Goal: Task Accomplishment & Management: Use online tool/utility

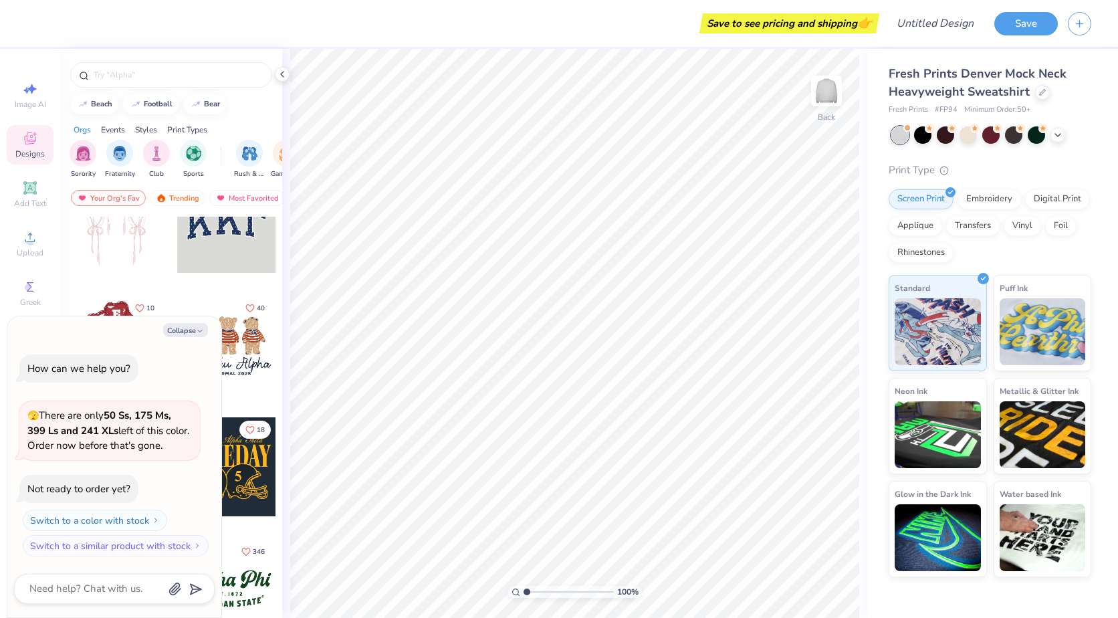
scroll to position [67, 0]
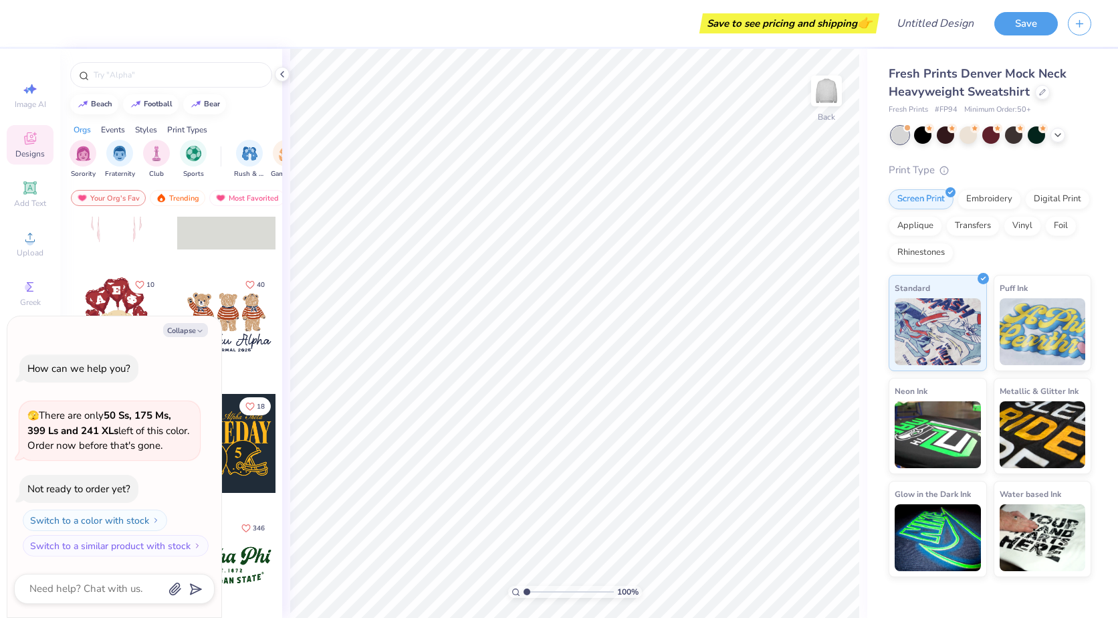
click at [249, 475] on div at bounding box center [226, 443] width 99 height 99
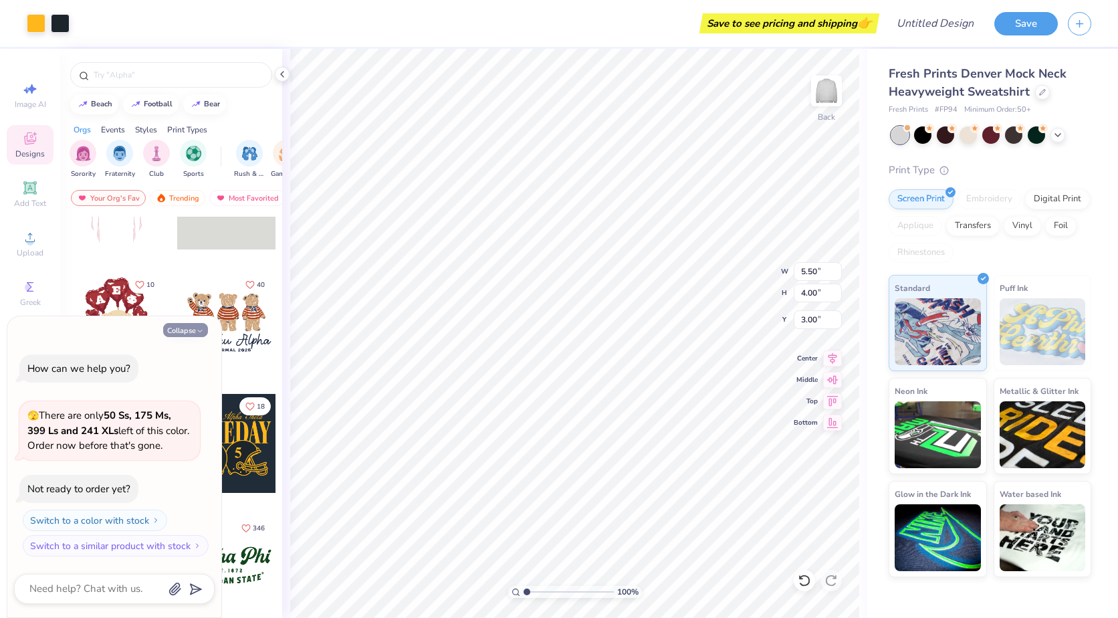
click at [189, 330] on button "Collapse" at bounding box center [185, 330] width 45 height 14
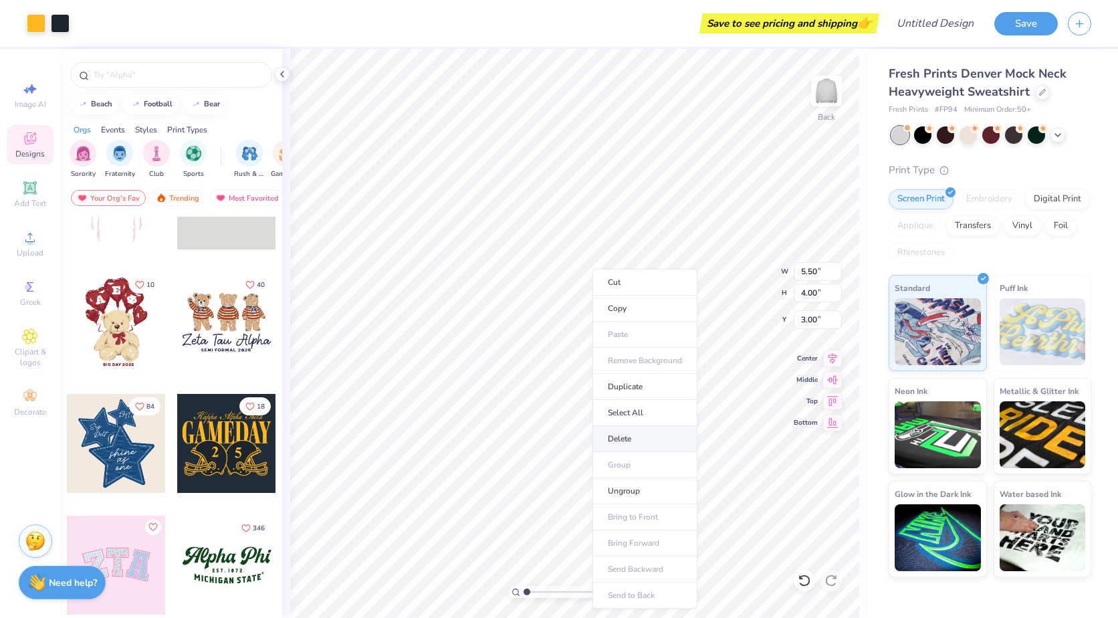
click at [628, 442] on li "Delete" at bounding box center [645, 439] width 105 height 26
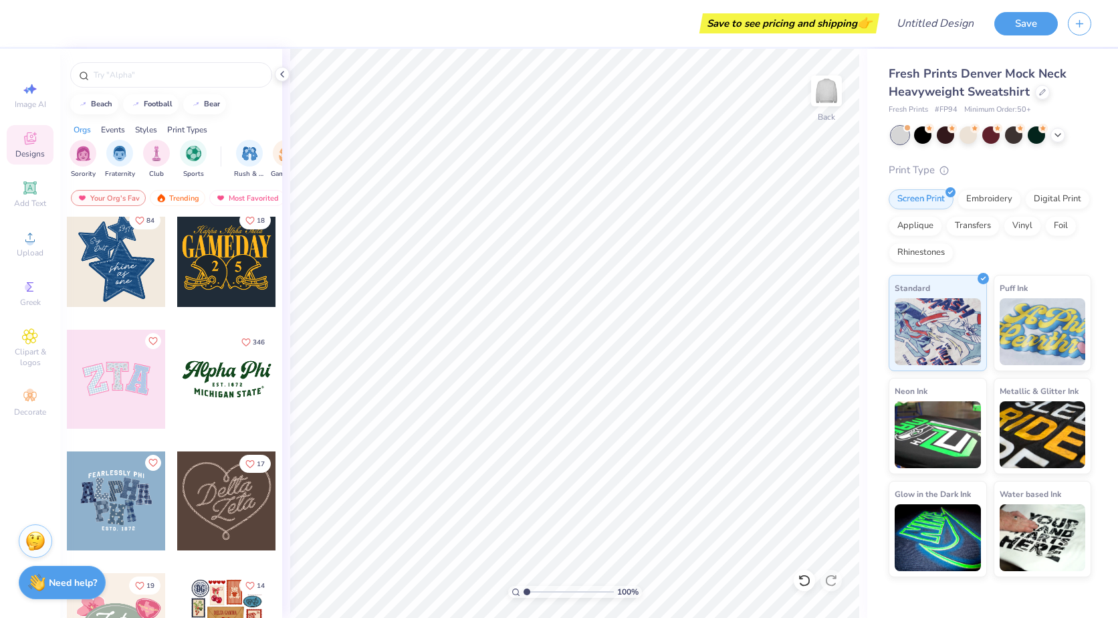
scroll to position [334, 0]
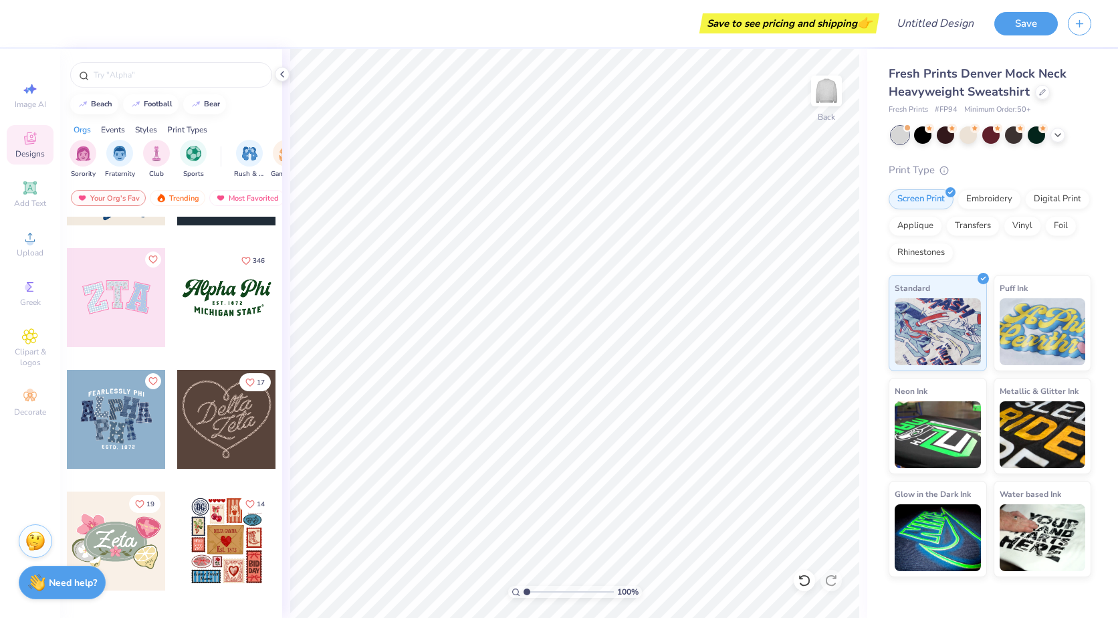
click at [102, 300] on div at bounding box center [116, 297] width 99 height 99
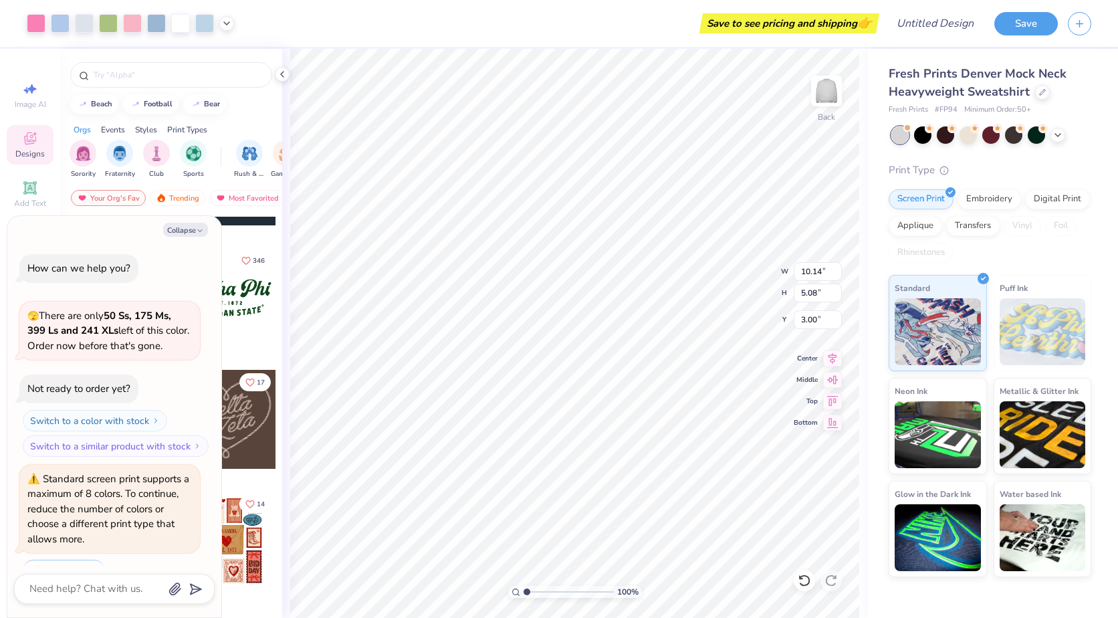
scroll to position [33, 0]
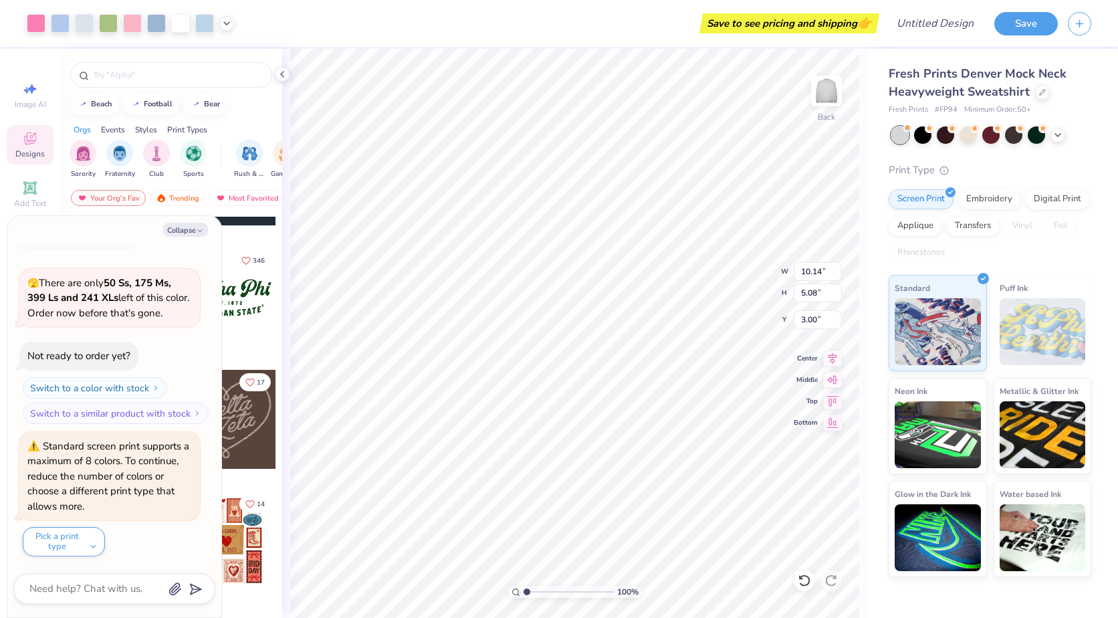
type textarea "x"
type input "9.96"
type input "4.91"
type input "3.07"
click at [192, 227] on button "Collapse" at bounding box center [185, 230] width 45 height 14
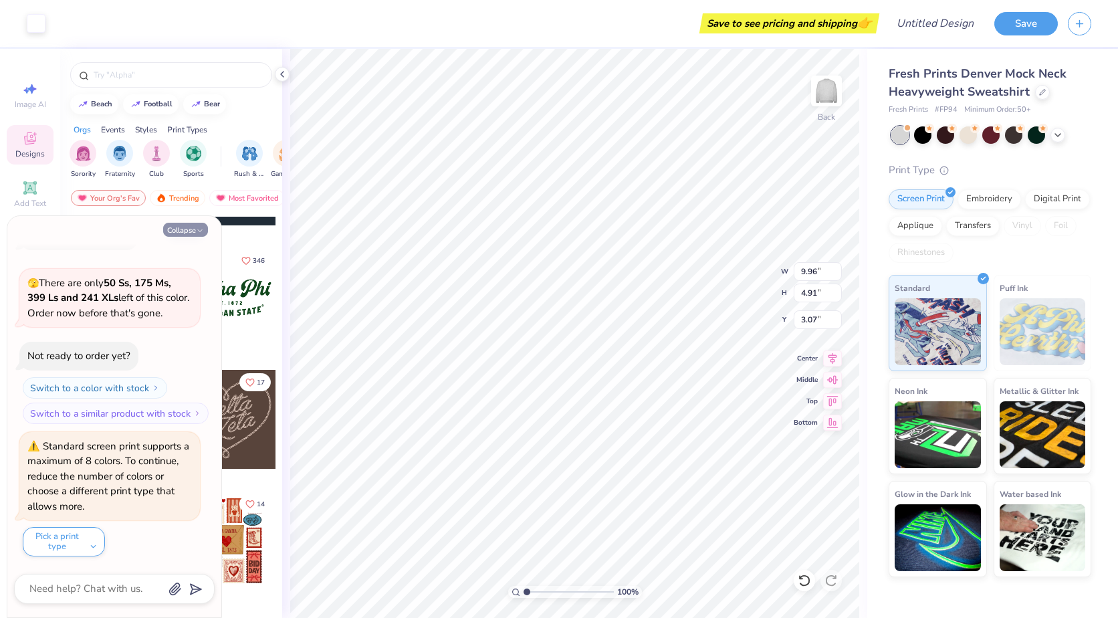
type textarea "x"
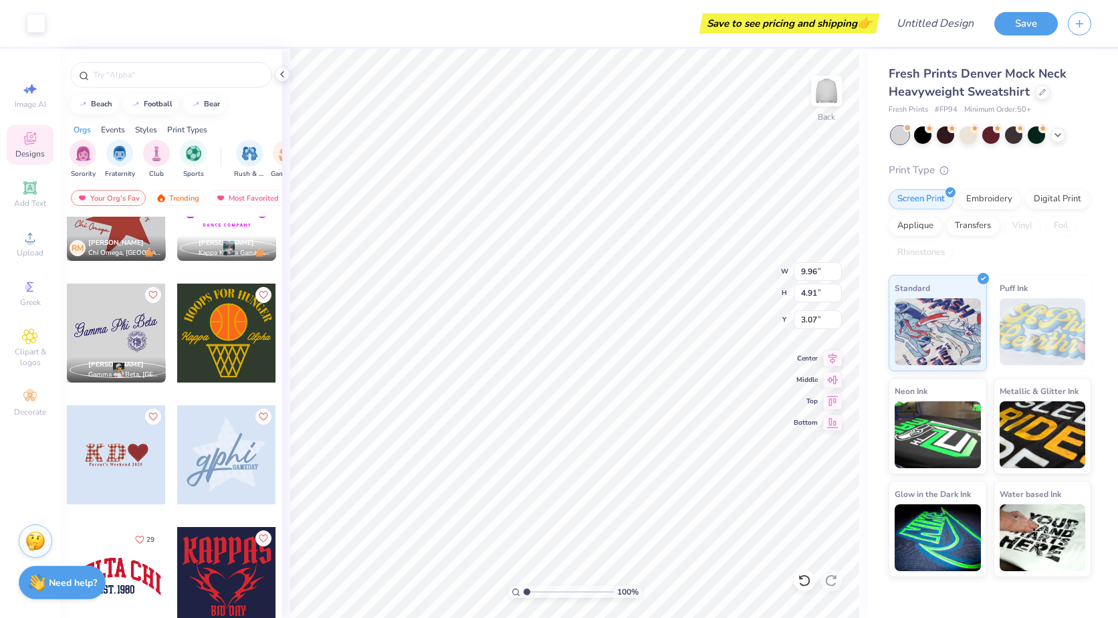
scroll to position [904, 0]
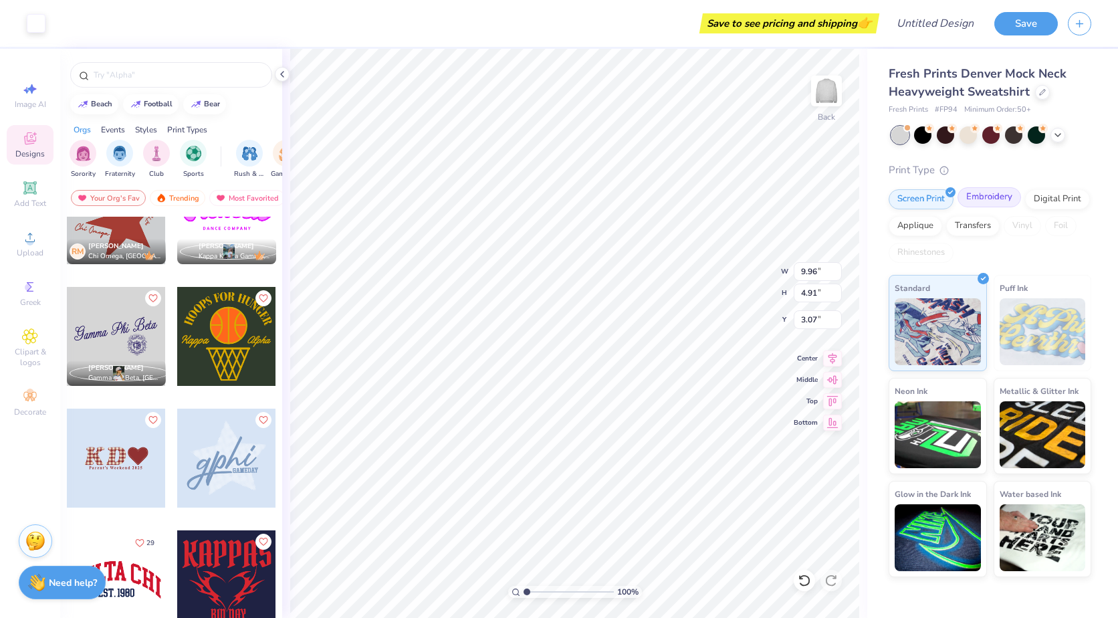
click at [986, 195] on div "Embroidery" at bounding box center [990, 197] width 64 height 20
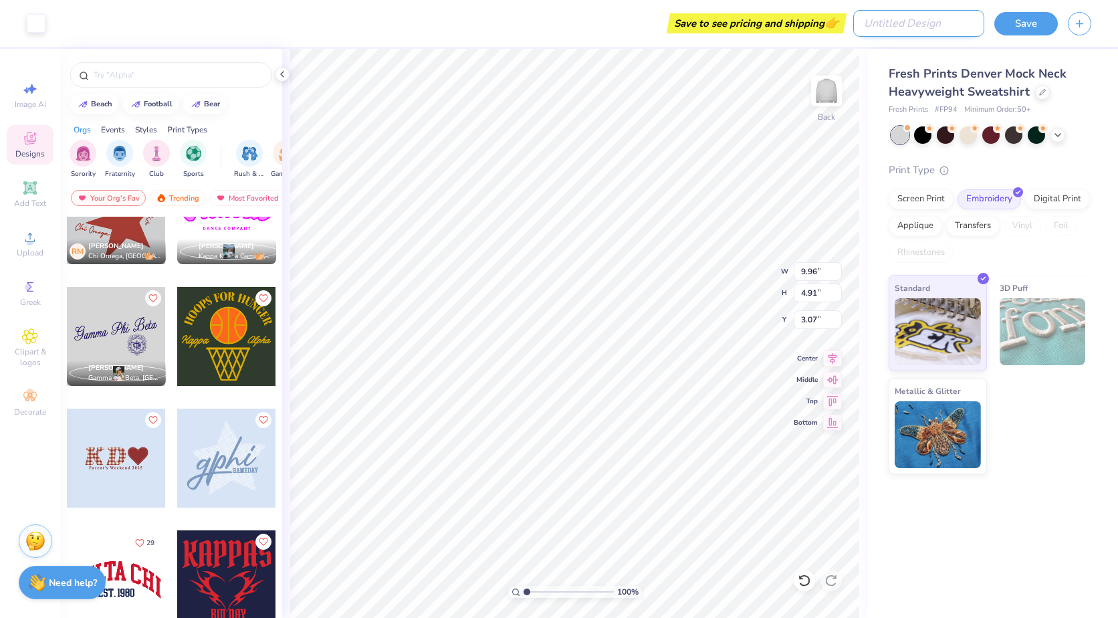
click at [956, 23] on input "Design Title" at bounding box center [918, 23] width 131 height 27
type input "think pink team"
click at [1088, 172] on div "Print Type" at bounding box center [990, 170] width 203 height 15
click at [1056, 136] on icon at bounding box center [1058, 133] width 11 height 11
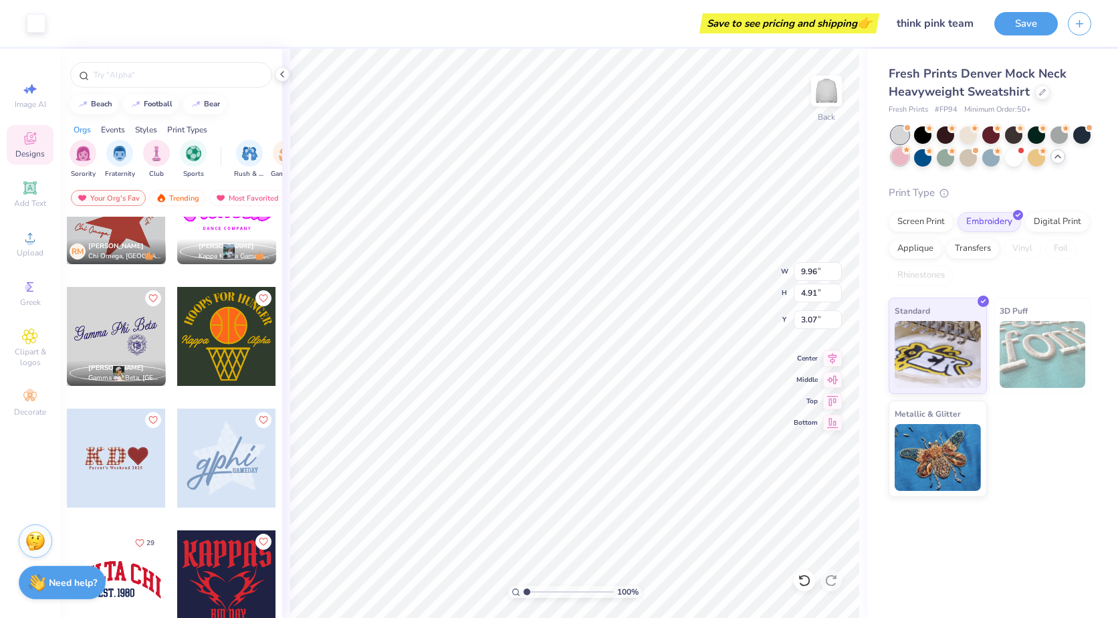
click at [904, 157] on div at bounding box center [900, 156] width 17 height 17
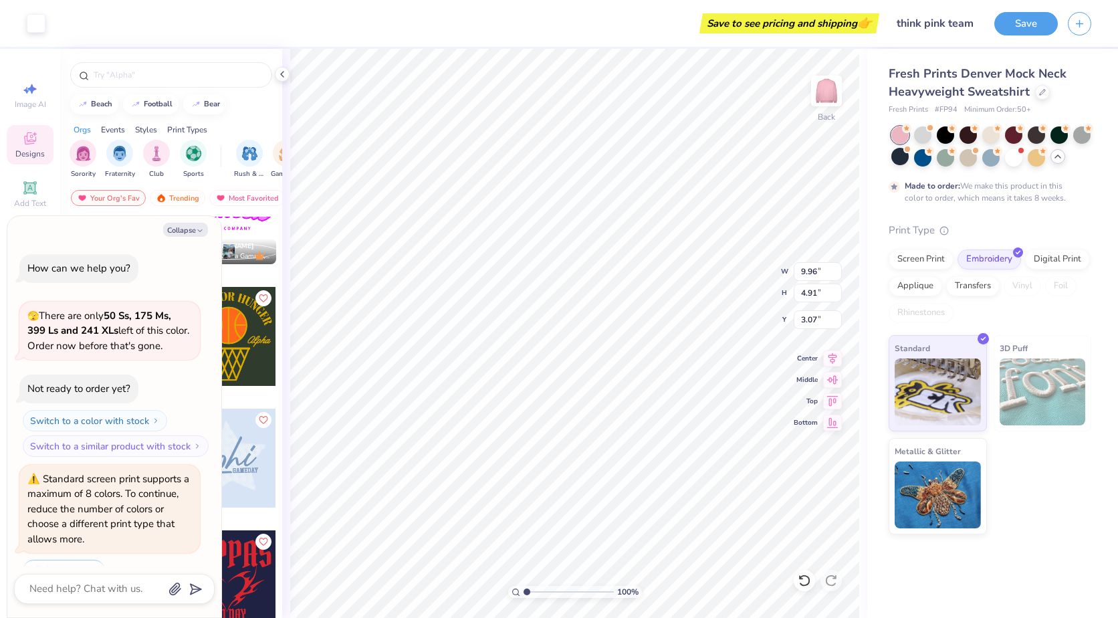
scroll to position [144, 0]
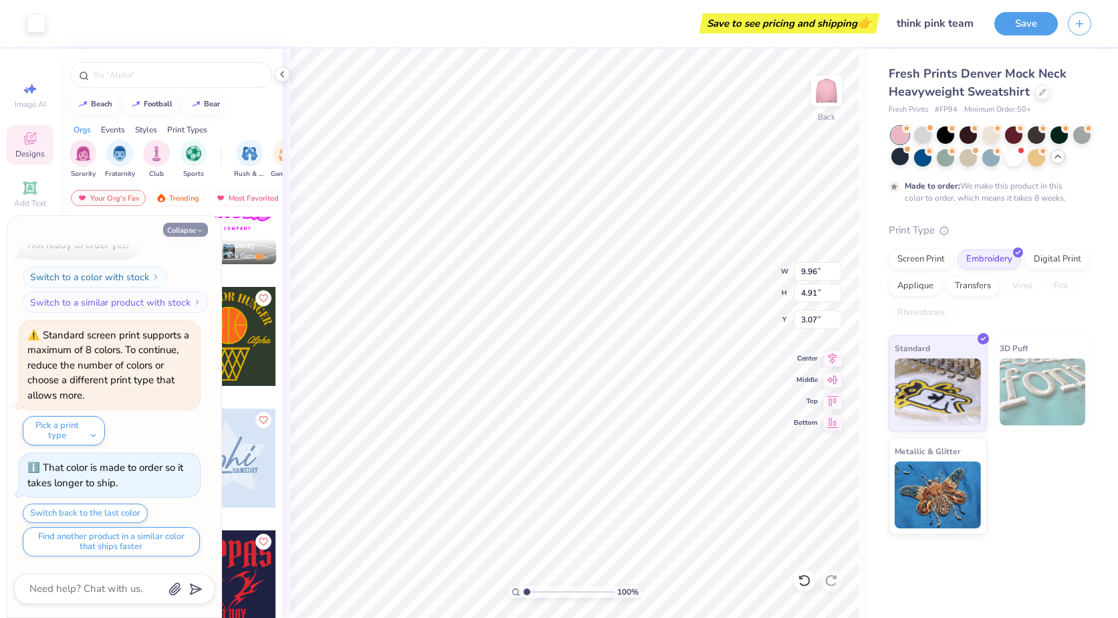
click at [185, 230] on button "Collapse" at bounding box center [185, 230] width 45 height 14
type textarea "x"
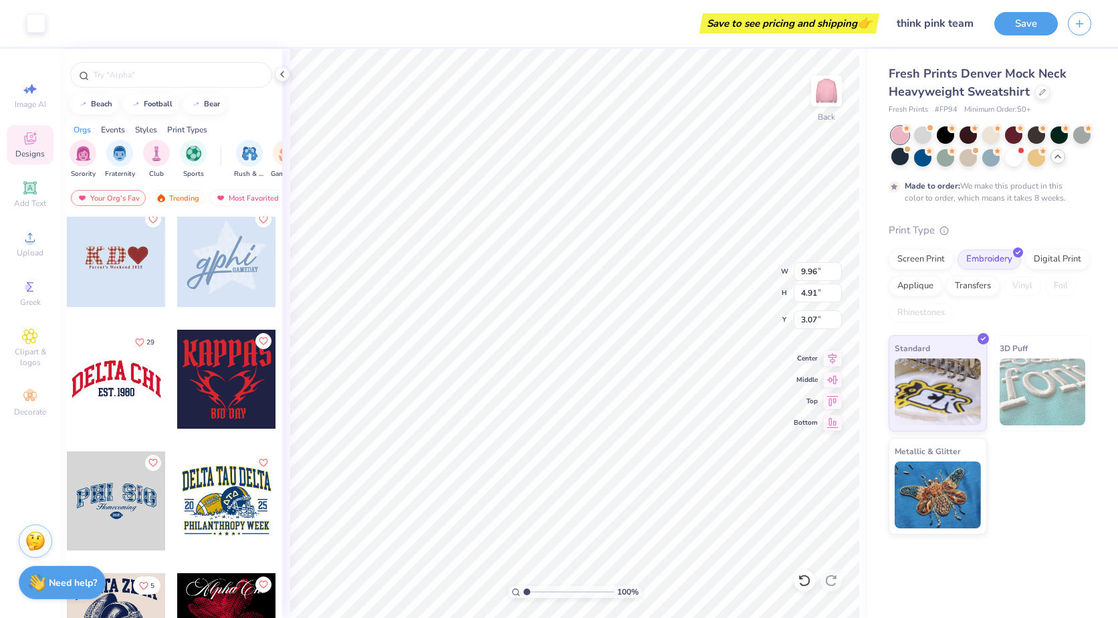
scroll to position [971, 0]
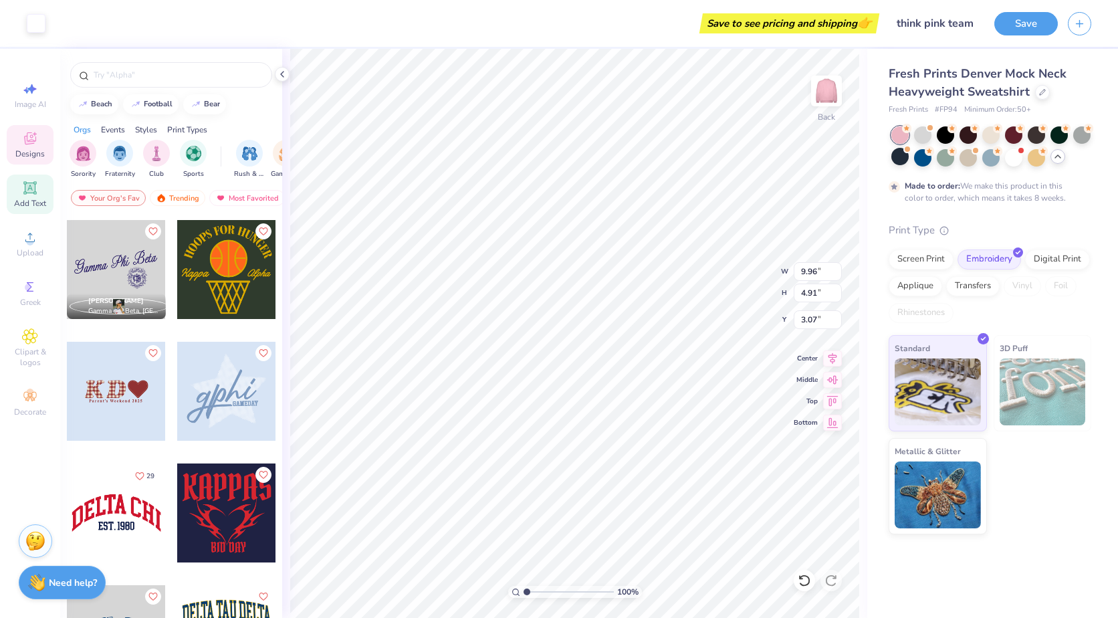
click at [26, 188] on icon at bounding box center [30, 188] width 10 height 10
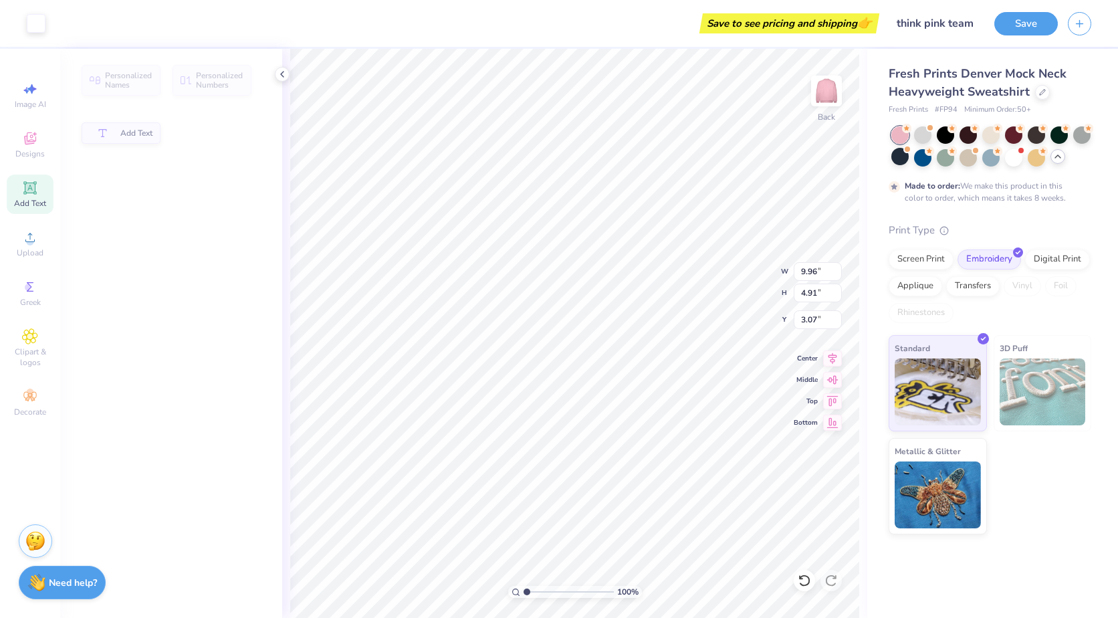
type input "5.84"
type input "1.69"
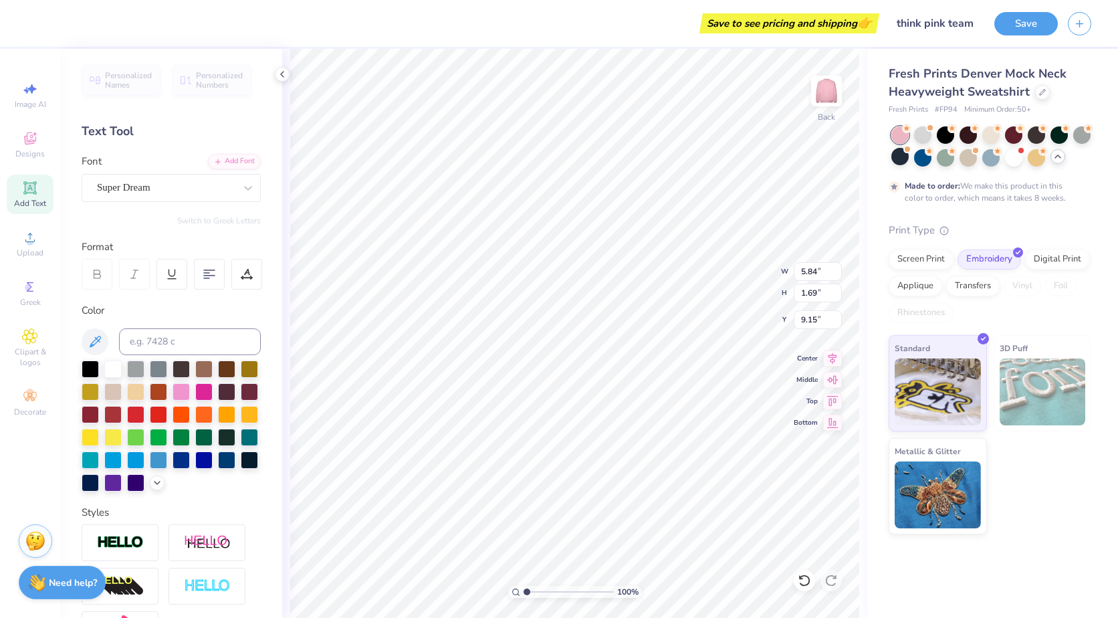
type input "7.99"
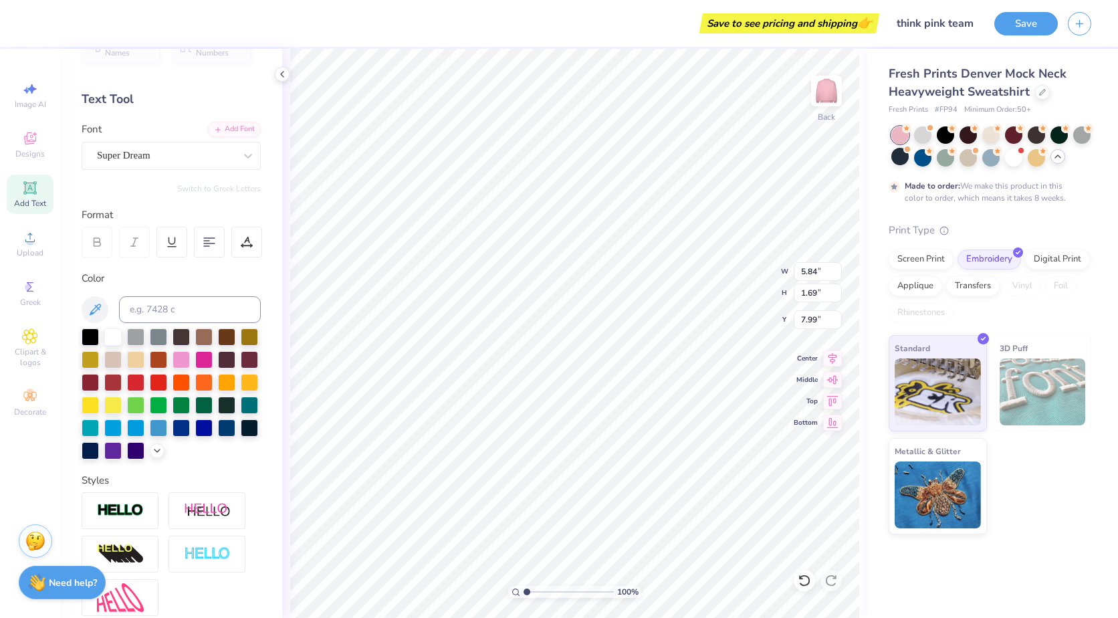
scroll to position [0, 0]
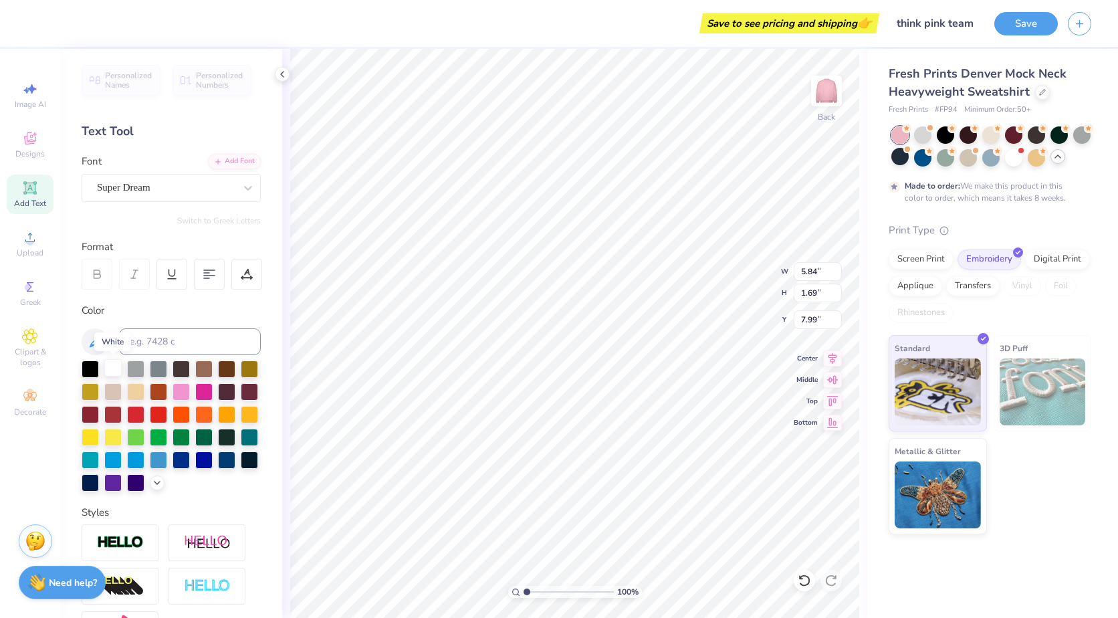
click at [110, 370] on div at bounding box center [112, 367] width 17 height 17
click at [236, 189] on div at bounding box center [248, 188] width 24 height 24
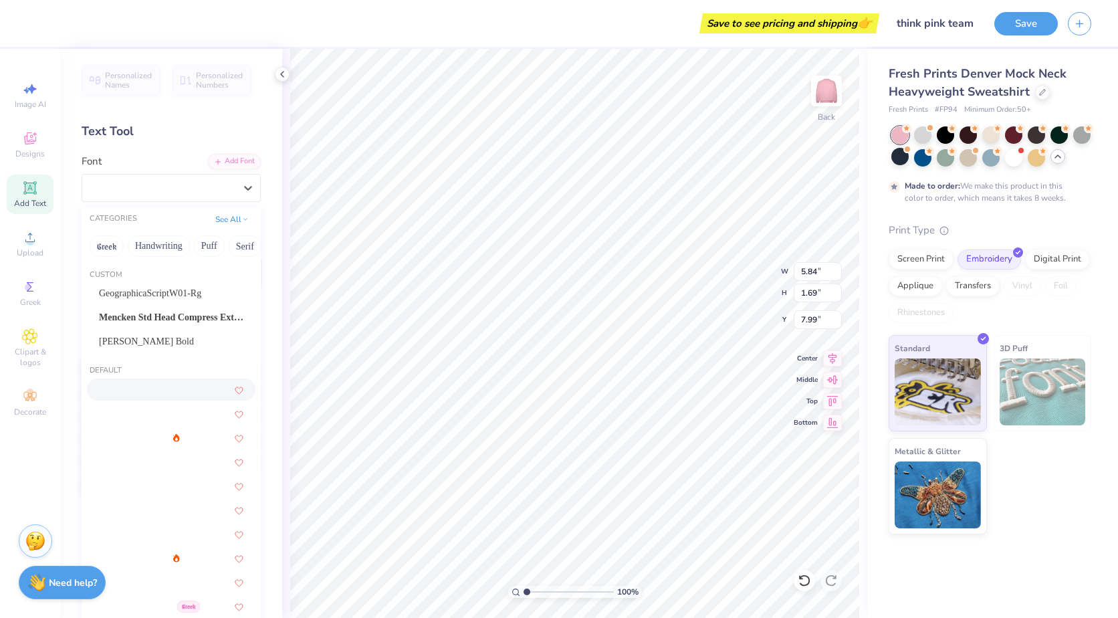
scroll to position [67, 0]
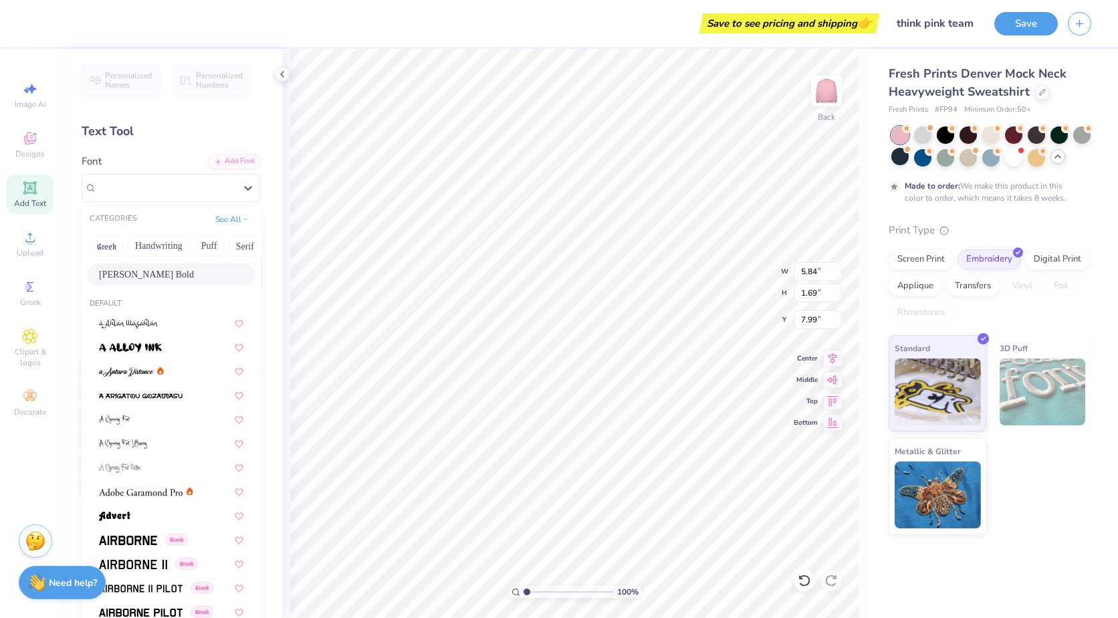
click at [175, 277] on div "[PERSON_NAME] Bold" at bounding box center [171, 275] width 144 height 14
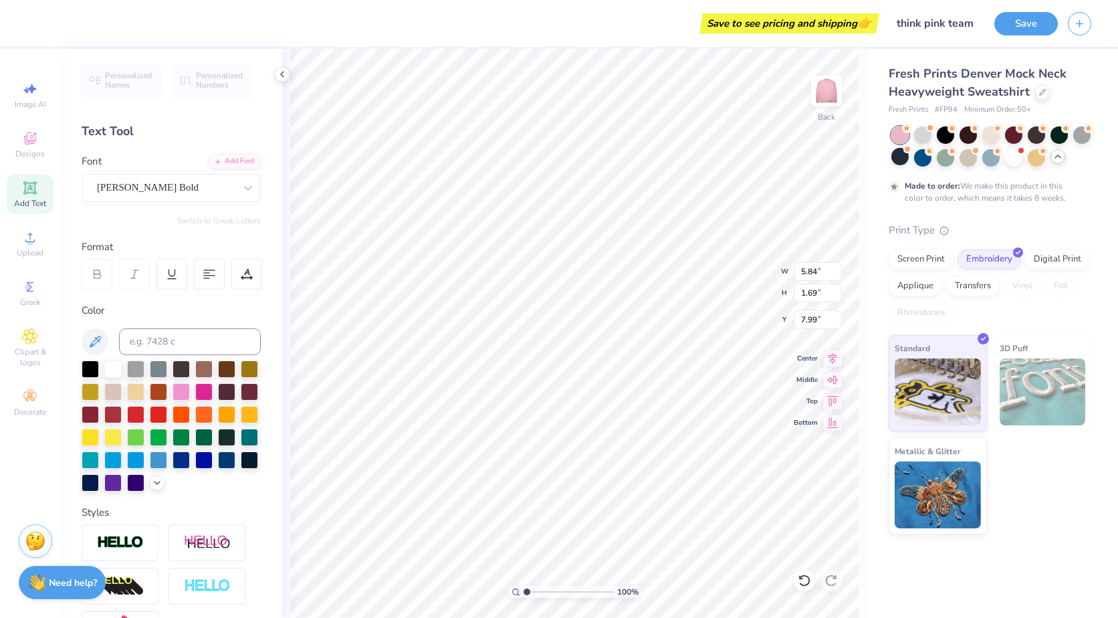
scroll to position [11, 5]
type textarea "Think Pink Team"
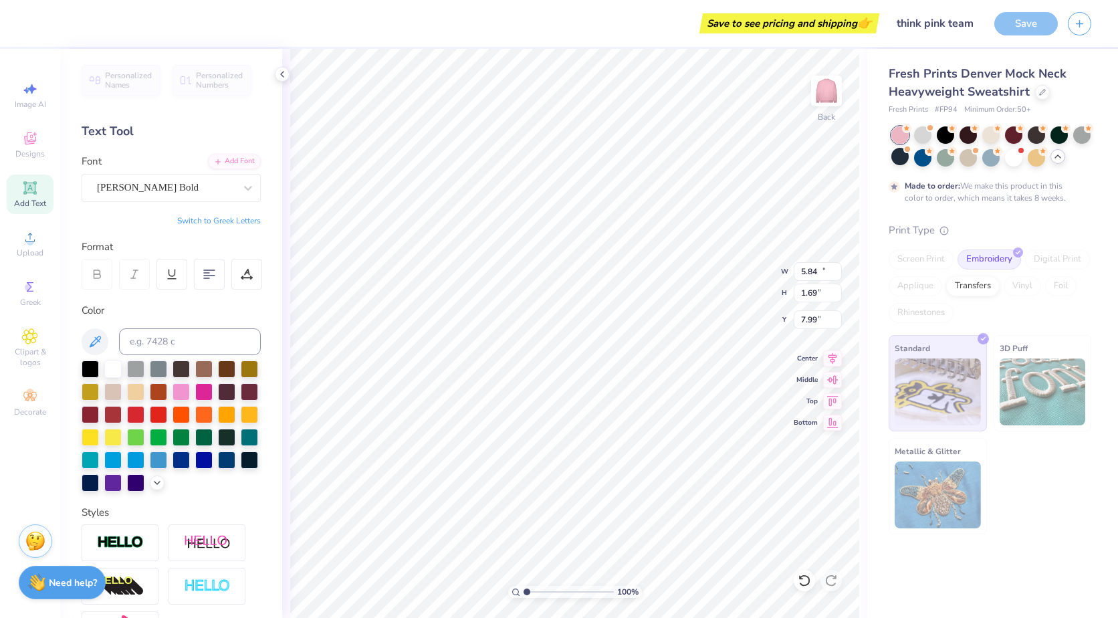
type input "16.27"
type input "1.67"
type input "8.00"
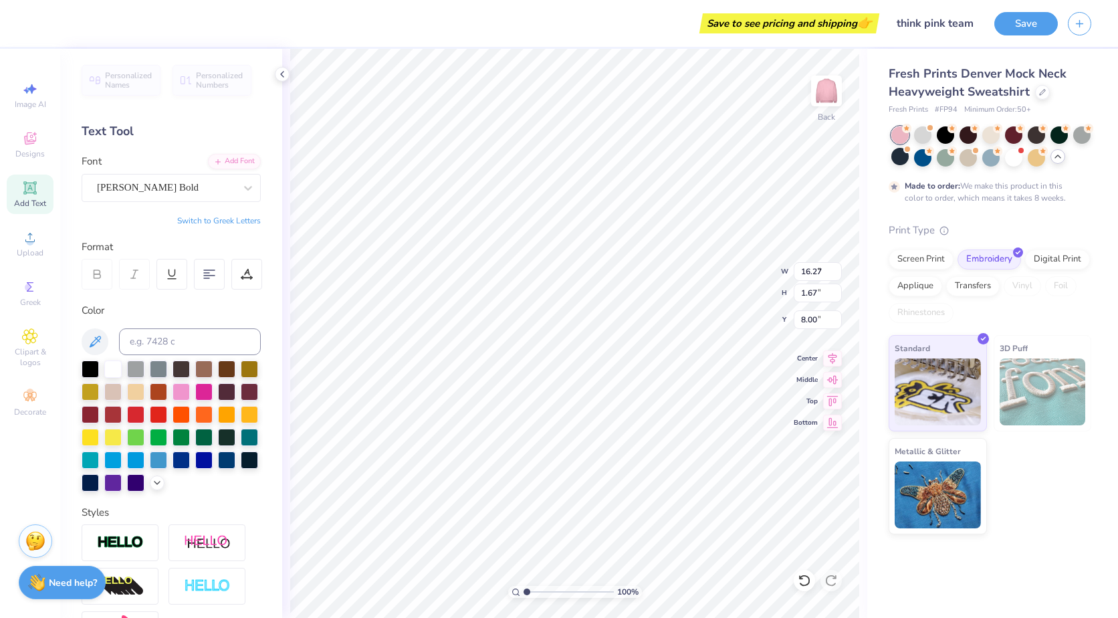
type input "5.13"
type input "0.53"
type input "7.99"
click at [992, 157] on div at bounding box center [991, 156] width 17 height 17
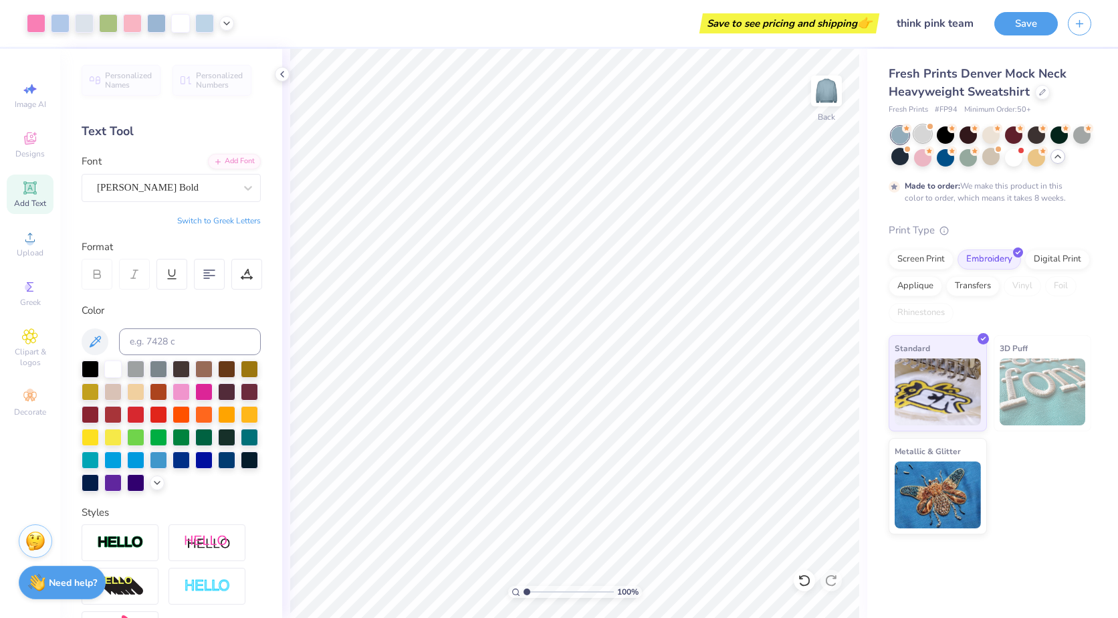
click at [917, 137] on div at bounding box center [922, 133] width 17 height 17
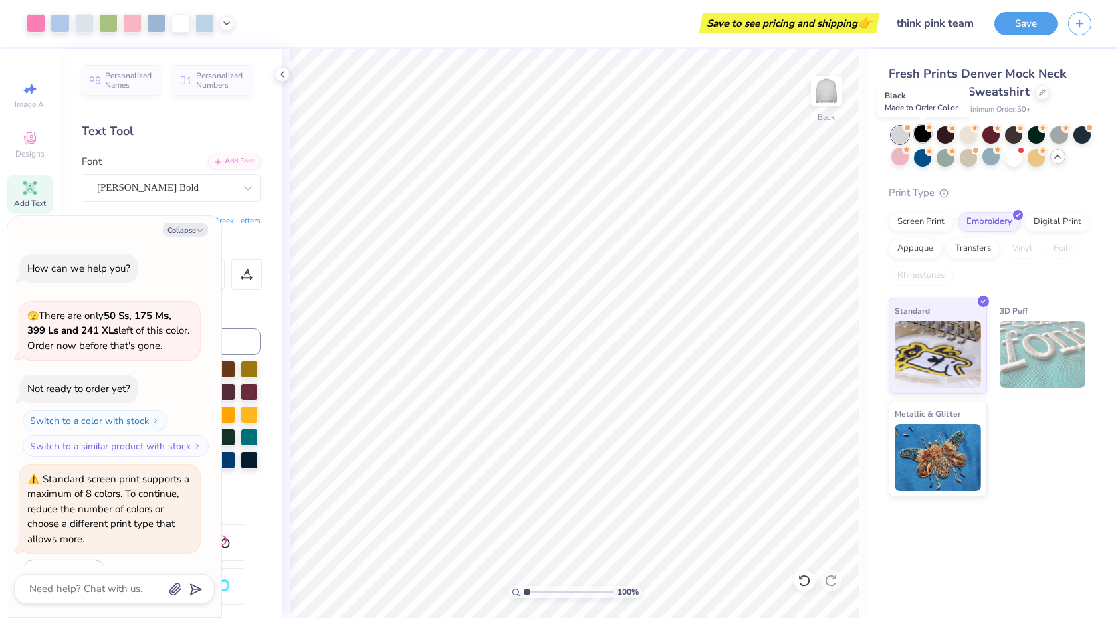
scroll to position [385, 0]
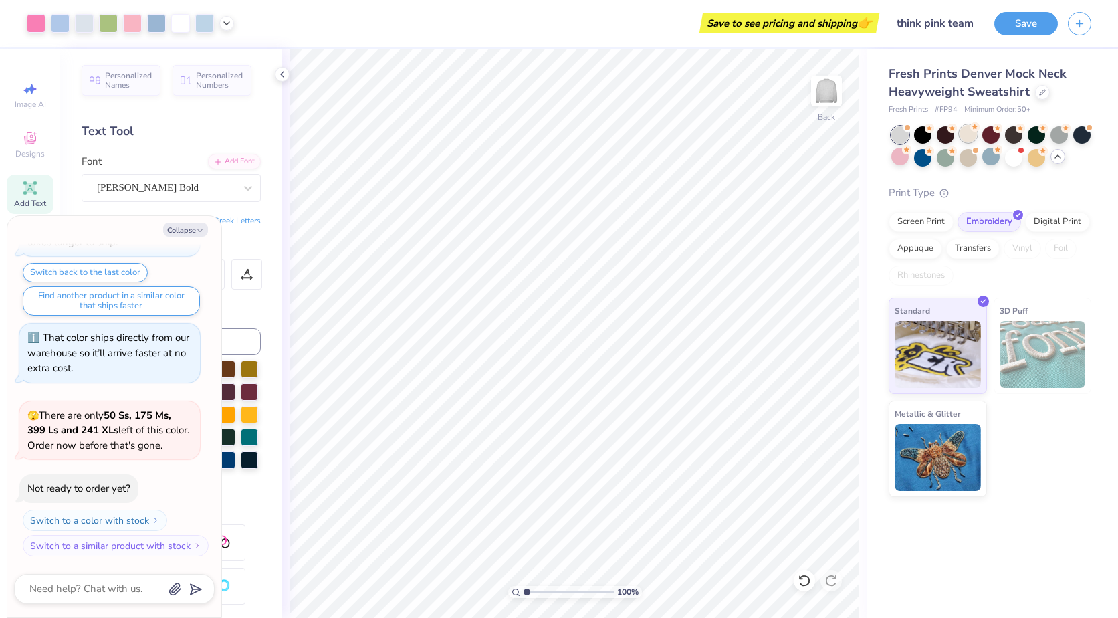
click at [966, 133] on div at bounding box center [968, 133] width 17 height 17
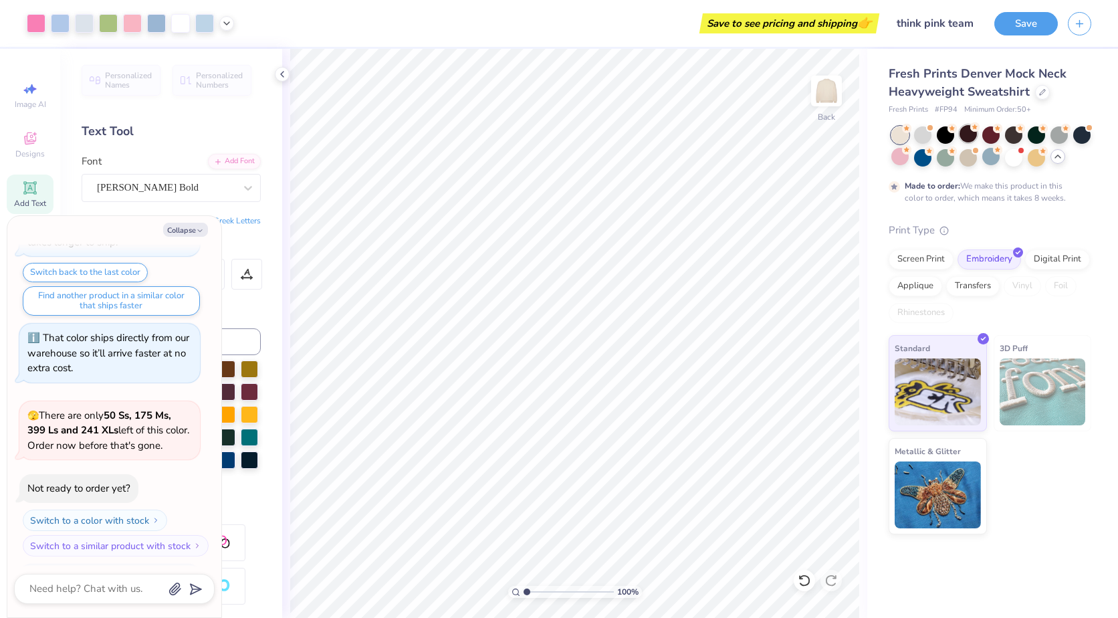
scroll to position [496, 0]
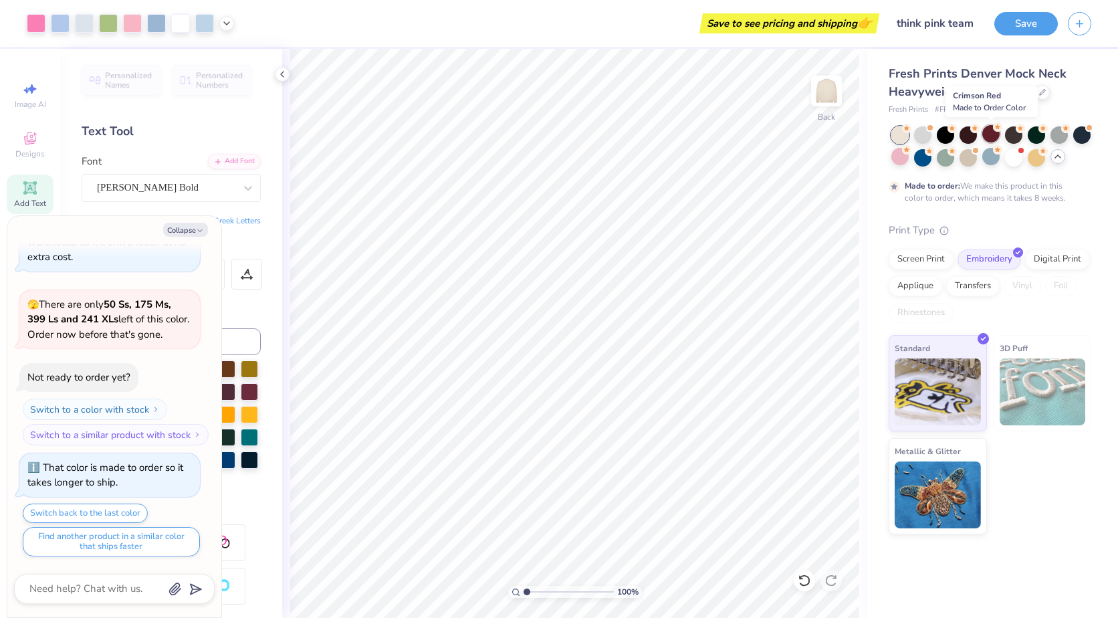
click at [992, 137] on div at bounding box center [991, 133] width 17 height 17
click at [1037, 138] on div at bounding box center [1036, 133] width 17 height 17
click at [1087, 136] on div at bounding box center [1081, 133] width 17 height 17
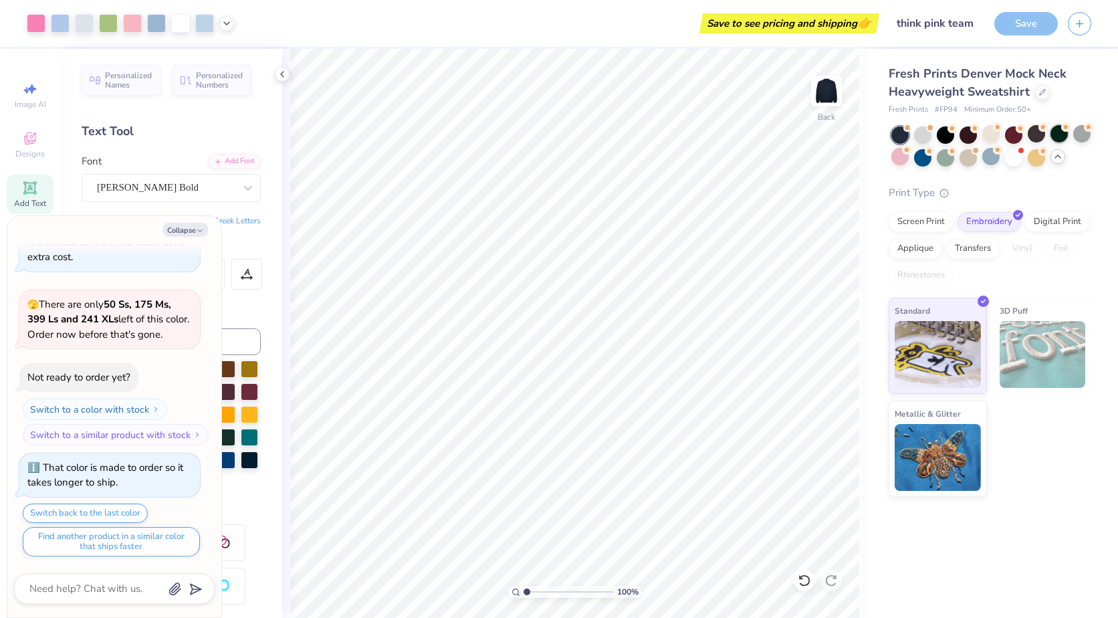
scroll to position [736, 0]
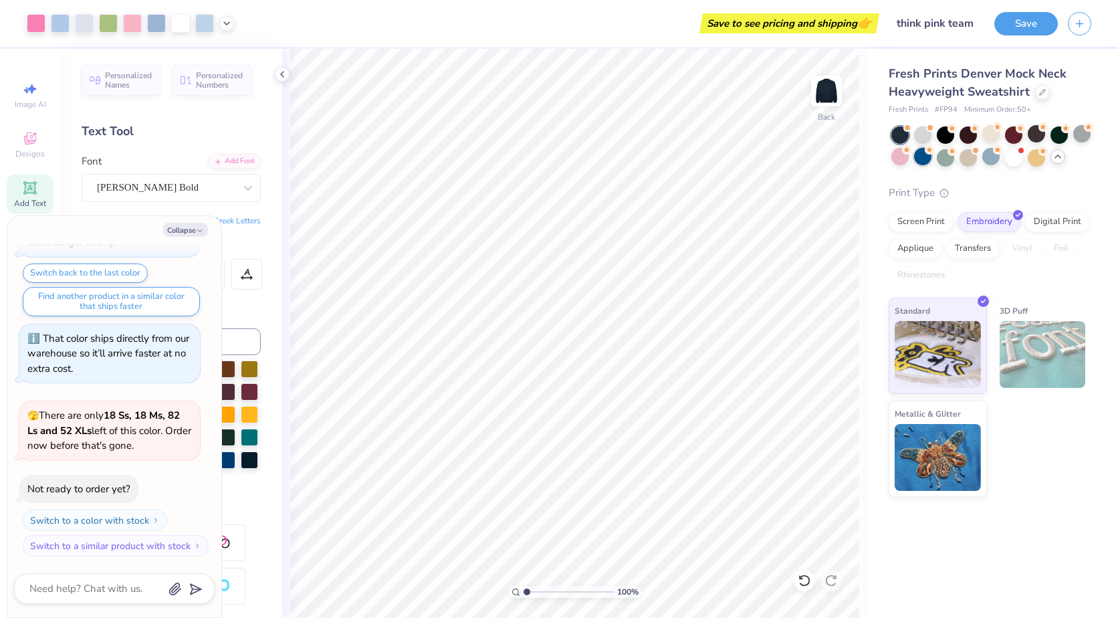
click at [925, 152] on icon at bounding box center [929, 149] width 9 height 9
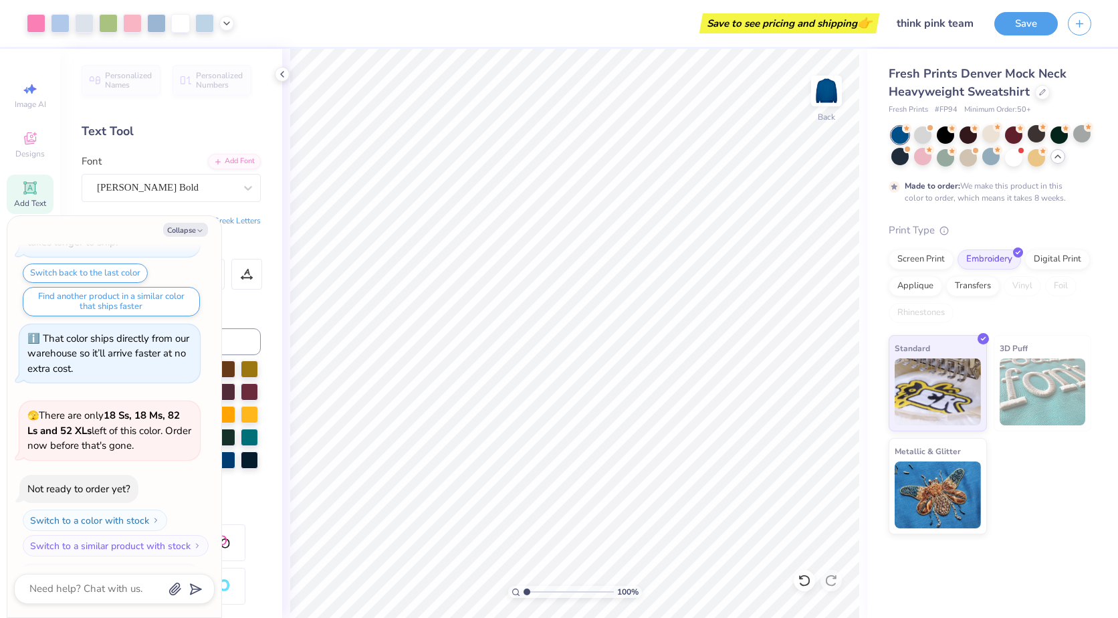
scroll to position [847, 0]
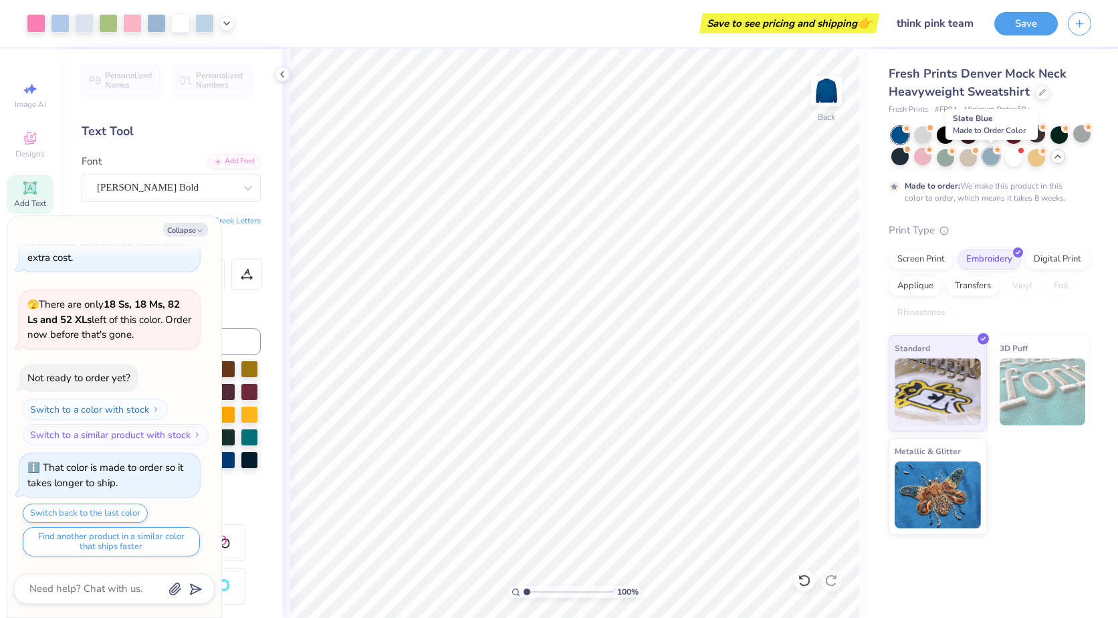
click at [912, 133] on circle at bounding box center [906, 128] width 9 height 9
click at [1013, 152] on div at bounding box center [1013, 156] width 17 height 17
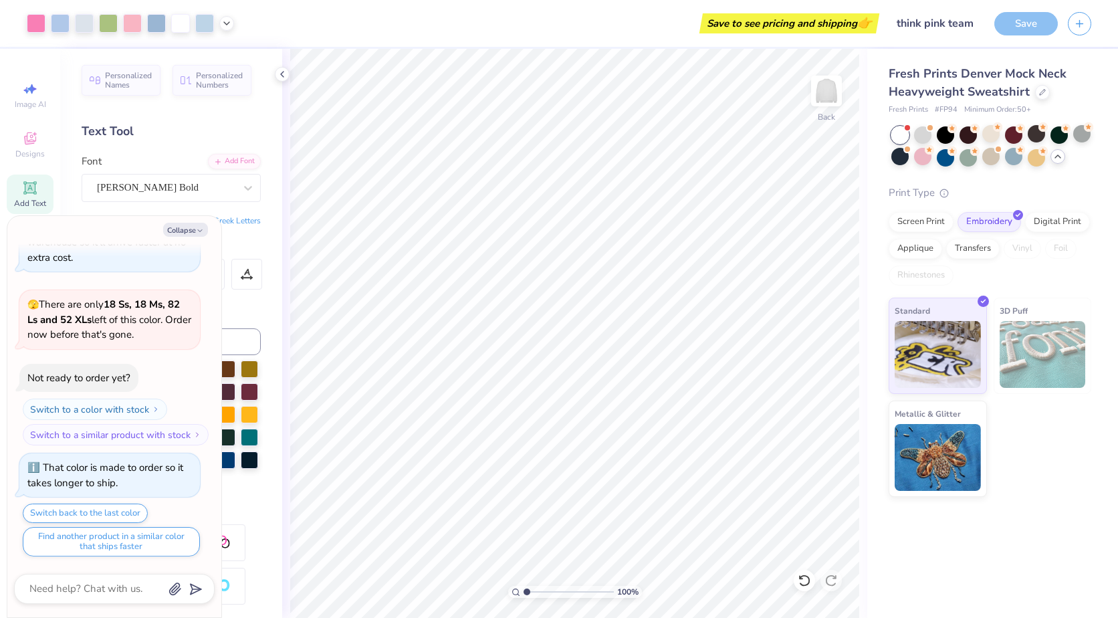
scroll to position [1102, 0]
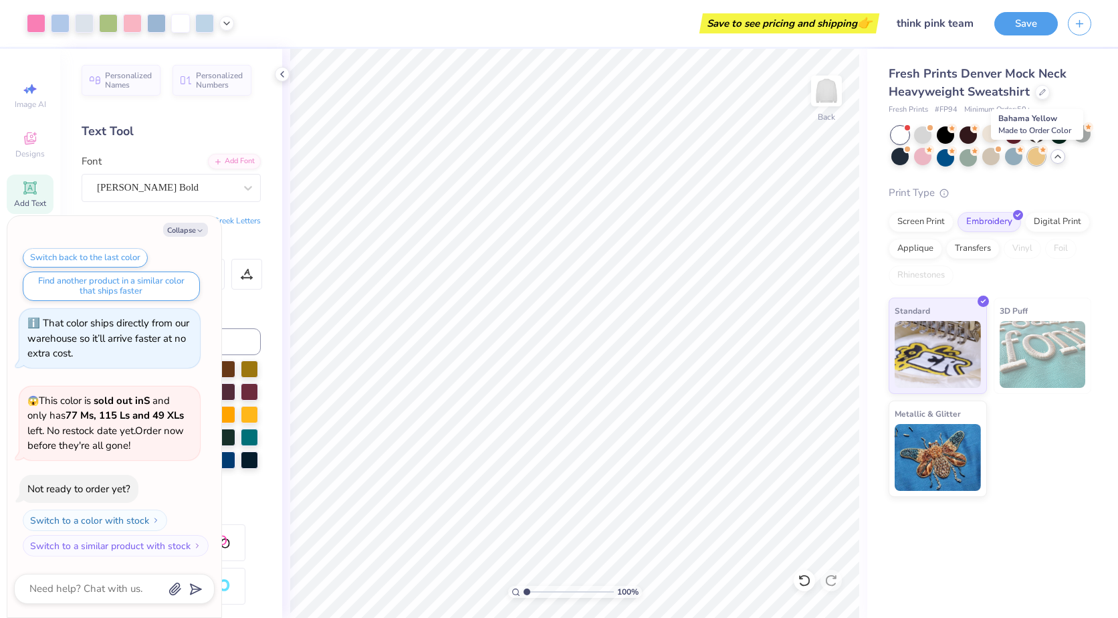
click at [1037, 156] on div at bounding box center [1036, 156] width 17 height 17
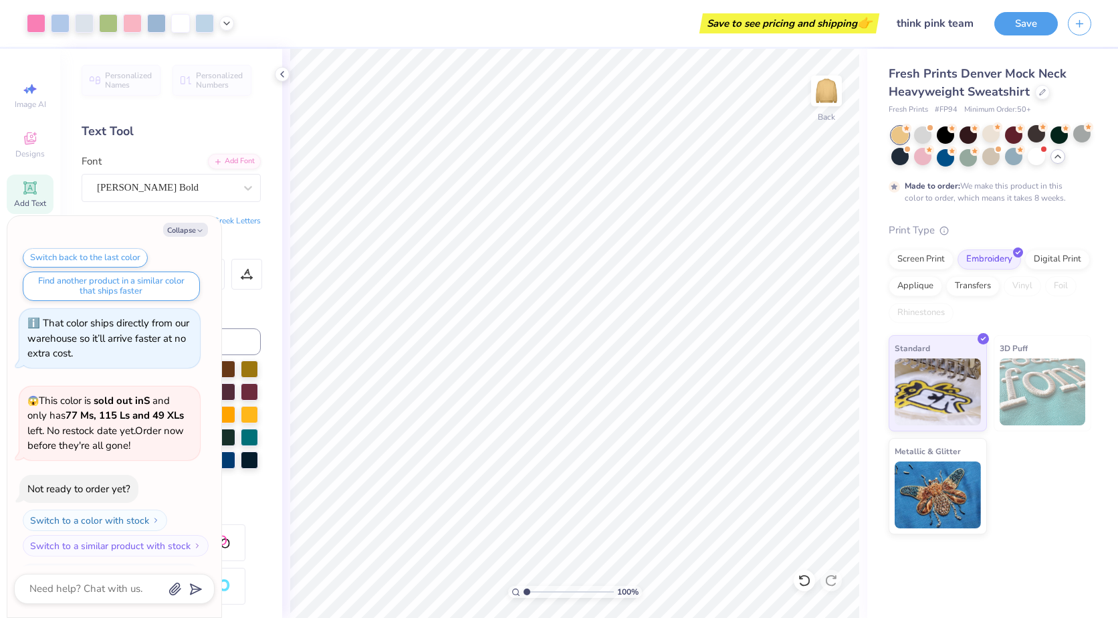
scroll to position [1213, 0]
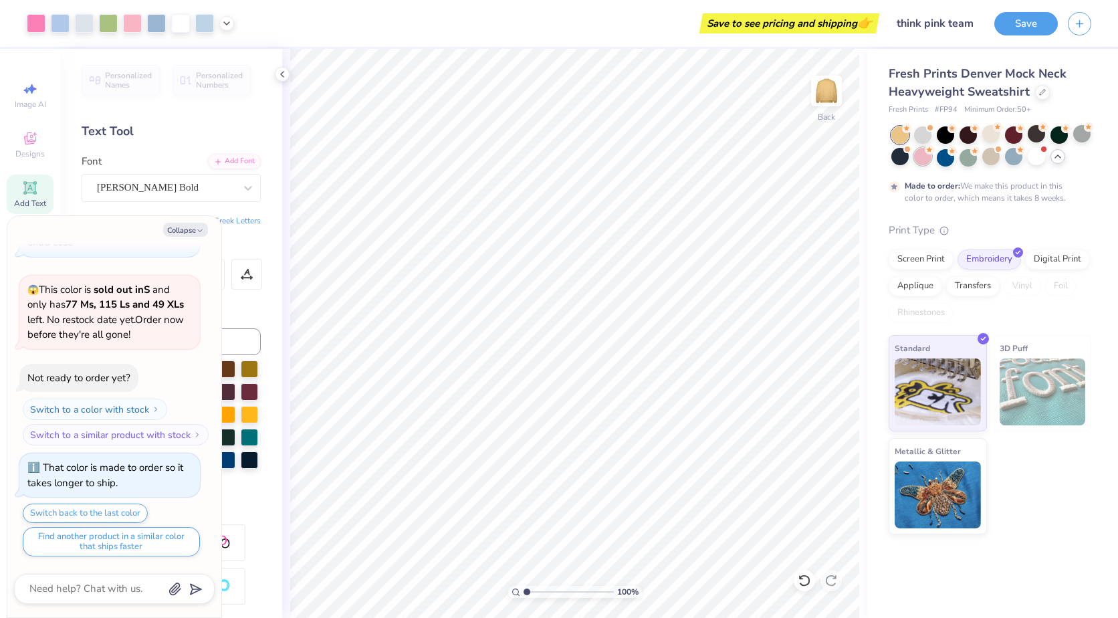
click at [920, 157] on div at bounding box center [922, 156] width 17 height 17
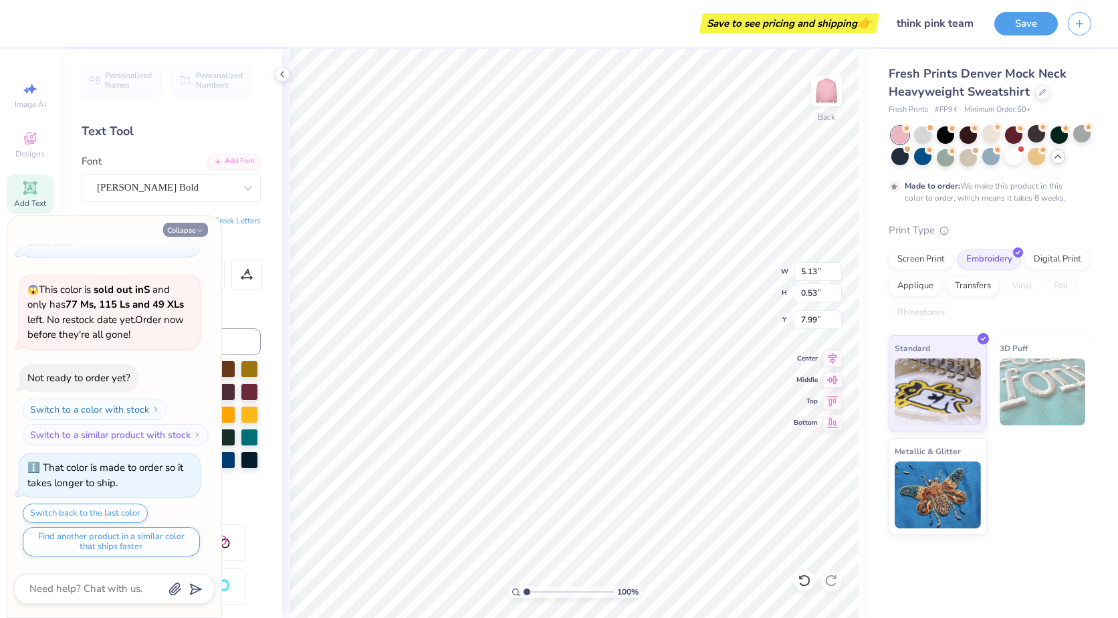
click at [191, 233] on button "Collapse" at bounding box center [185, 230] width 45 height 14
type textarea "x"
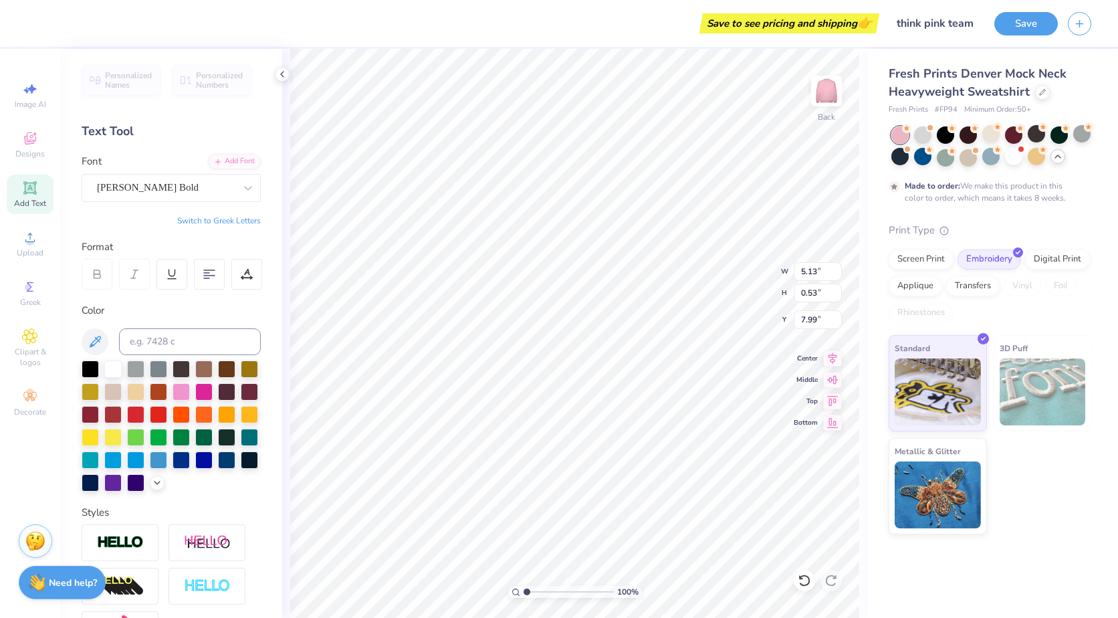
click at [193, 198] on div "[PERSON_NAME] Bold" at bounding box center [171, 188] width 179 height 28
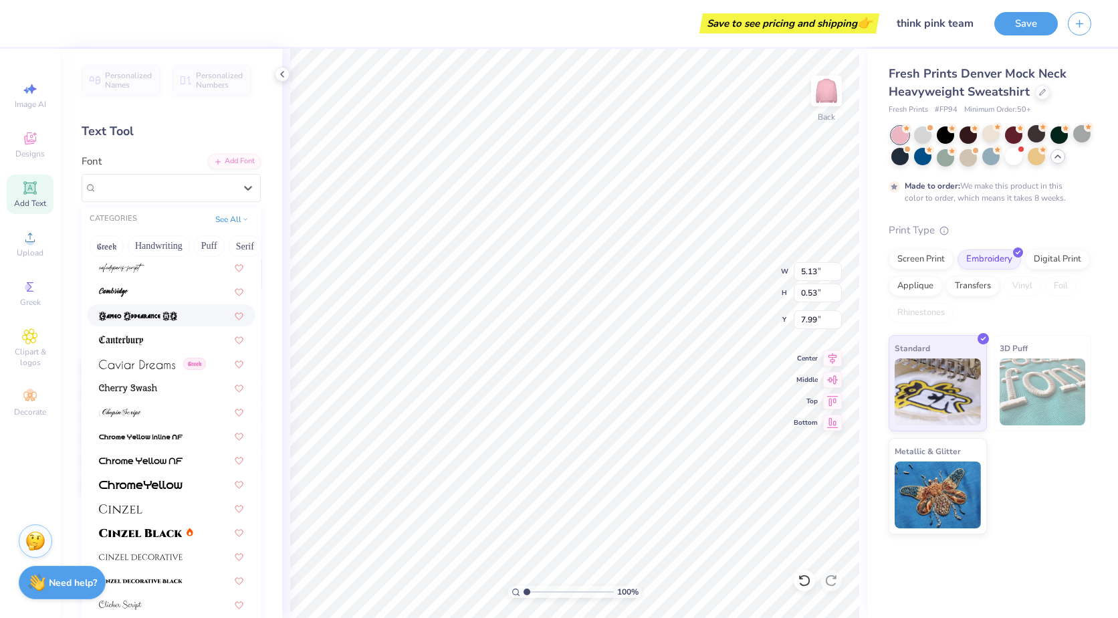
scroll to position [1471, 0]
click at [139, 368] on img at bounding box center [137, 363] width 76 height 9
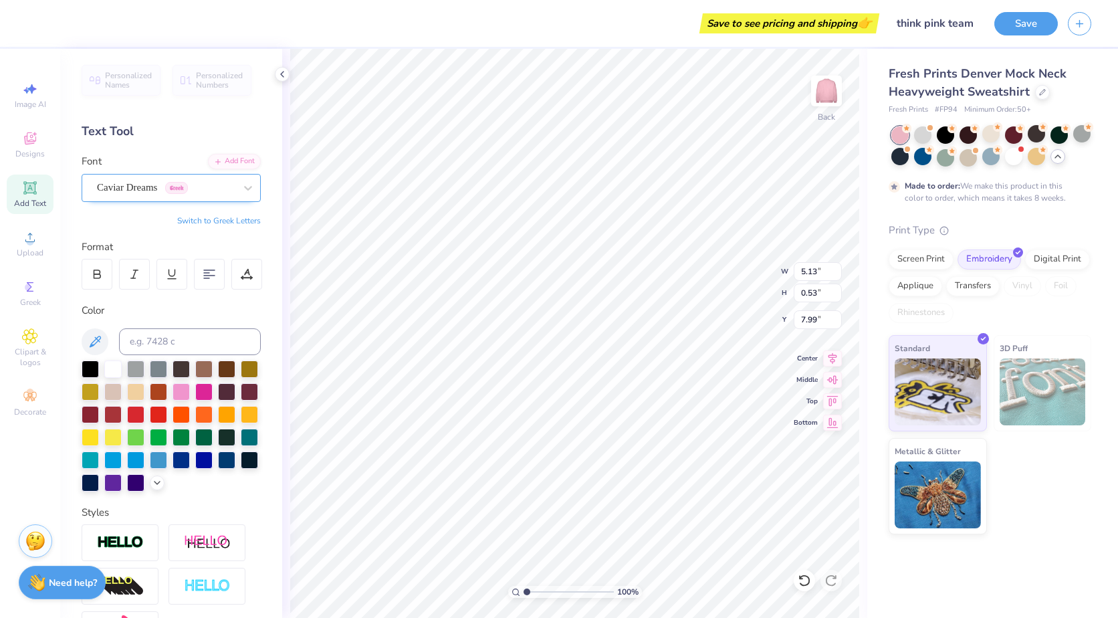
type input "4.96"
type input "0.59"
type input "7.96"
click at [221, 182] on div "Caviar Dreams Greek" at bounding box center [166, 187] width 140 height 21
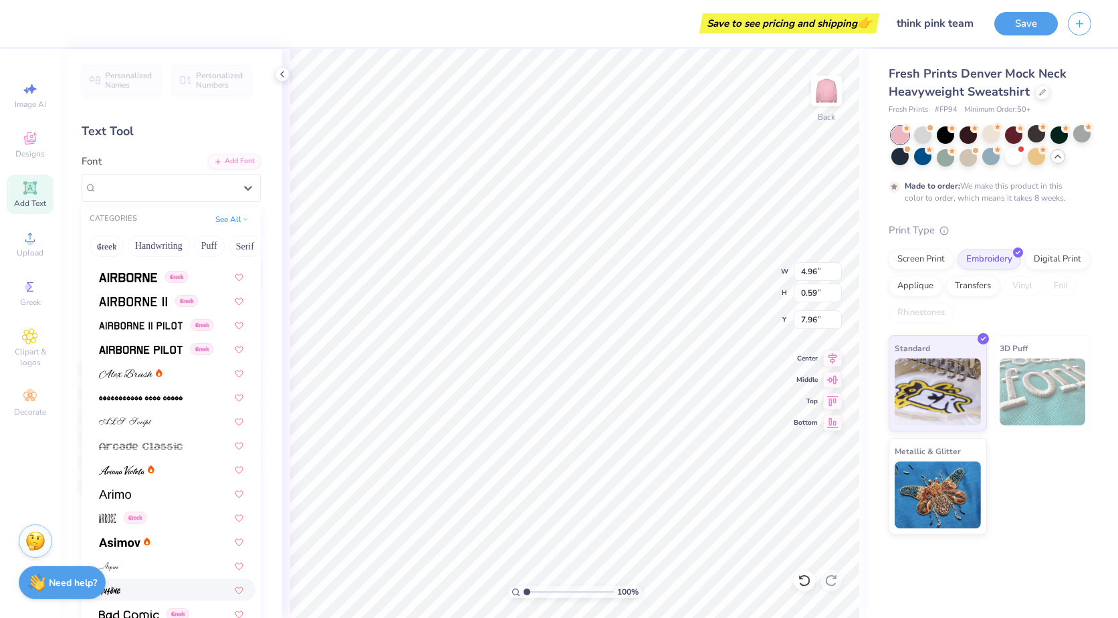
scroll to position [0, 0]
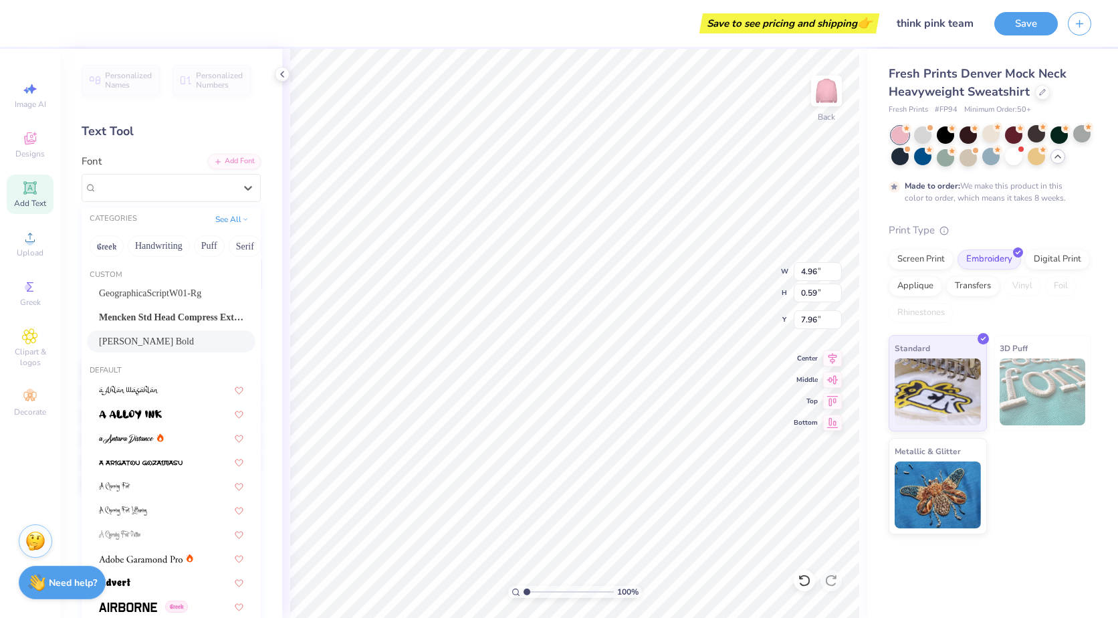
click at [127, 333] on div "[PERSON_NAME] Bold" at bounding box center [171, 341] width 169 height 22
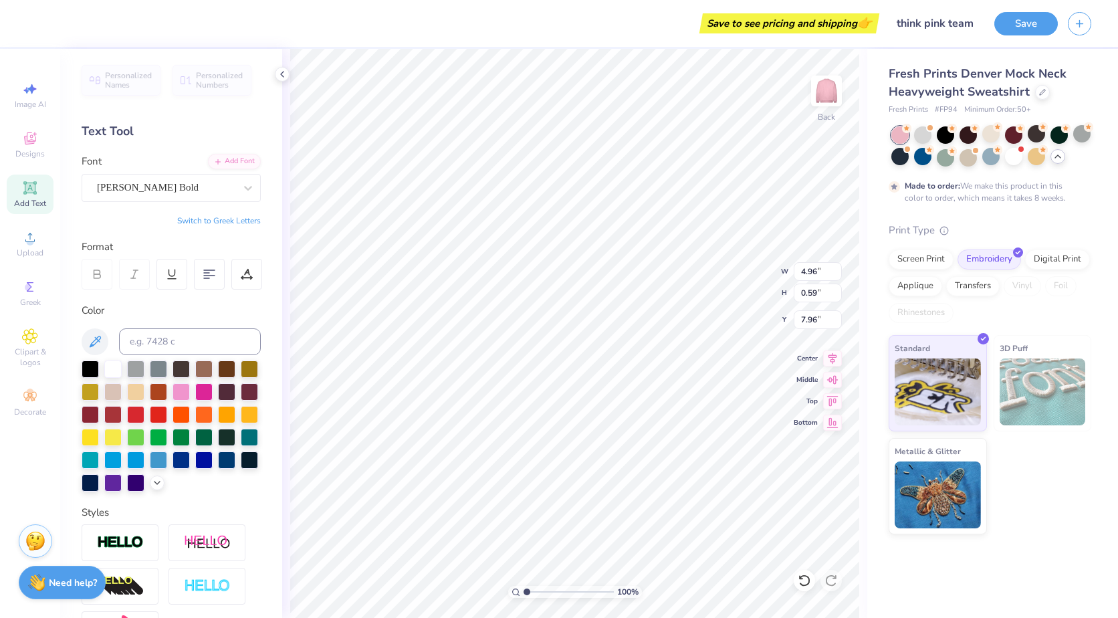
type input "5.13"
type input "0.53"
type input "7.99"
click at [1016, 24] on button "Save" at bounding box center [1027, 21] width 64 height 23
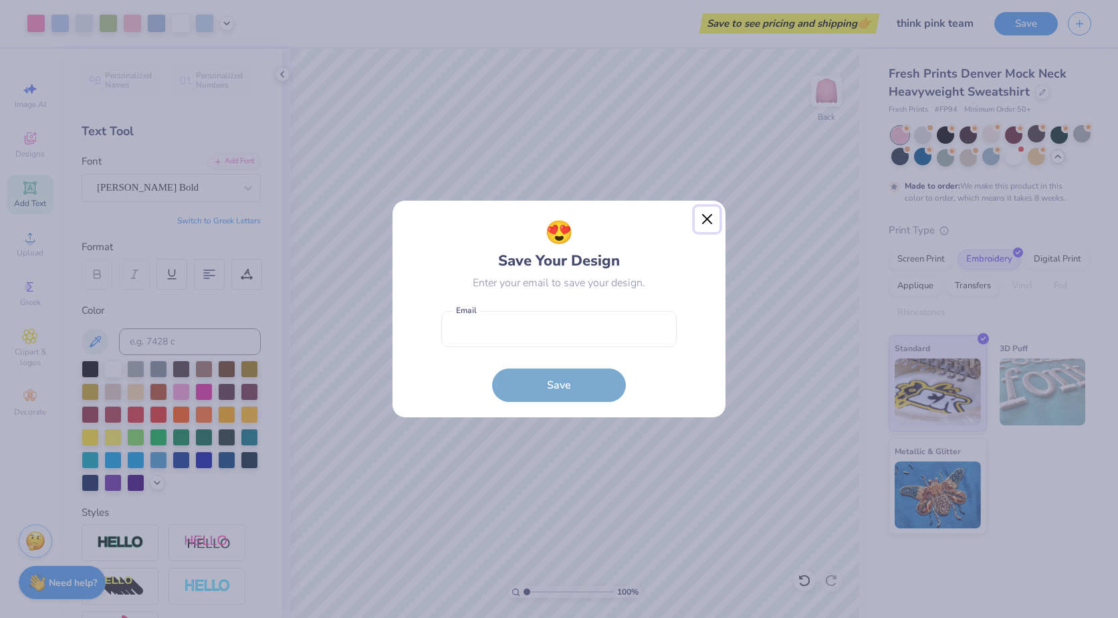
click at [712, 221] on button "Close" at bounding box center [707, 219] width 25 height 25
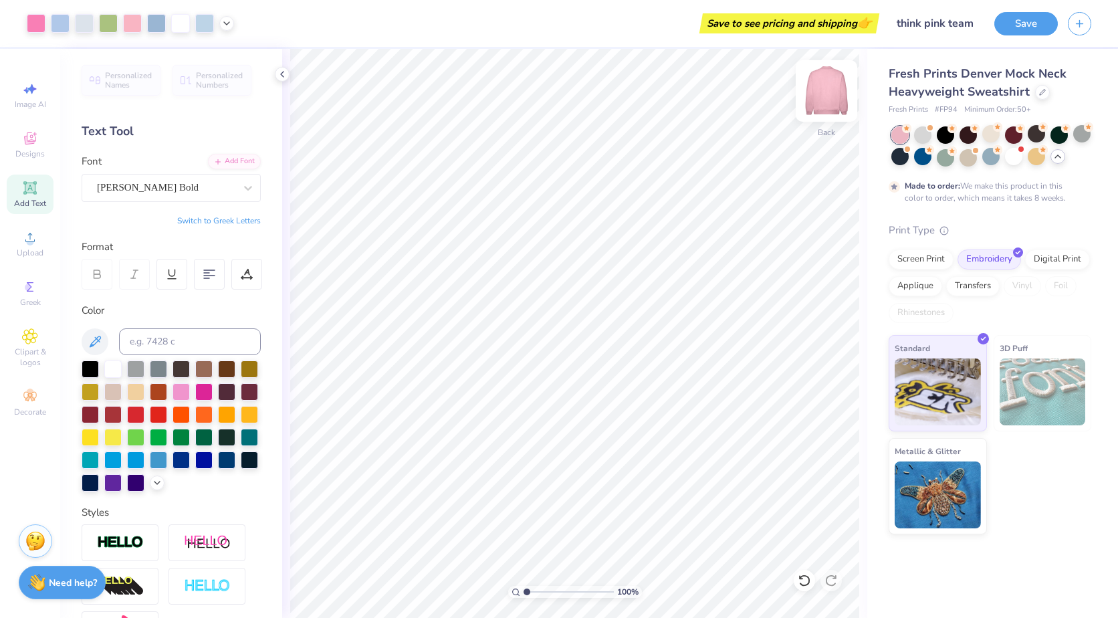
click at [839, 105] on img at bounding box center [827, 91] width 54 height 54
click at [837, 105] on img at bounding box center [827, 91] width 54 height 54
click at [226, 24] on icon at bounding box center [226, 22] width 11 height 11
click at [33, 144] on icon at bounding box center [30, 138] width 16 height 16
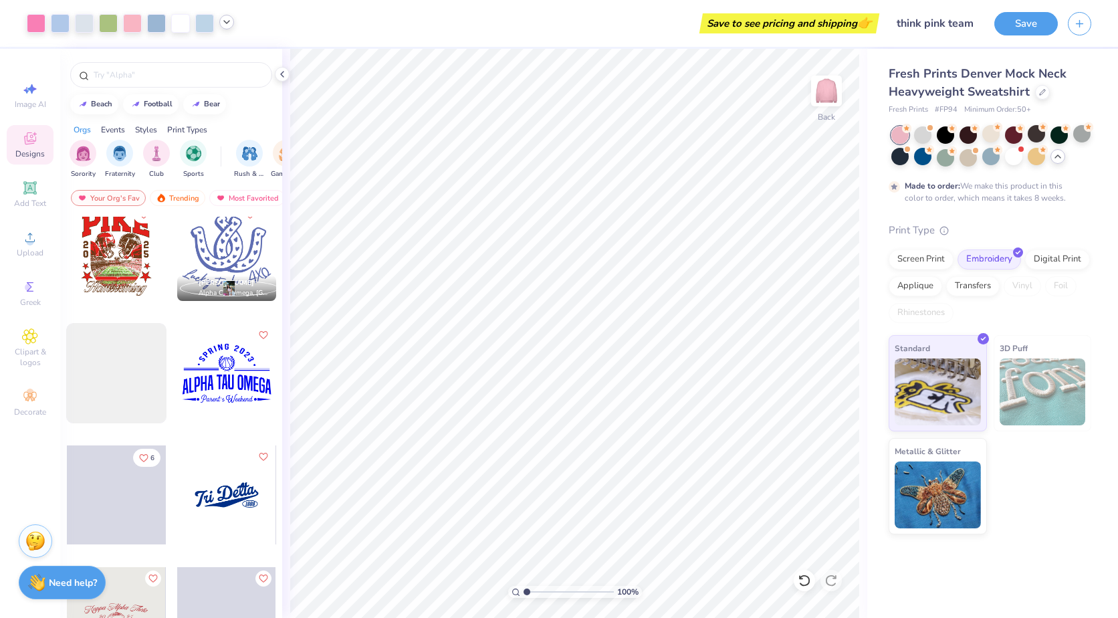
scroll to position [2943, 0]
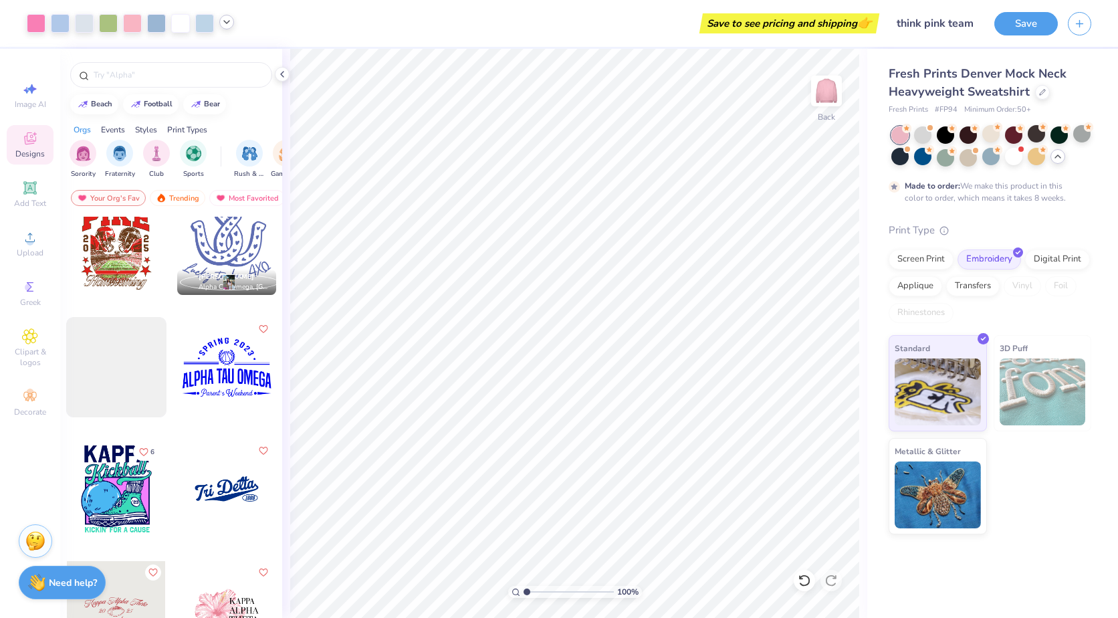
click at [195, 134] on div "Print Types" at bounding box center [187, 130] width 40 height 12
click at [90, 151] on img "filter for Embroidery" at bounding box center [83, 151] width 15 height 15
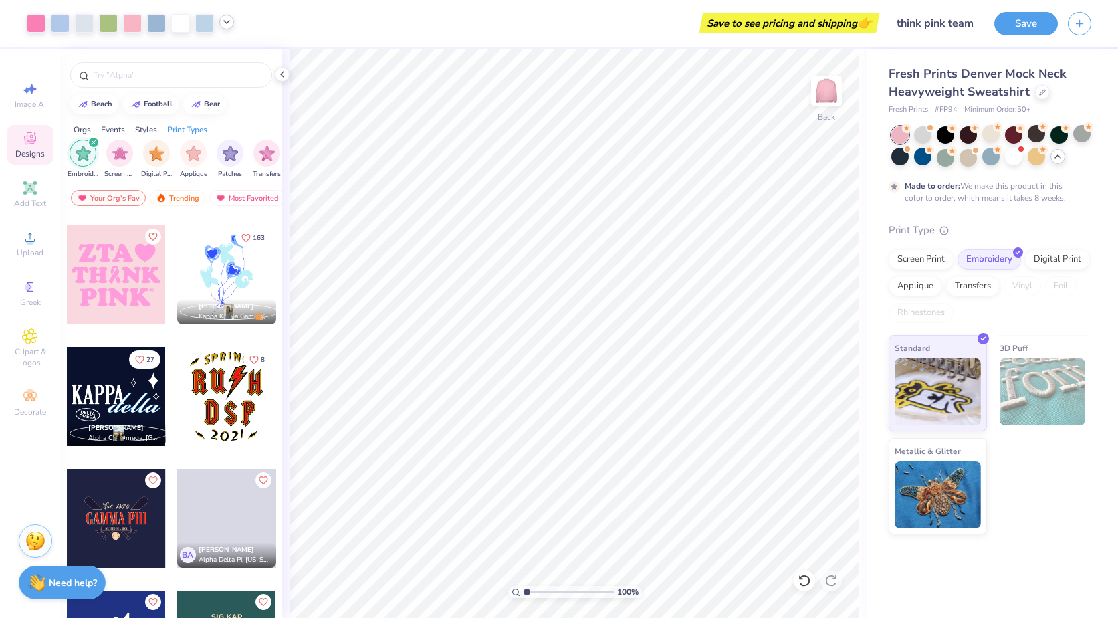
scroll to position [2341, 0]
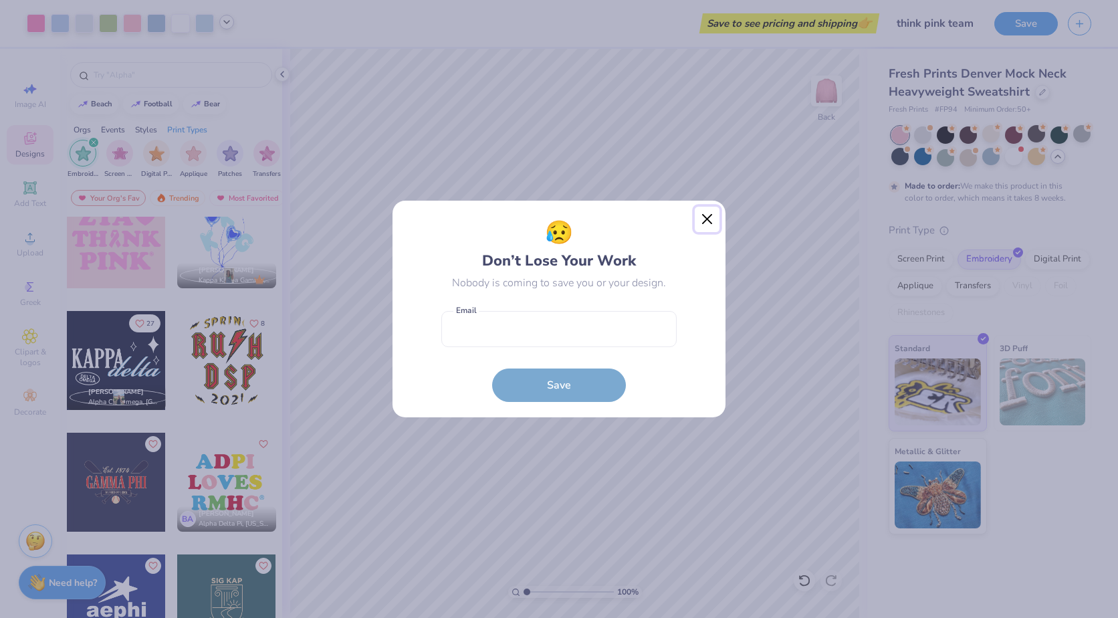
click at [709, 219] on button "Close" at bounding box center [707, 219] width 25 height 25
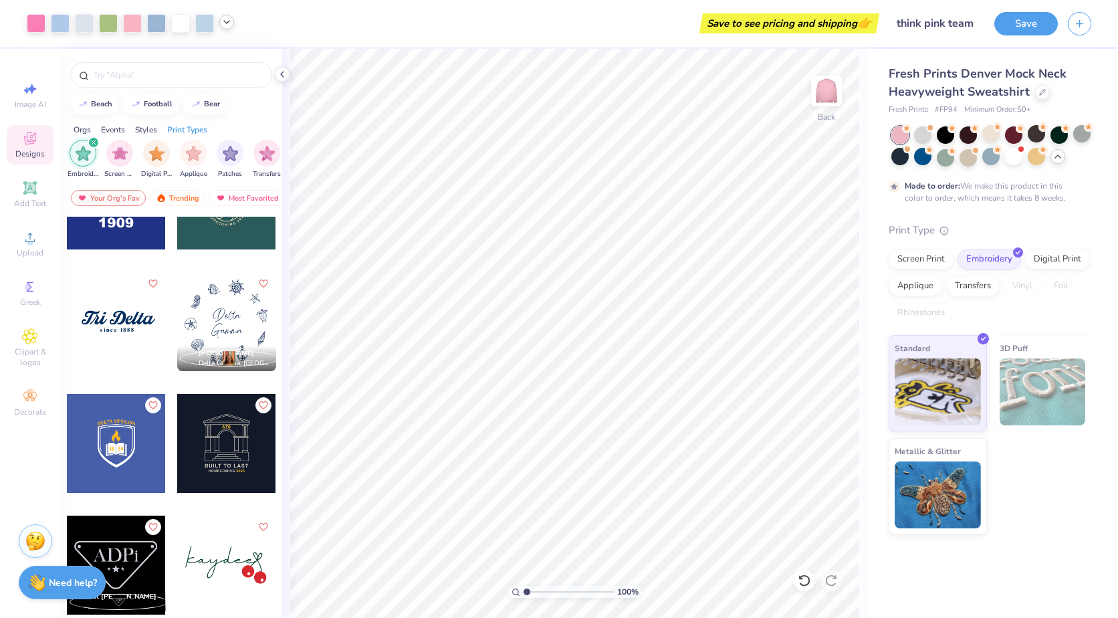
scroll to position [2742, 0]
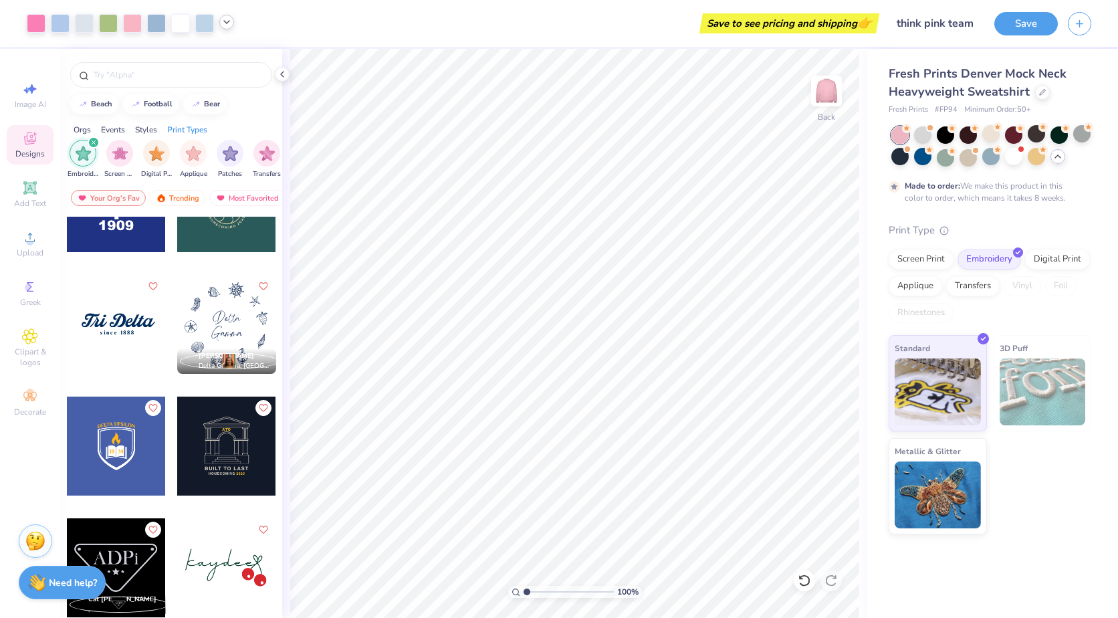
click at [125, 314] on div at bounding box center [116, 324] width 99 height 99
type input "10.14"
type input "5.08"
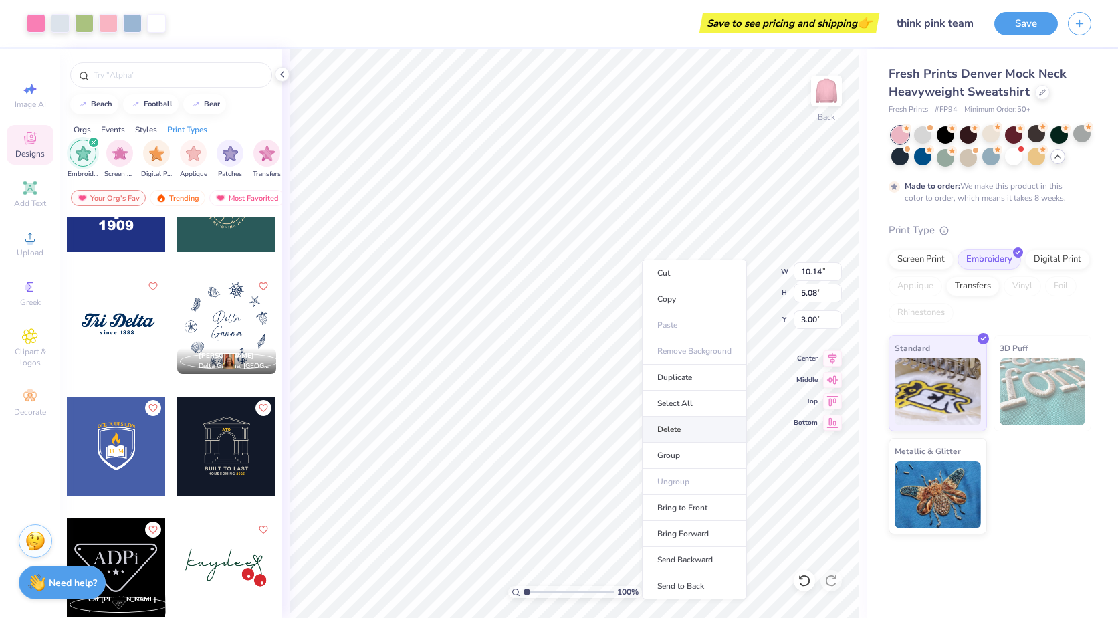
click at [691, 418] on li "Delete" at bounding box center [694, 430] width 105 height 26
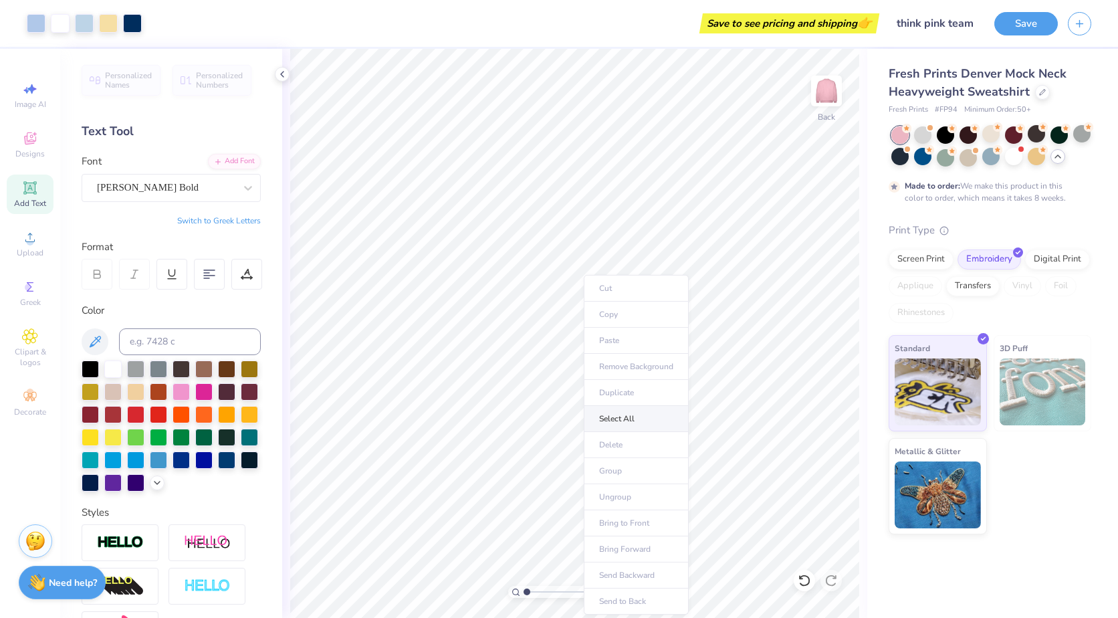
click at [616, 411] on li "Select All" at bounding box center [636, 419] width 105 height 26
type input "9.43"
click at [661, 449] on li "Delete" at bounding box center [685, 445] width 105 height 26
click at [20, 148] on div "Designs" at bounding box center [30, 144] width 47 height 39
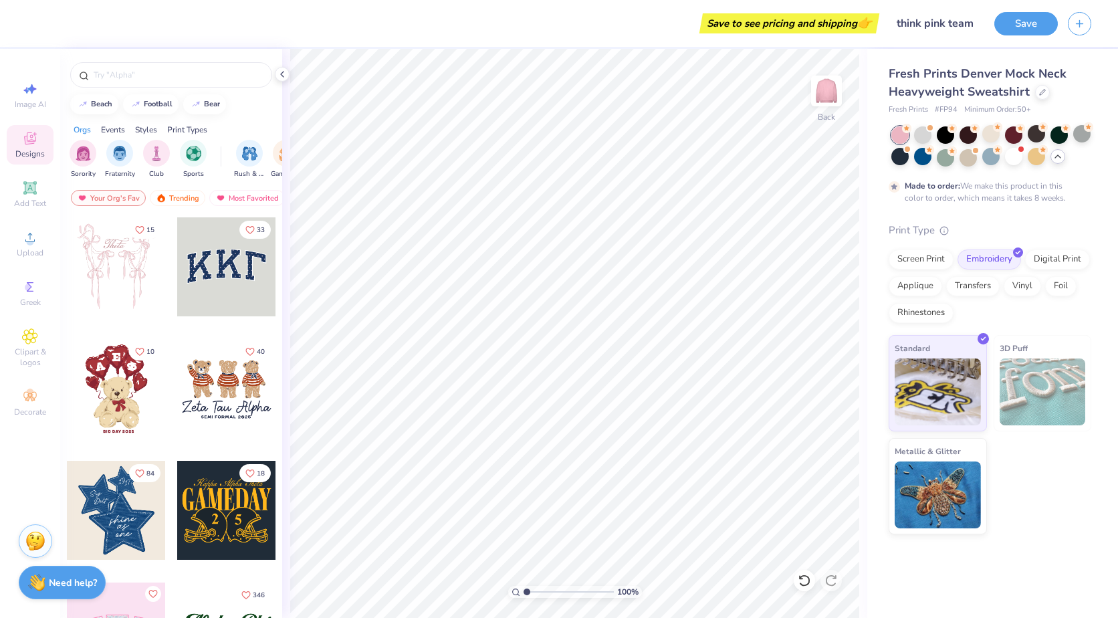
click at [194, 132] on div "Print Types" at bounding box center [187, 130] width 40 height 12
click at [91, 155] on div "filter for Embroidery" at bounding box center [83, 151] width 27 height 27
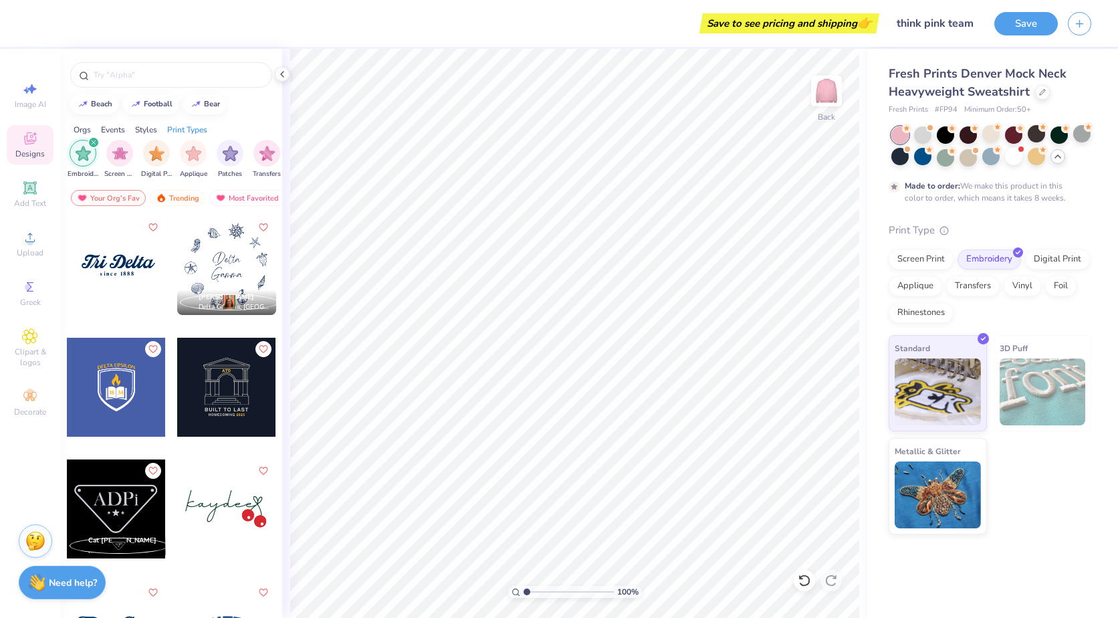
scroll to position [2809, 0]
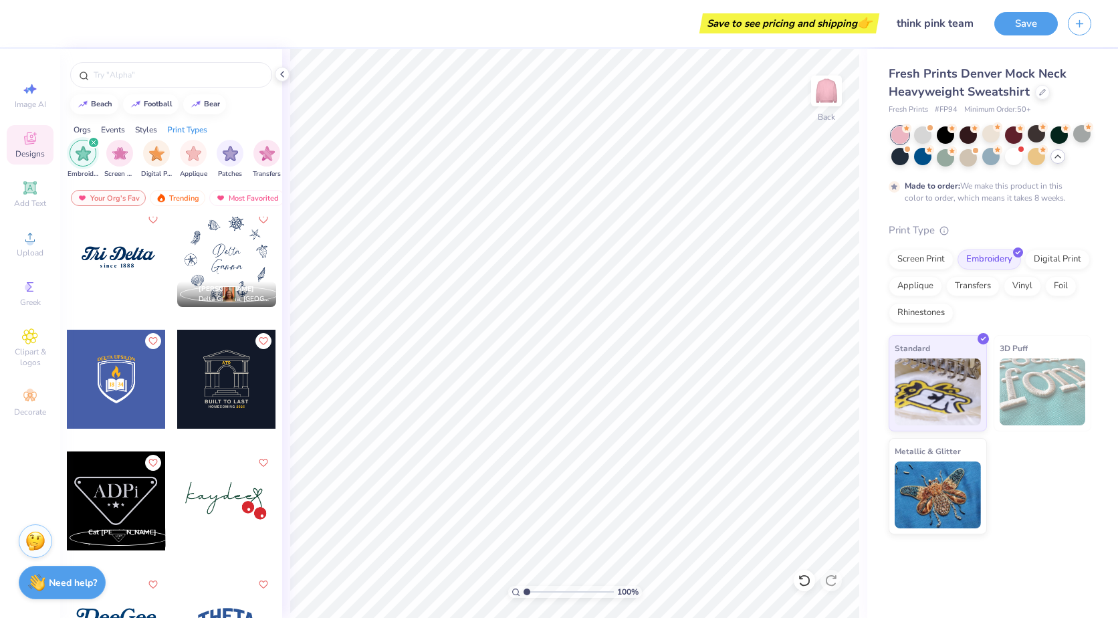
click at [106, 291] on div at bounding box center [116, 257] width 99 height 99
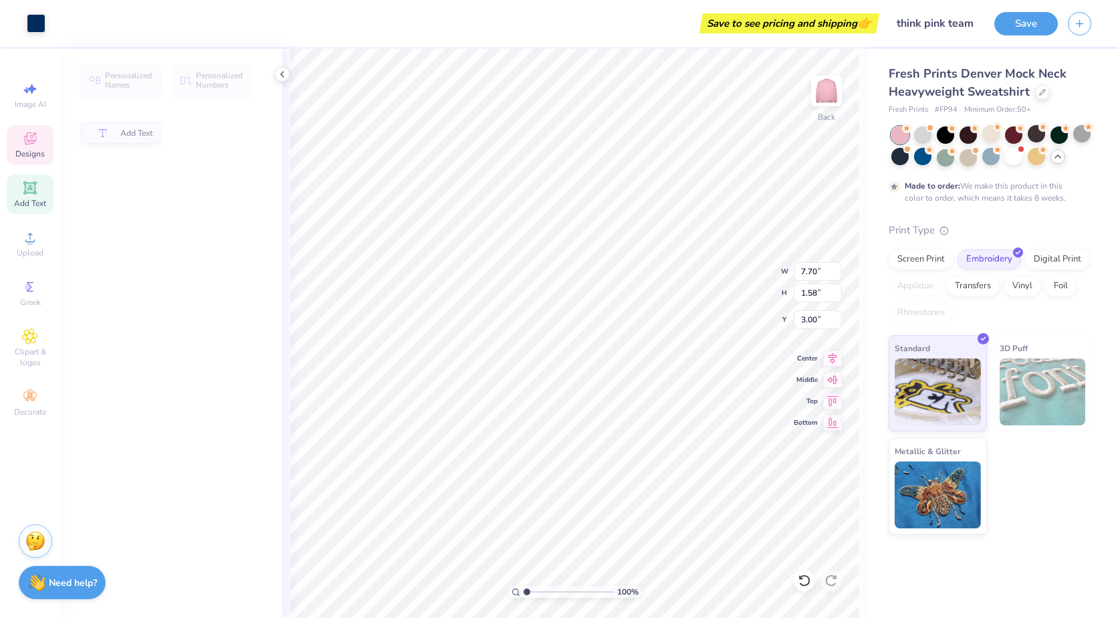
type input "1.58"
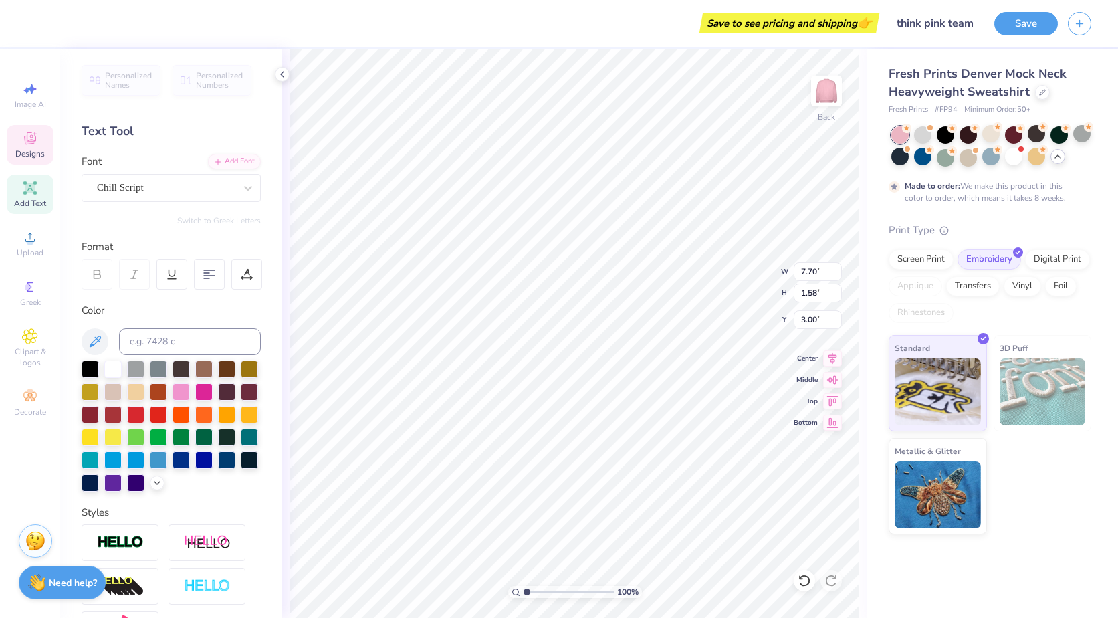
scroll to position [11, 1]
type textarea "T"
type textarea "Think Pink Team"
click at [137, 367] on div at bounding box center [135, 367] width 17 height 17
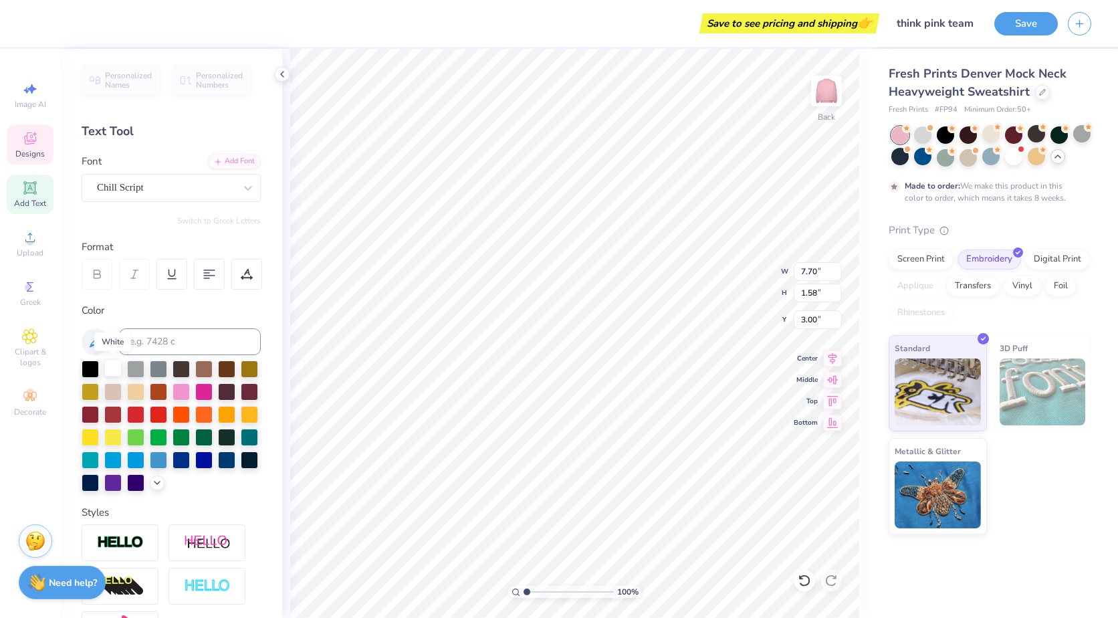
click at [112, 374] on div at bounding box center [112, 367] width 17 height 17
click at [190, 394] on div at bounding box center [181, 390] width 17 height 17
click at [213, 393] on div at bounding box center [203, 390] width 17 height 17
click at [922, 131] on div at bounding box center [922, 133] width 17 height 17
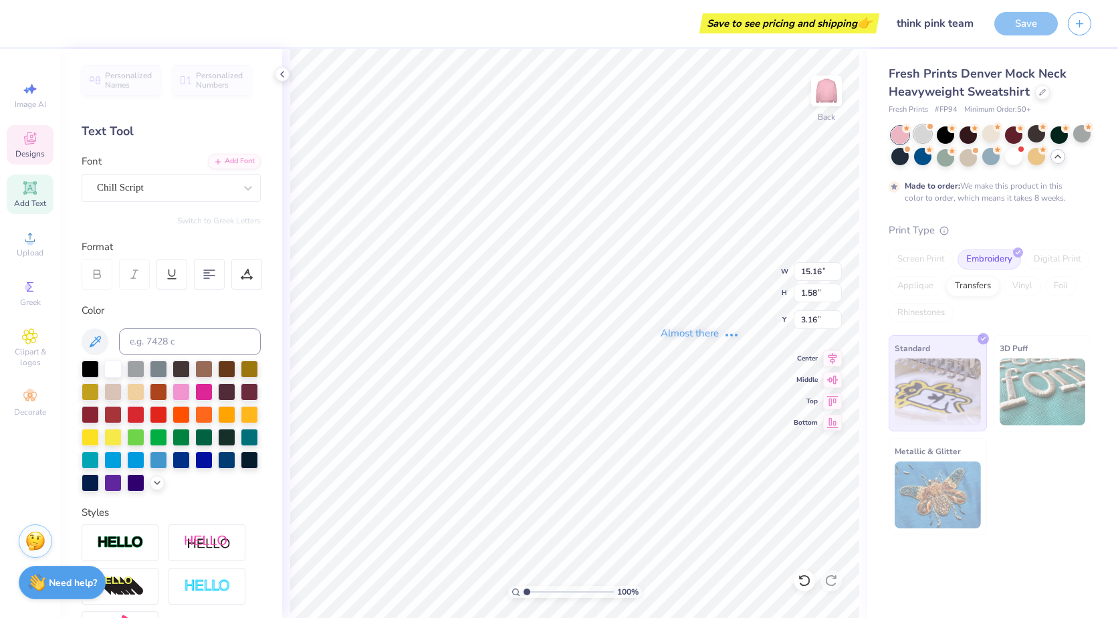
type input "15.16"
type input "1.55"
type input "3.16"
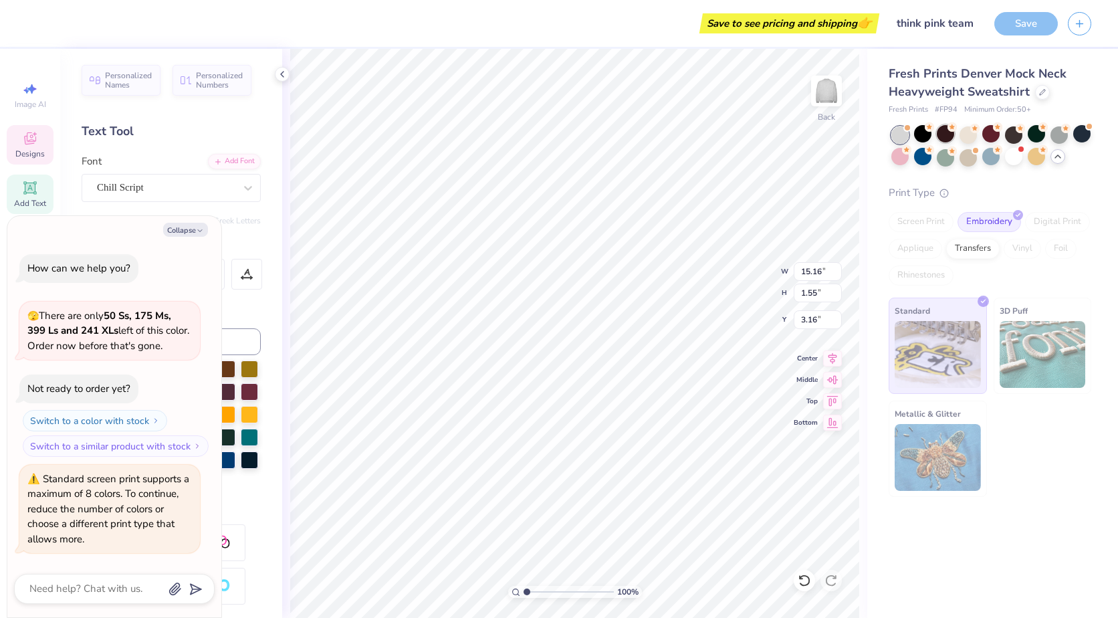
scroll to position [1425, 0]
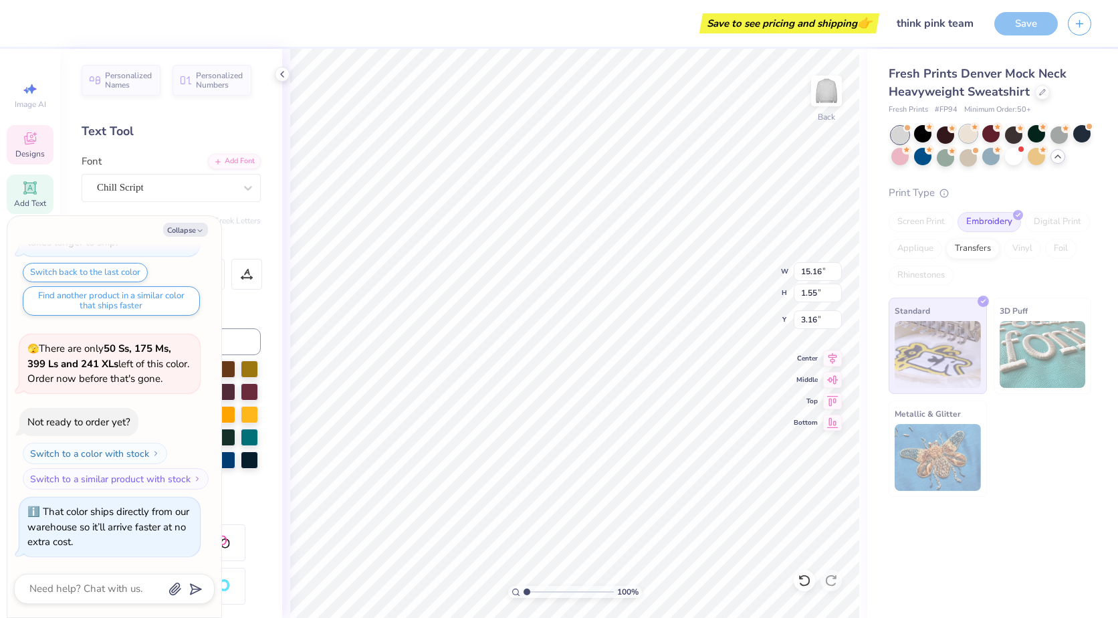
click at [968, 136] on div at bounding box center [968, 133] width 17 height 17
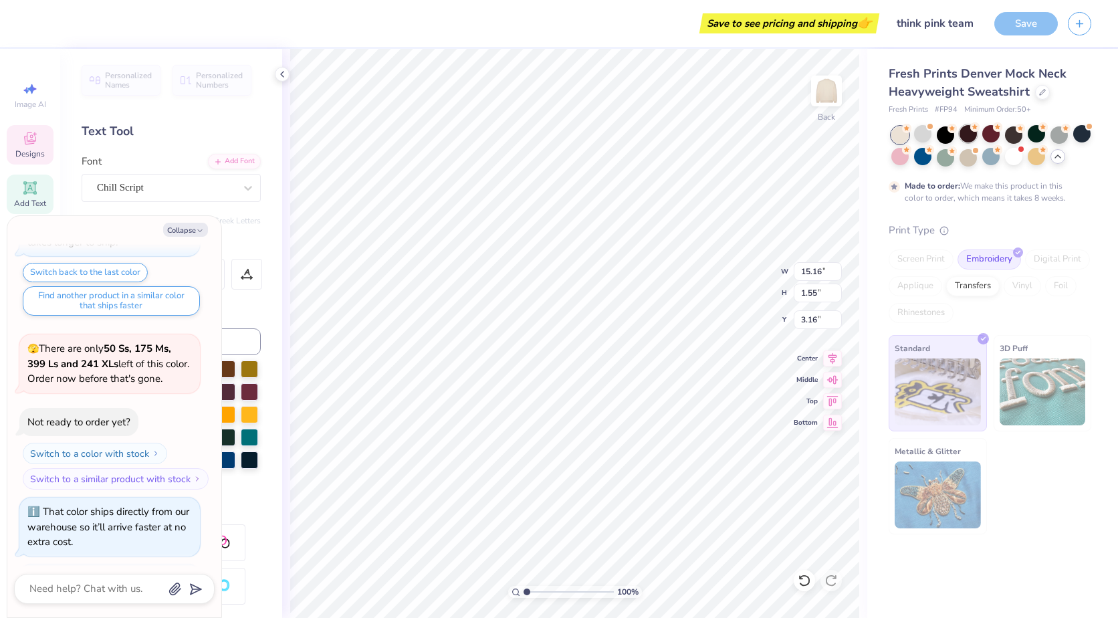
scroll to position [1536, 0]
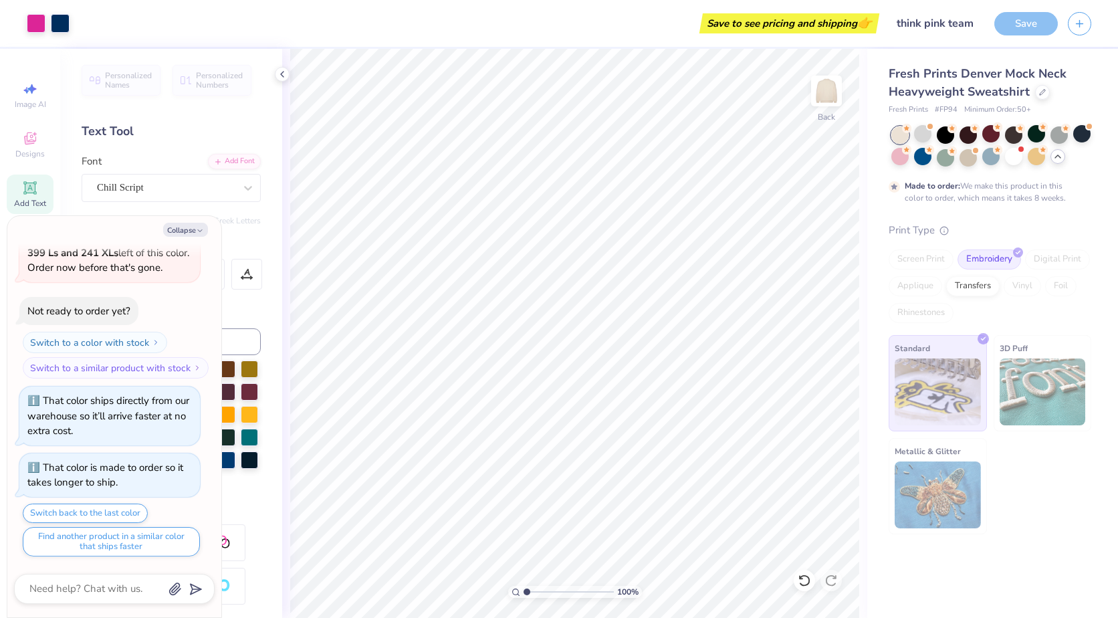
type textarea "x"
type textarea "since"
type textarea "x"
type textarea "since"
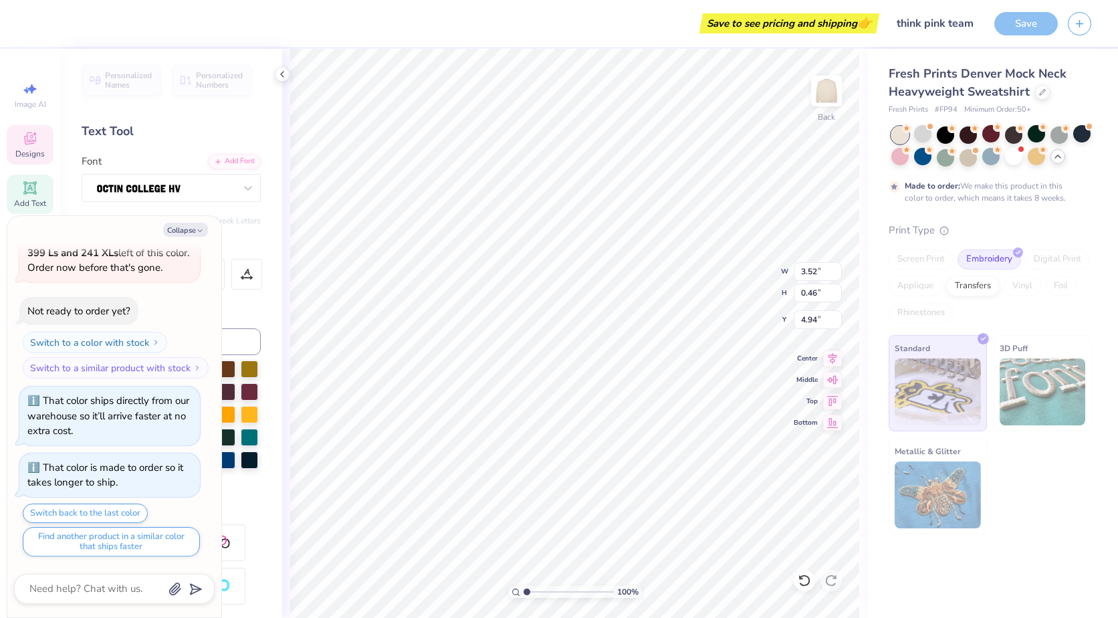
type textarea "x"
type textarea "sinc"
type textarea "x"
type textarea "sin"
type textarea "x"
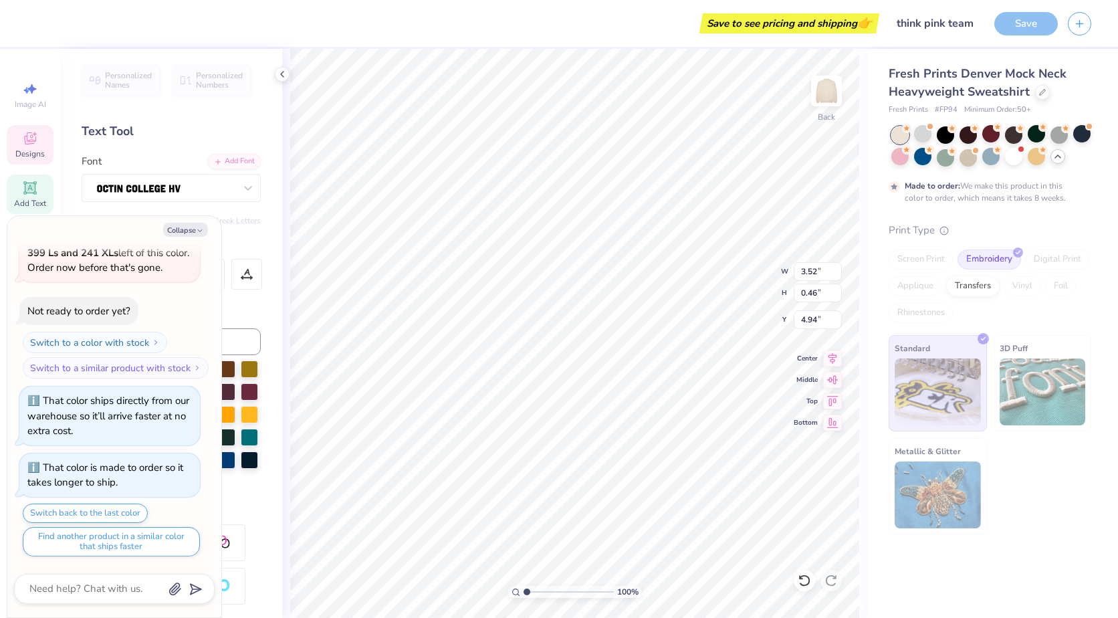
type textarea "si"
type textarea "x"
type textarea "s"
type textarea "x"
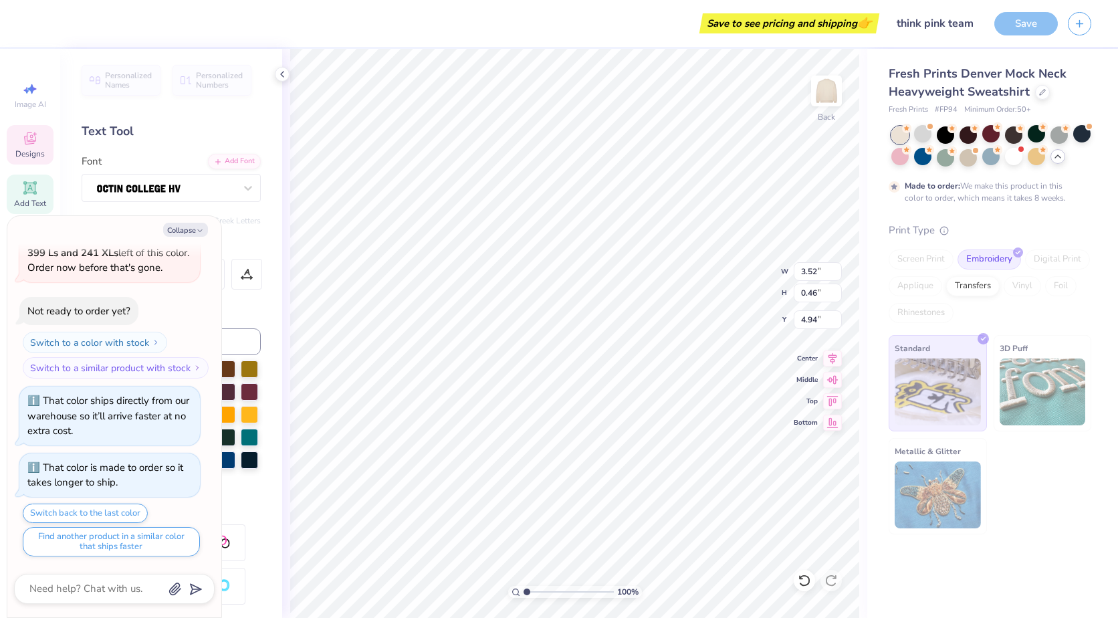
type textarea "x"
type textarea "Z"
type textarea "x"
type textarea "Ze"
type textarea "x"
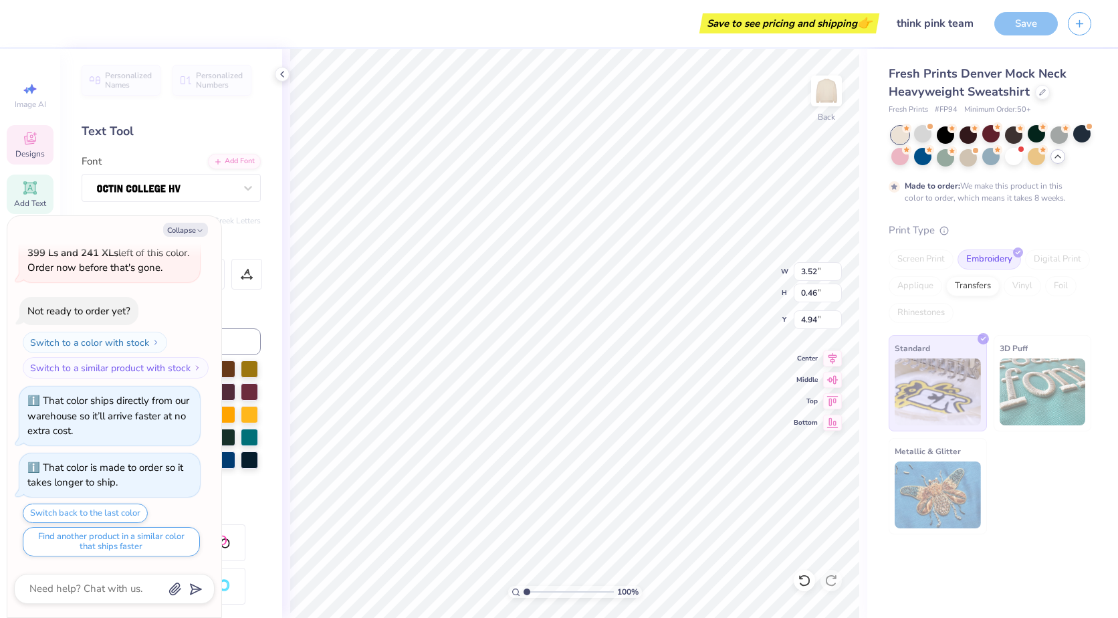
type textarea "Zet"
type textarea "x"
type textarea "Zeta"
type textarea "x"
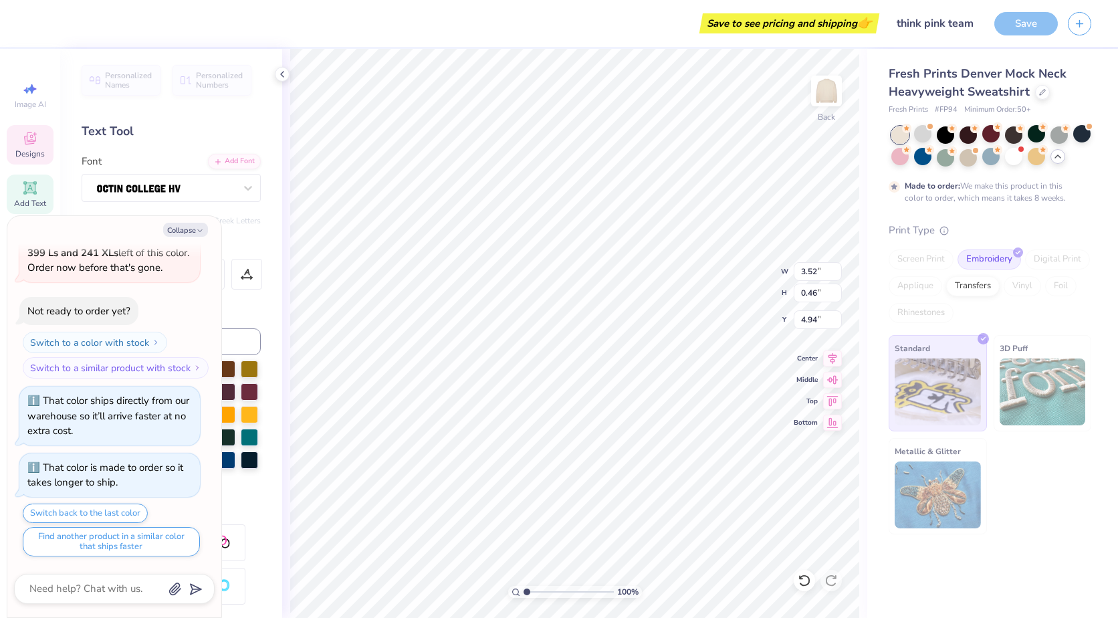
type textarea "Zeta"
type textarea "x"
type textarea "Zeta T"
type textarea "x"
type textarea "Zeta Ta"
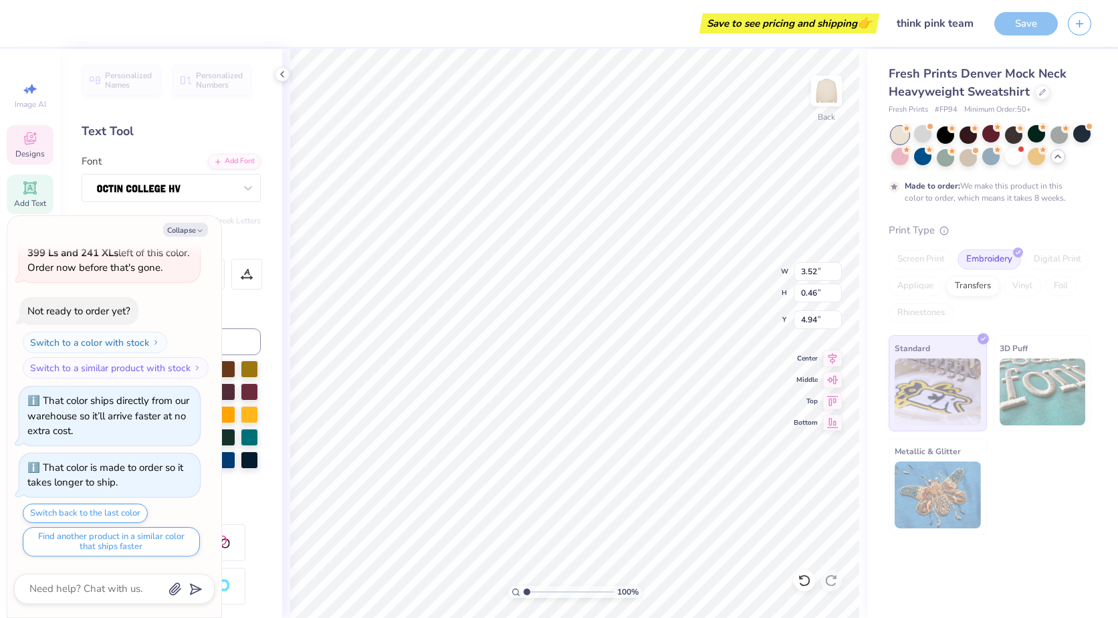
type textarea "x"
type textarea "Zeta Tau"
type textarea "x"
type textarea "Zeta Tau"
type textarea "x"
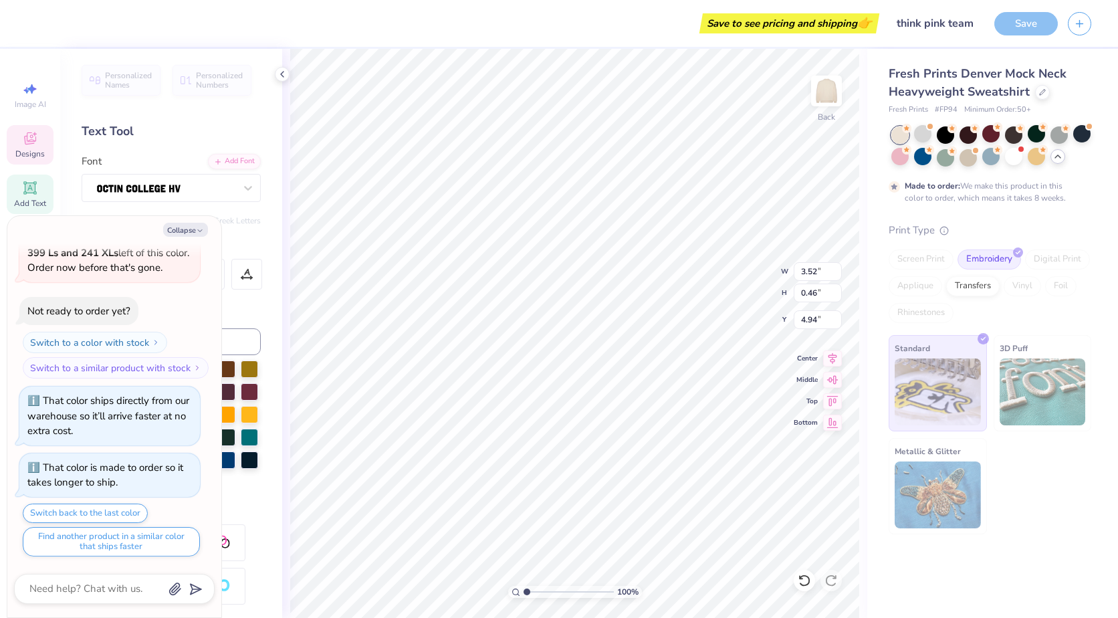
type textarea "Zeta Tau A"
type textarea "x"
type textarea "Zeta Tau Al"
type textarea "x"
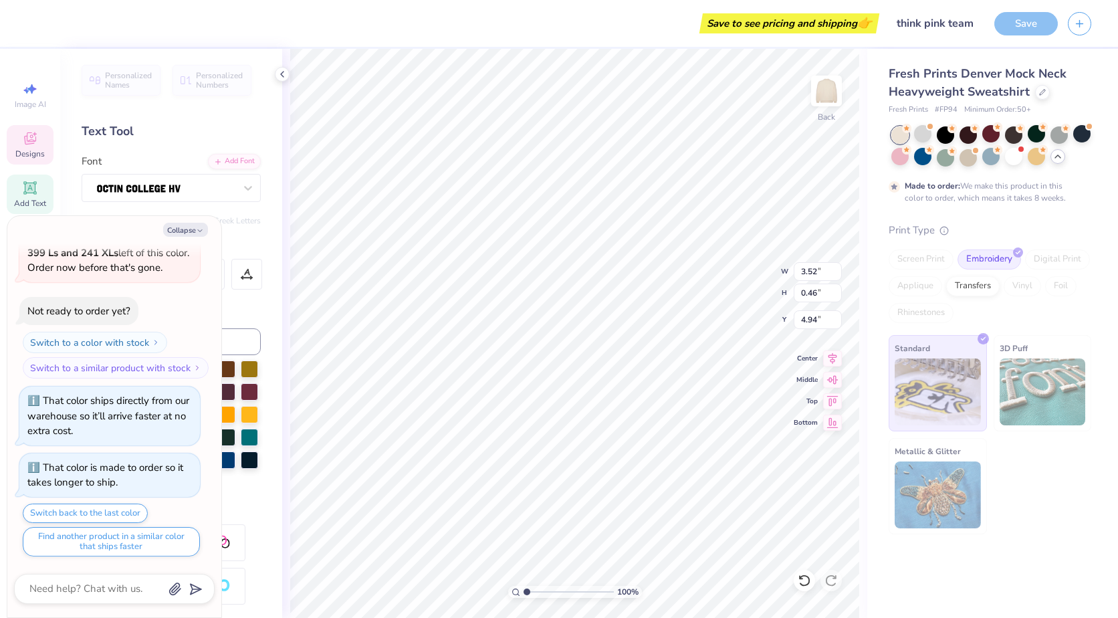
type textarea "Zeta Tau Alp"
type textarea "x"
type textarea "Zeta Tau Alph"
type textarea "x"
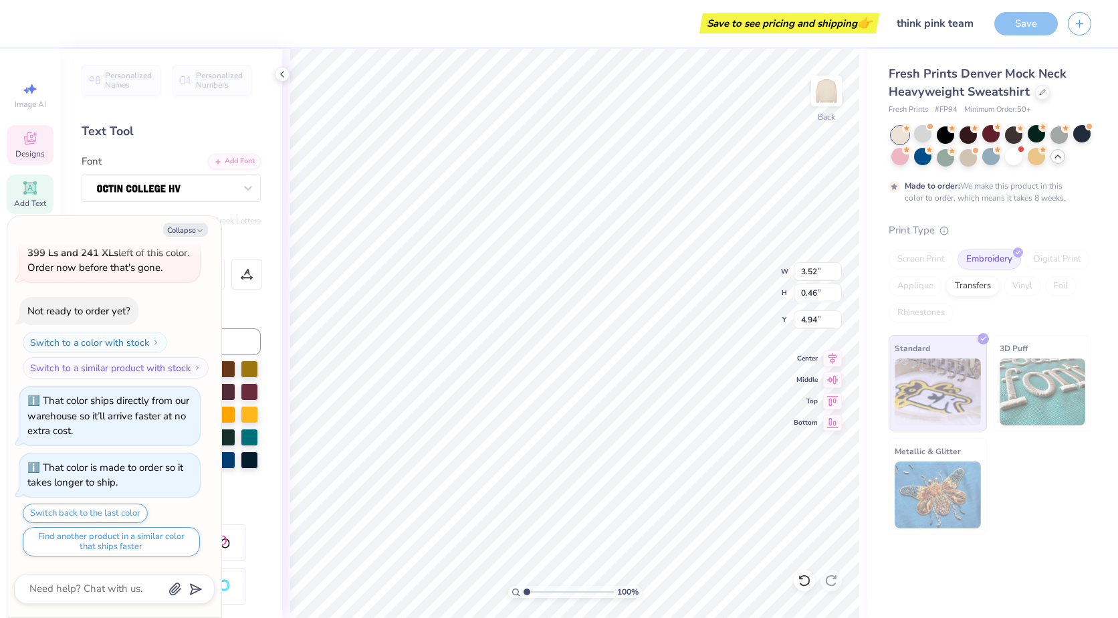
type textarea "Zeta Tau Alpha"
click at [198, 230] on polyline "button" at bounding box center [200, 231] width 4 height 2
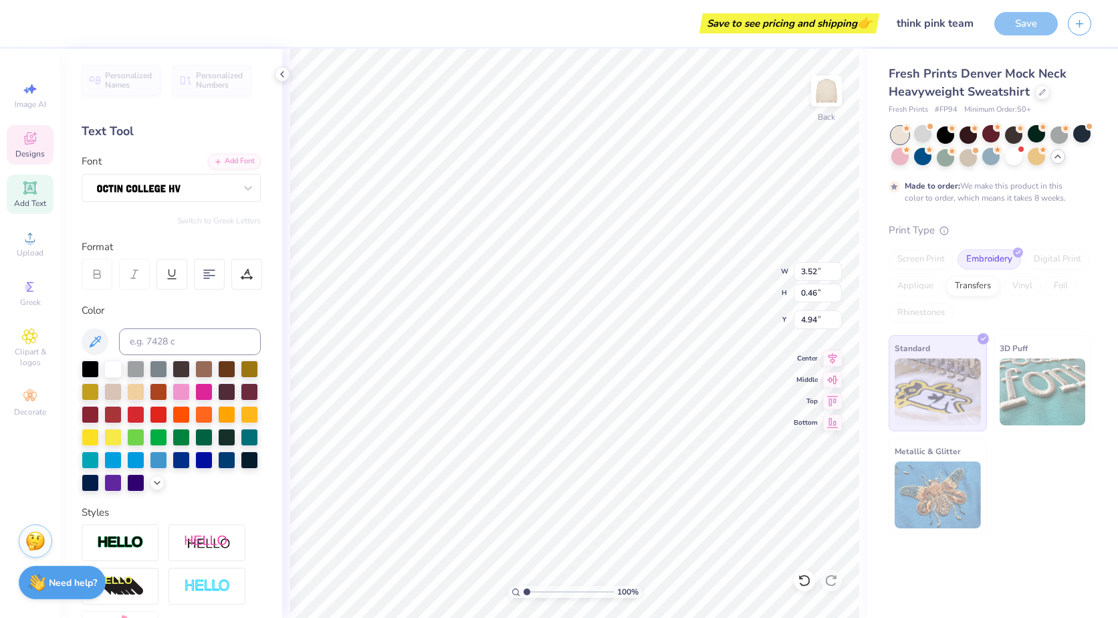
type textarea "x"
type input "5.36"
type input "0.59"
click at [216, 389] on div at bounding box center [171, 425] width 179 height 131
click at [190, 395] on div at bounding box center [181, 390] width 17 height 17
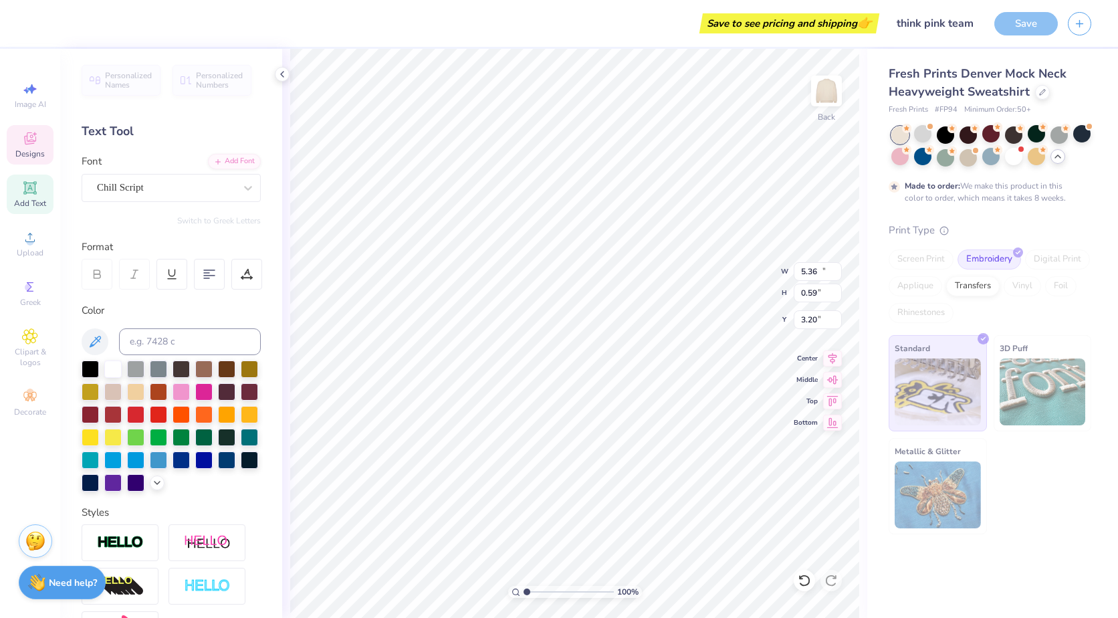
type input "15.16"
type input "1.55"
type input "3.00"
click at [190, 391] on div at bounding box center [181, 390] width 17 height 17
click at [213, 384] on div at bounding box center [203, 390] width 17 height 17
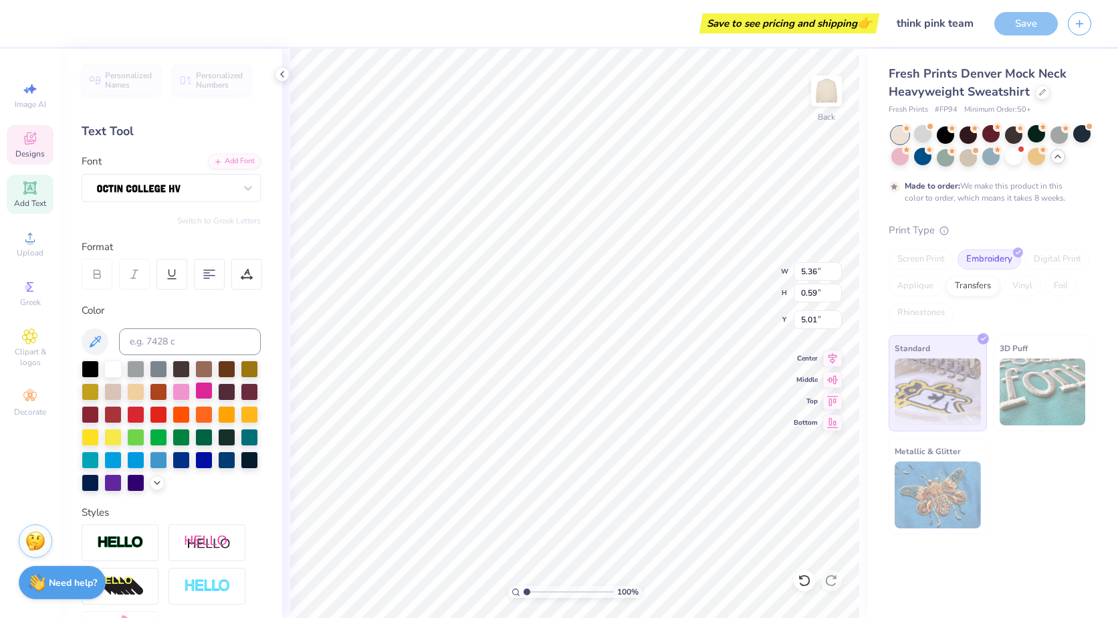
type input "5.01"
click at [1009, 21] on div "Save" at bounding box center [1027, 23] width 64 height 23
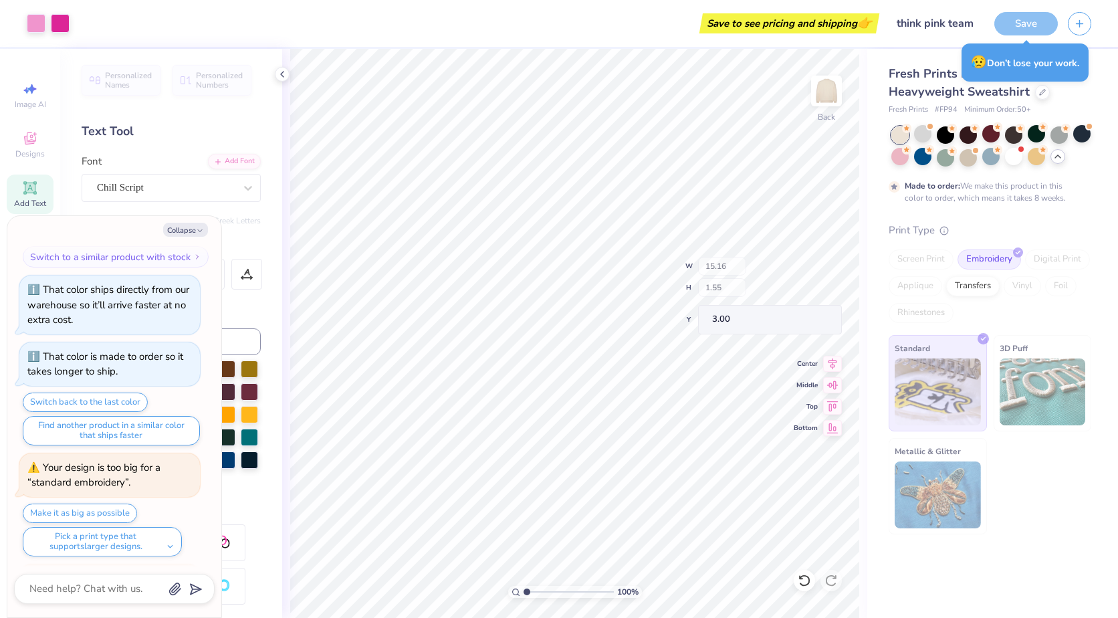
scroll to position [1758, 0]
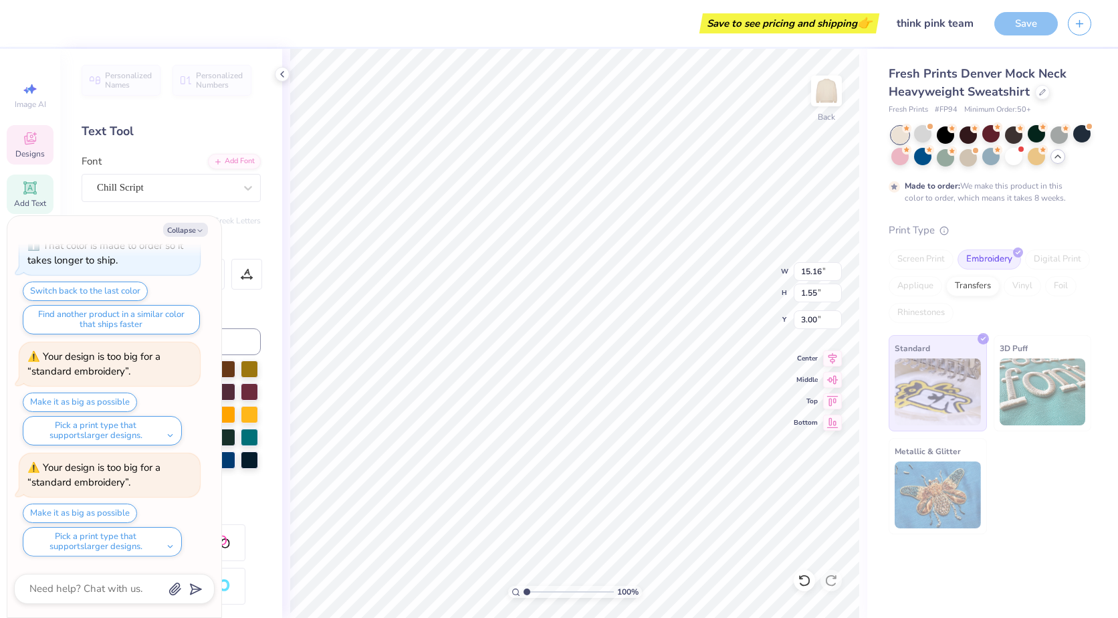
type textarea "x"
type input "11.53"
type input "1.18"
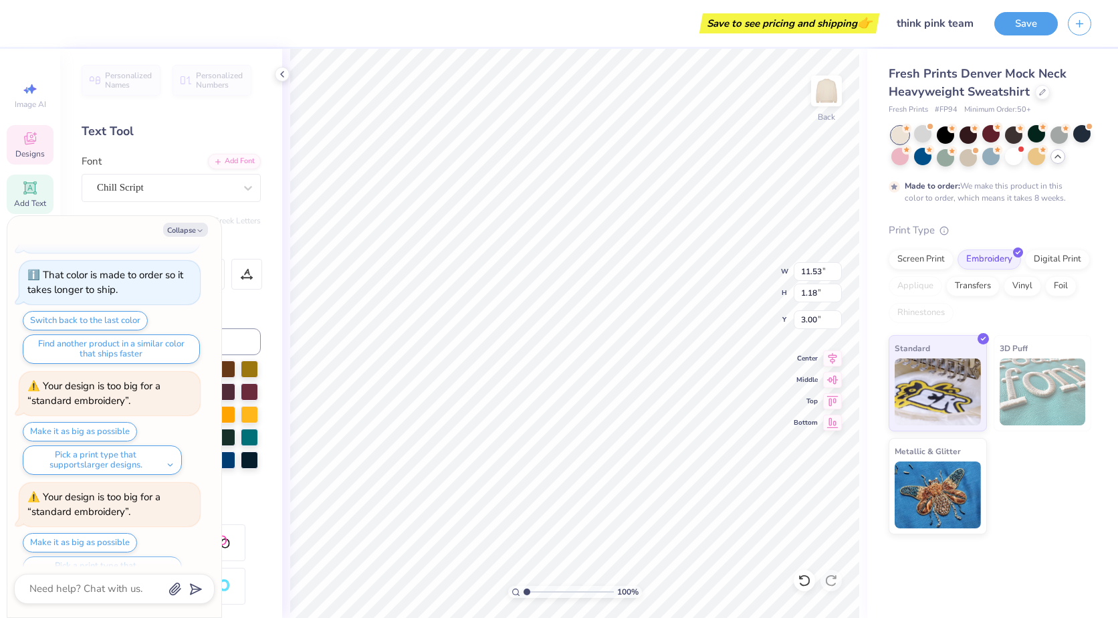
scroll to position [1787, 0]
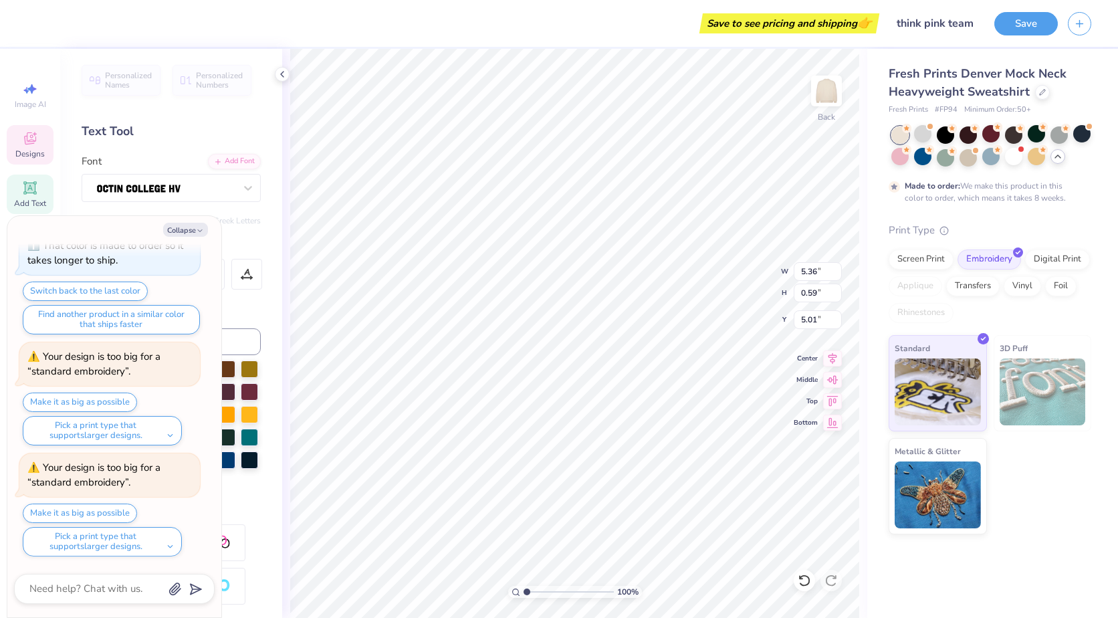
type textarea "x"
type input "4.79"
type textarea "x"
type input "4.82"
type textarea "x"
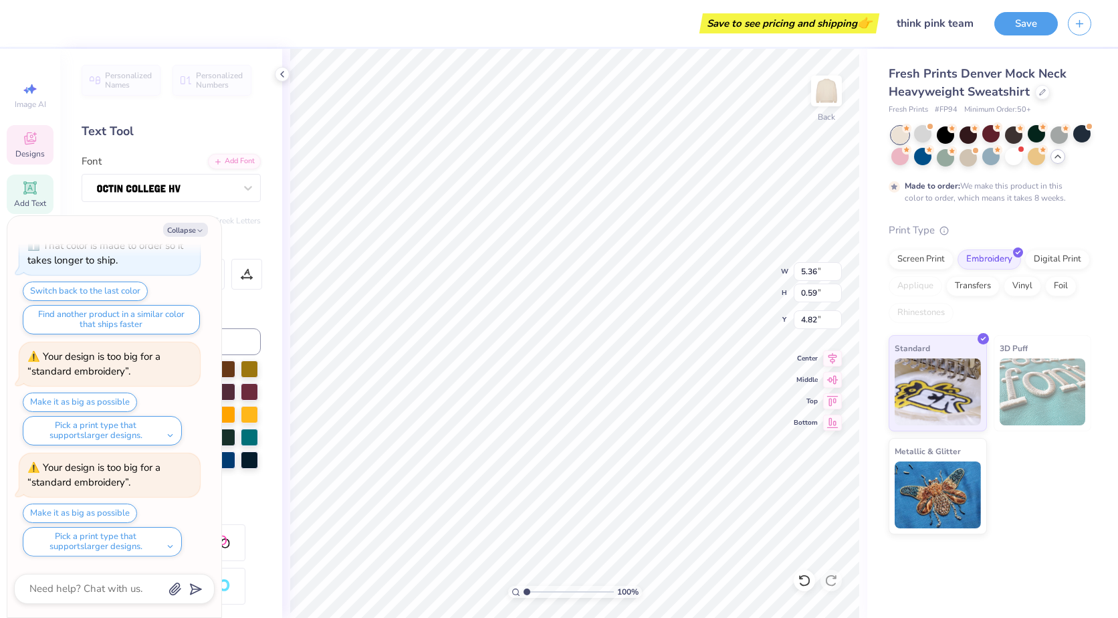
type input "4.86"
click at [1007, 21] on button "Save" at bounding box center [1027, 21] width 64 height 23
type textarea "x"
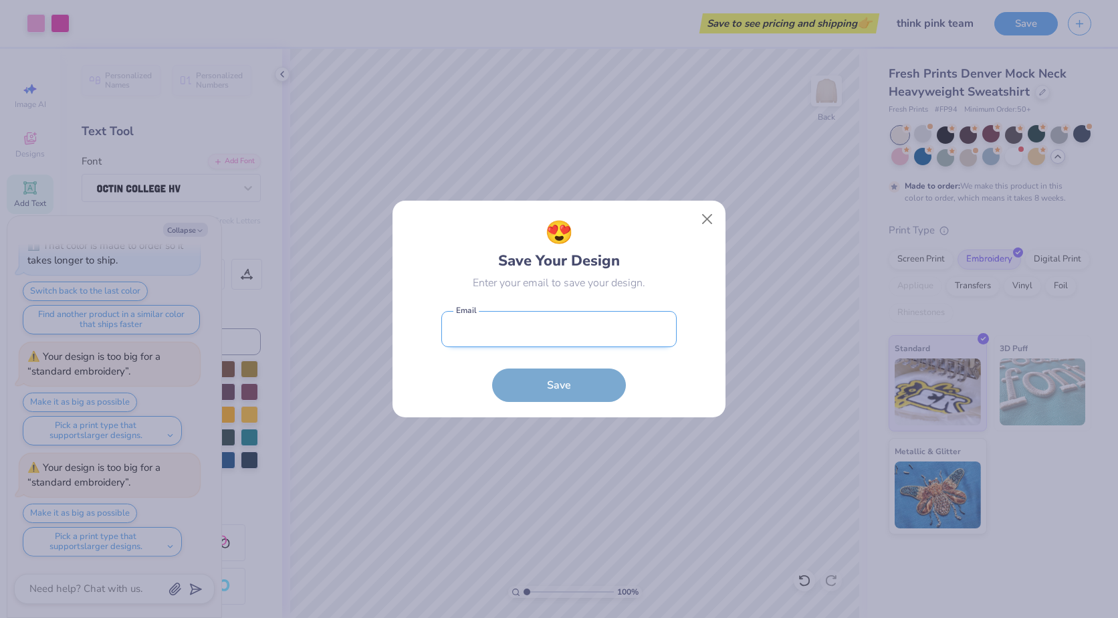
click at [515, 337] on input "email" at bounding box center [558, 329] width 235 height 37
type input "[EMAIL_ADDRESS][DOMAIN_NAME]"
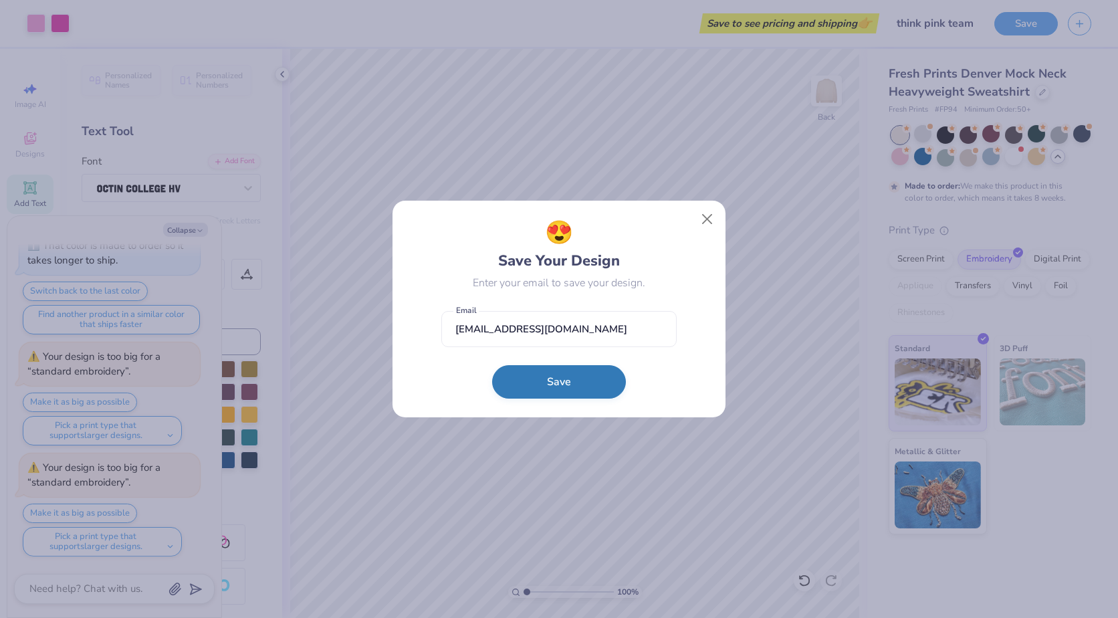
click at [512, 377] on button "Save" at bounding box center [559, 381] width 134 height 33
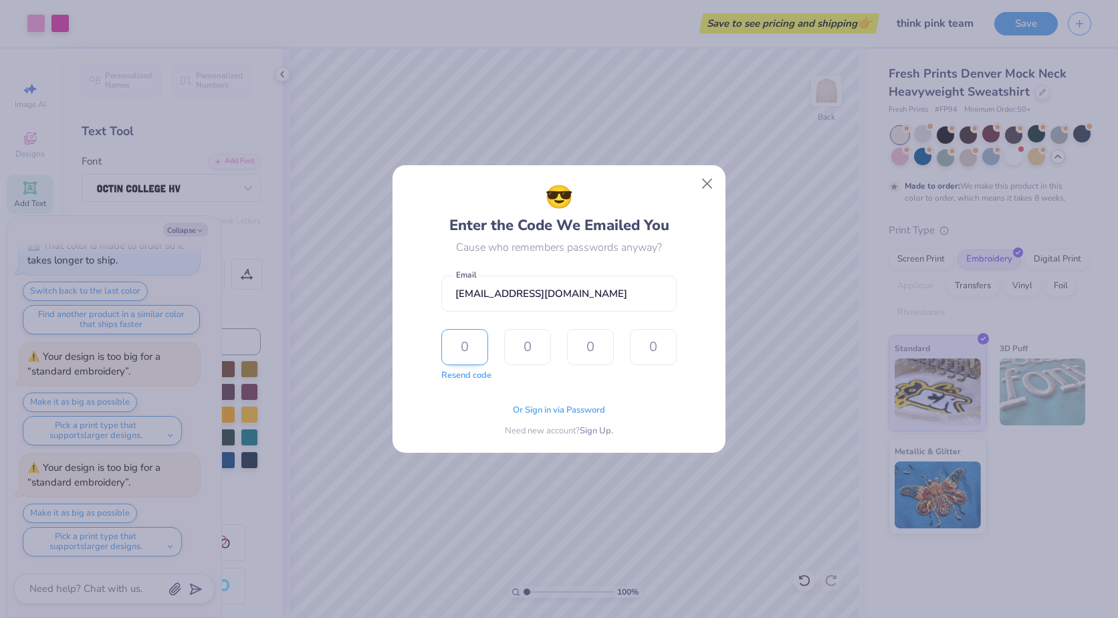
click at [474, 344] on input "text" at bounding box center [464, 347] width 47 height 36
click at [562, 399] on div "Or Sign in via Password Need new account? Sign Up." at bounding box center [558, 417] width 235 height 42
click at [558, 404] on span "Or Sign in via Password" at bounding box center [559, 408] width 92 height 13
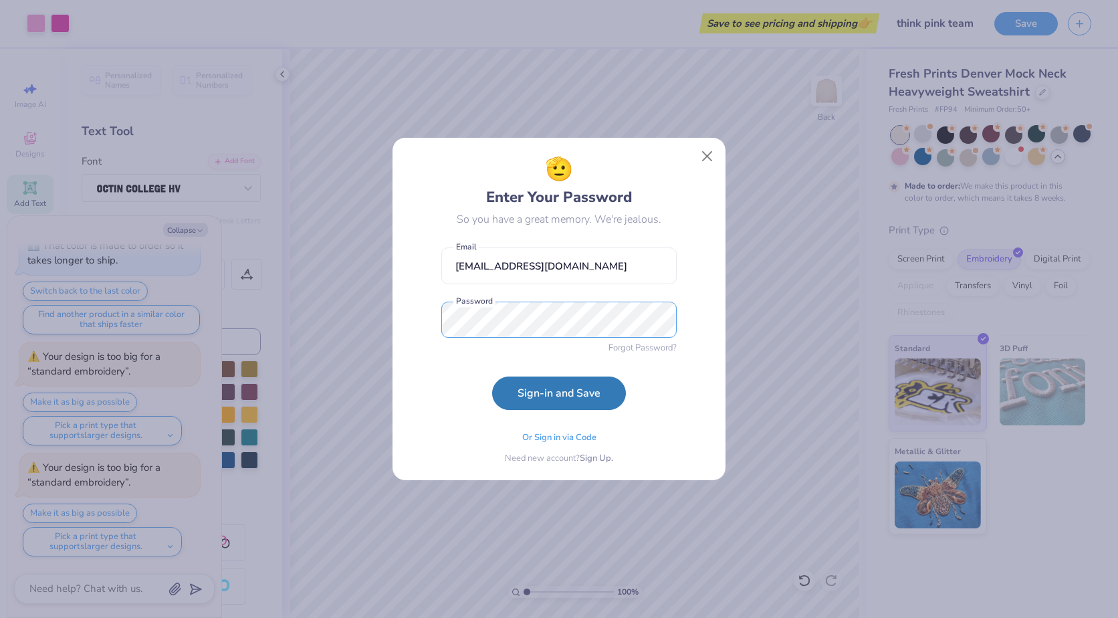
click at [492, 377] on button "Sign-in and Save" at bounding box center [559, 393] width 134 height 33
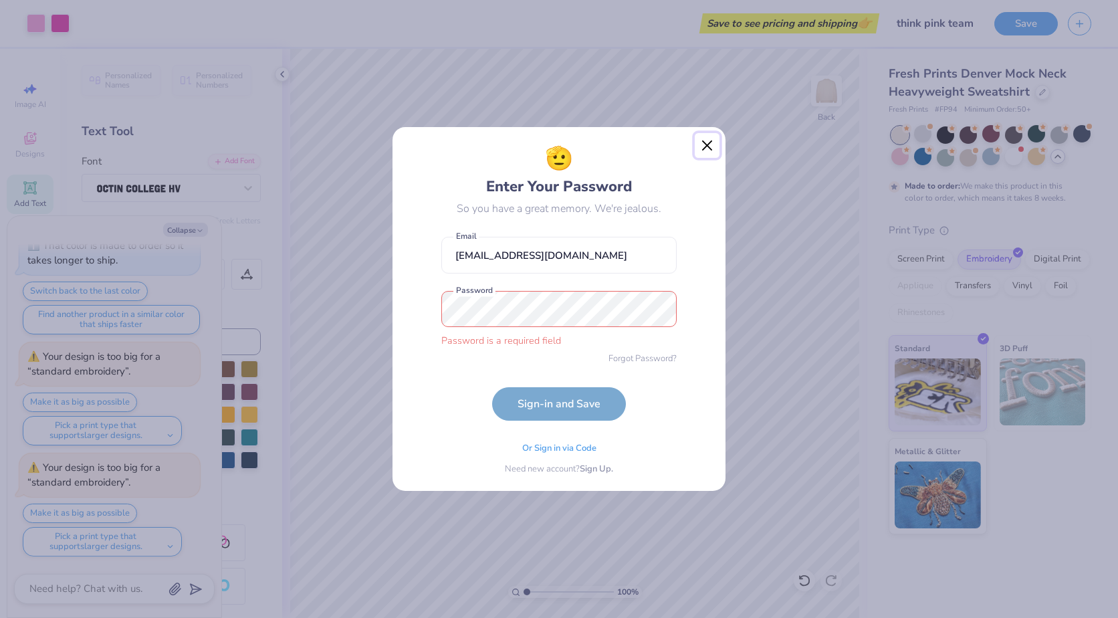
click at [712, 144] on button "Close" at bounding box center [707, 145] width 25 height 25
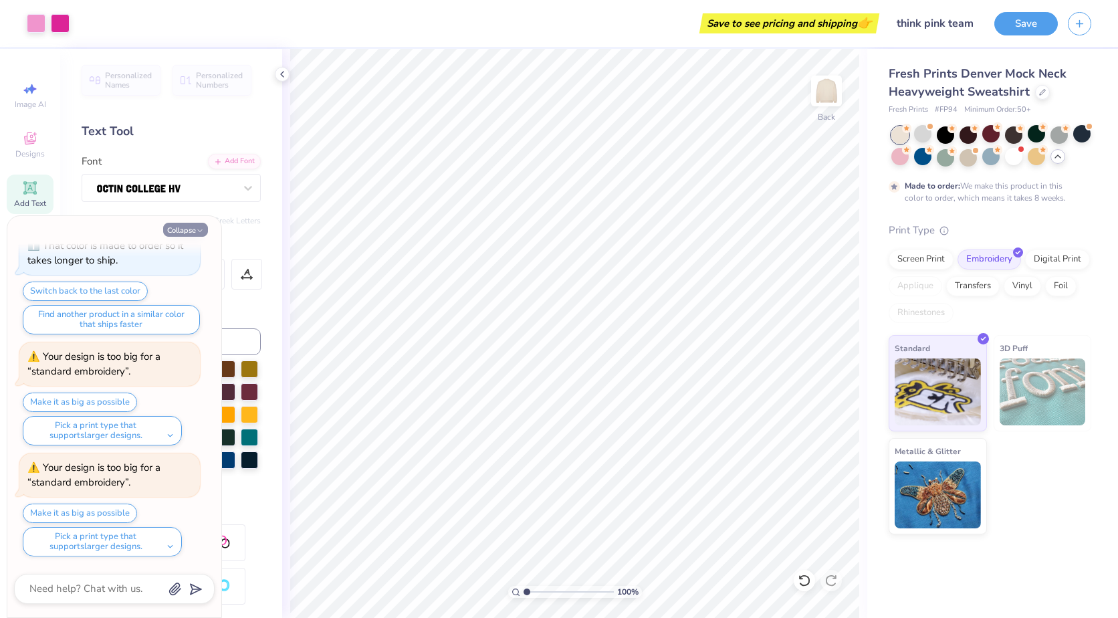
click at [198, 233] on icon "button" at bounding box center [200, 231] width 8 height 8
type textarea "x"
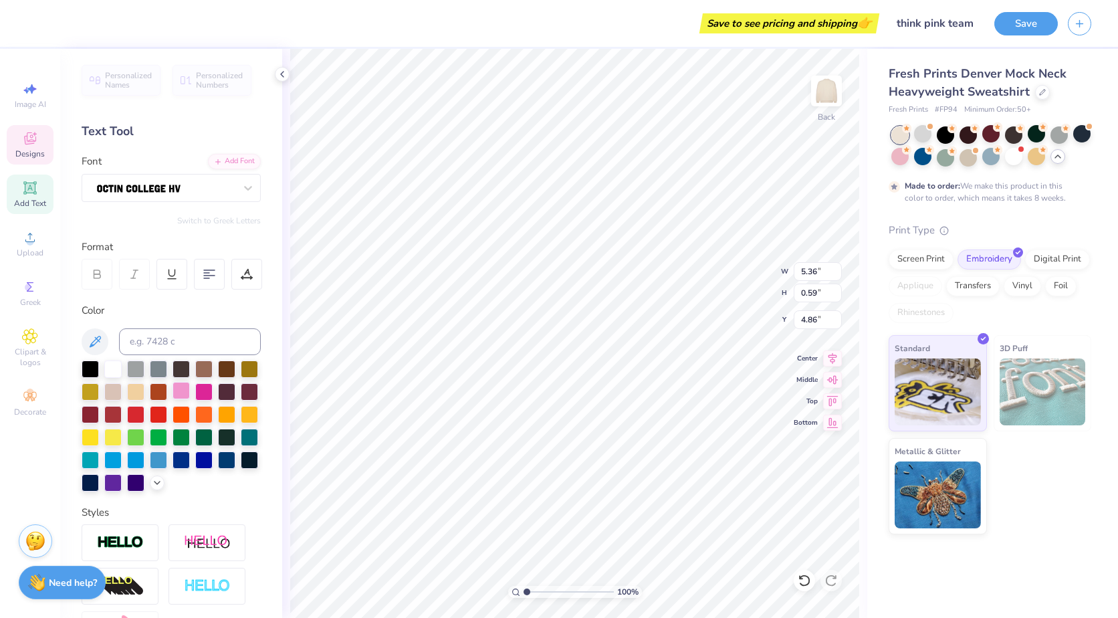
click at [190, 384] on div at bounding box center [181, 390] width 17 height 17
click at [213, 391] on div at bounding box center [203, 390] width 17 height 17
click at [1021, 28] on button "Save" at bounding box center [1027, 21] width 64 height 23
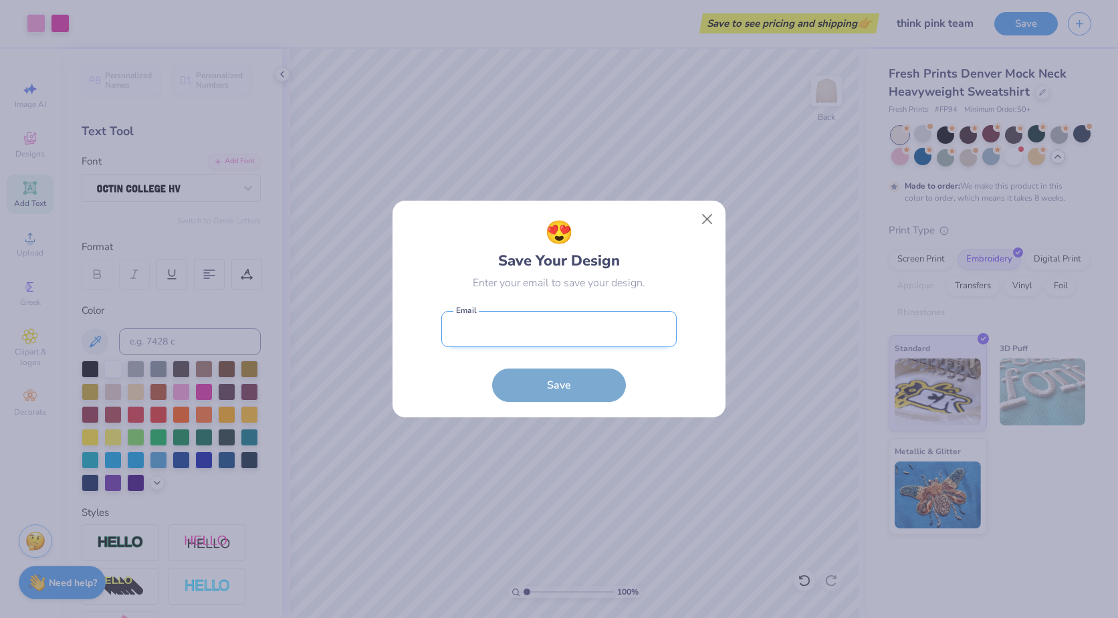
click at [614, 335] on input "email" at bounding box center [558, 329] width 235 height 37
type input "[EMAIL_ADDRESS][DOMAIN_NAME]"
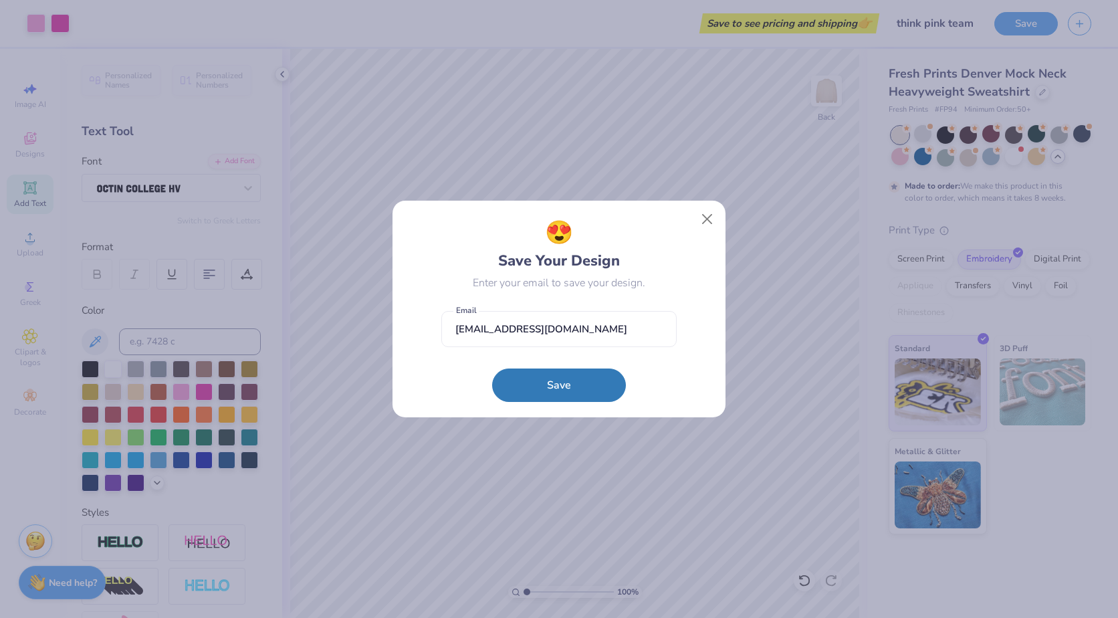
click at [523, 371] on button "Save" at bounding box center [559, 385] width 134 height 33
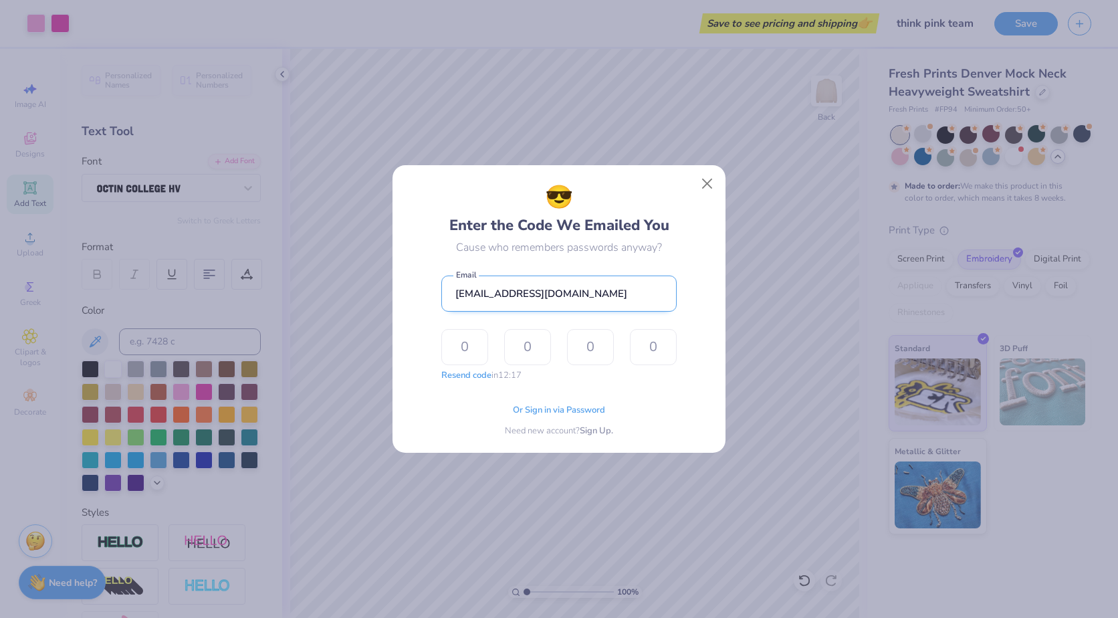
type input "5"
type input "3"
type input "5"
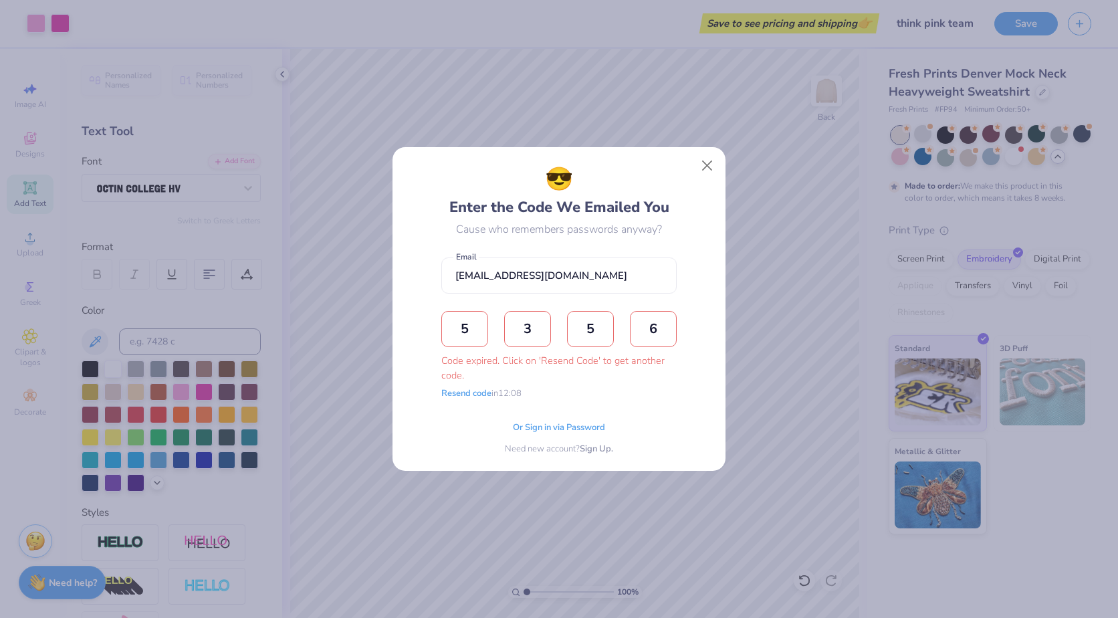
type input "6"
drag, startPoint x: 667, startPoint y: 396, endPoint x: 649, endPoint y: 322, distance: 76.4
click at [649, 322] on input "6" at bounding box center [653, 329] width 47 height 36
click at [660, 325] on input "6" at bounding box center [653, 329] width 47 height 36
click at [573, 341] on input "text" at bounding box center [590, 329] width 47 height 36
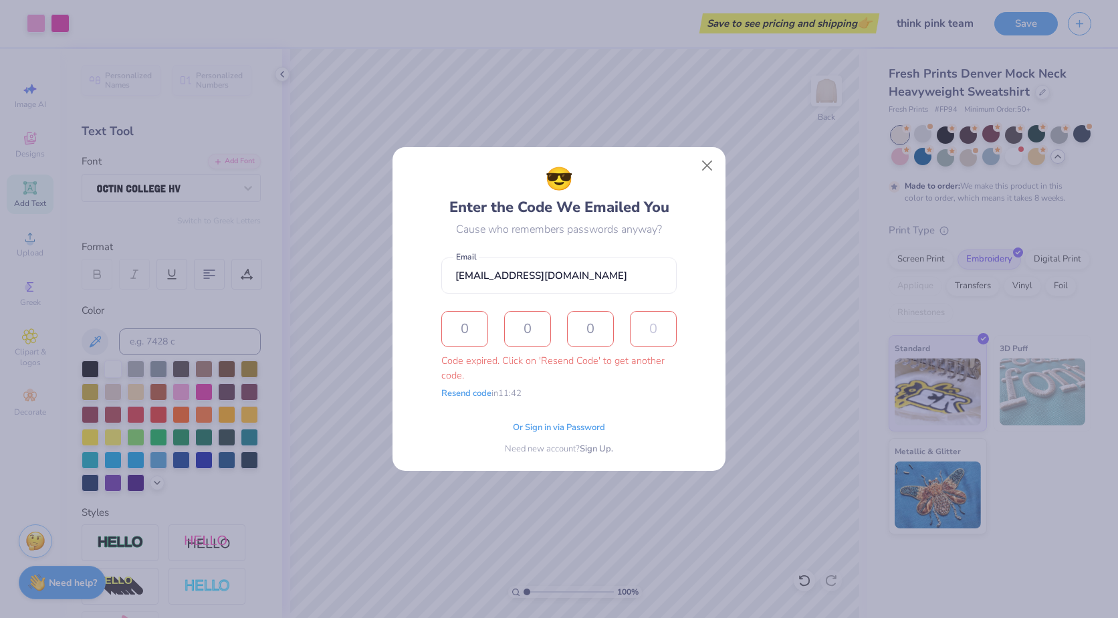
click at [666, 338] on input "text" at bounding box center [653, 329] width 47 height 36
click at [481, 323] on input "text" at bounding box center [464, 329] width 47 height 36
click at [708, 158] on button "Close" at bounding box center [707, 165] width 25 height 25
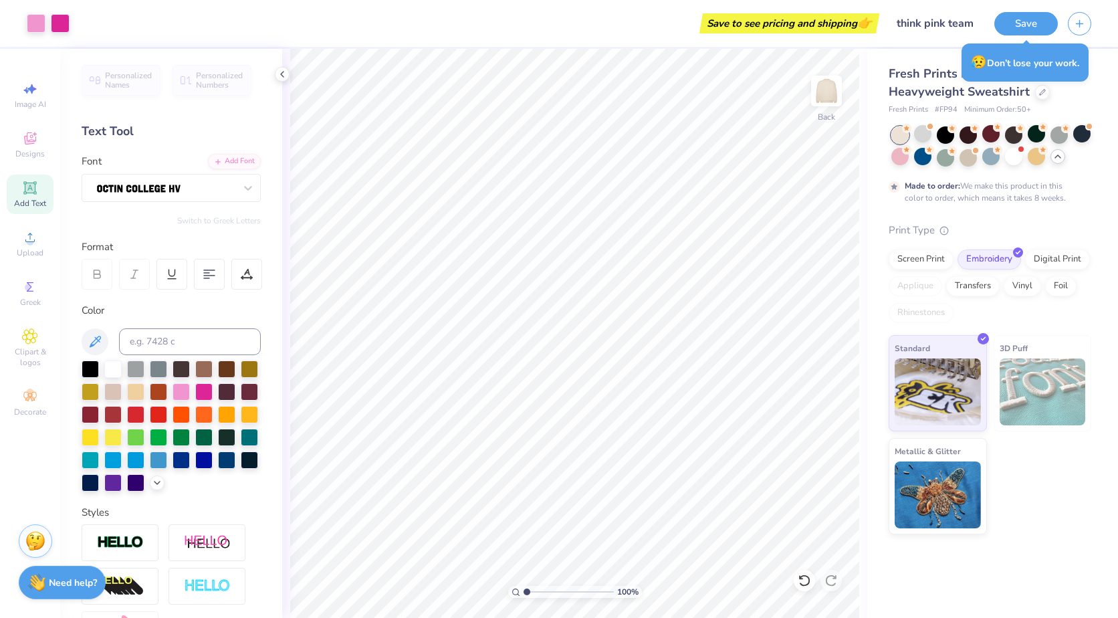
click at [1054, 154] on icon at bounding box center [1058, 156] width 11 height 11
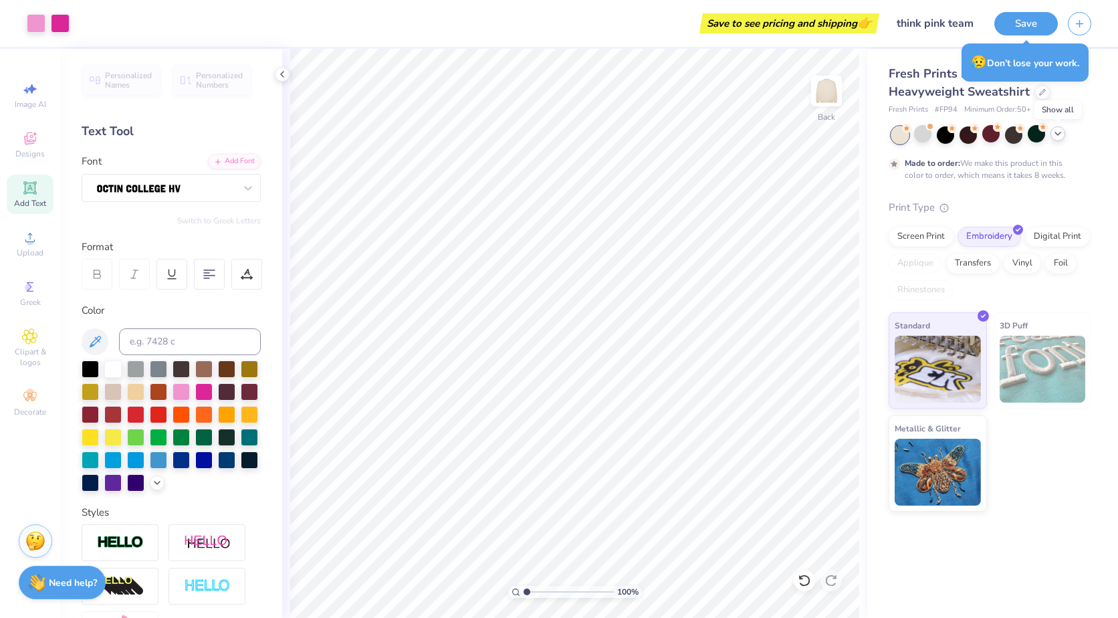
click at [1059, 140] on div at bounding box center [1058, 133] width 15 height 15
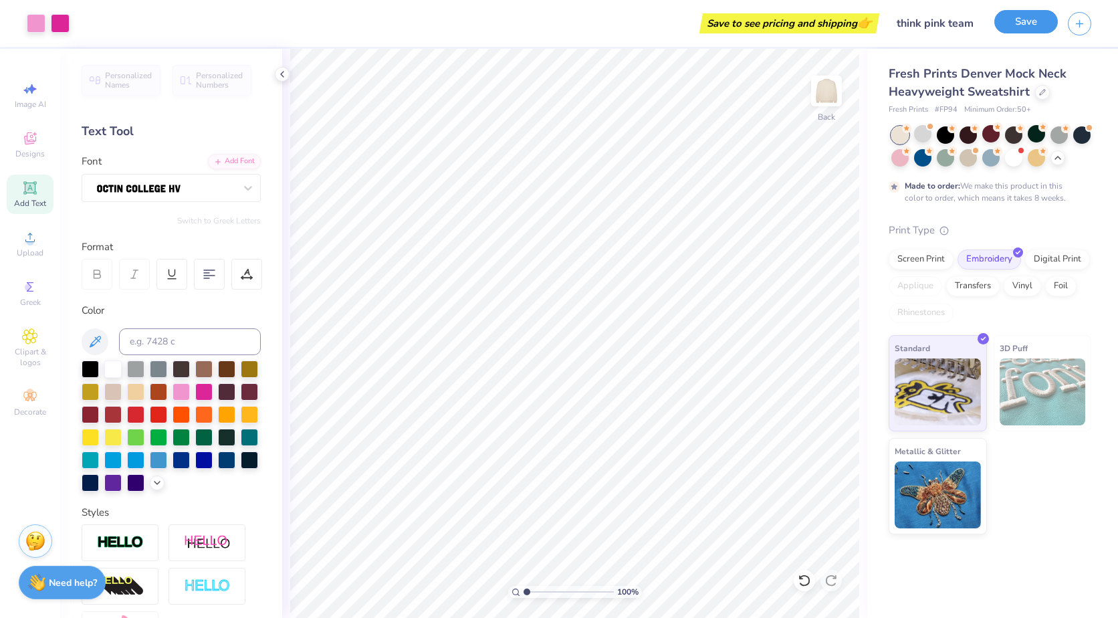
click at [1032, 15] on button "Save" at bounding box center [1027, 21] width 64 height 23
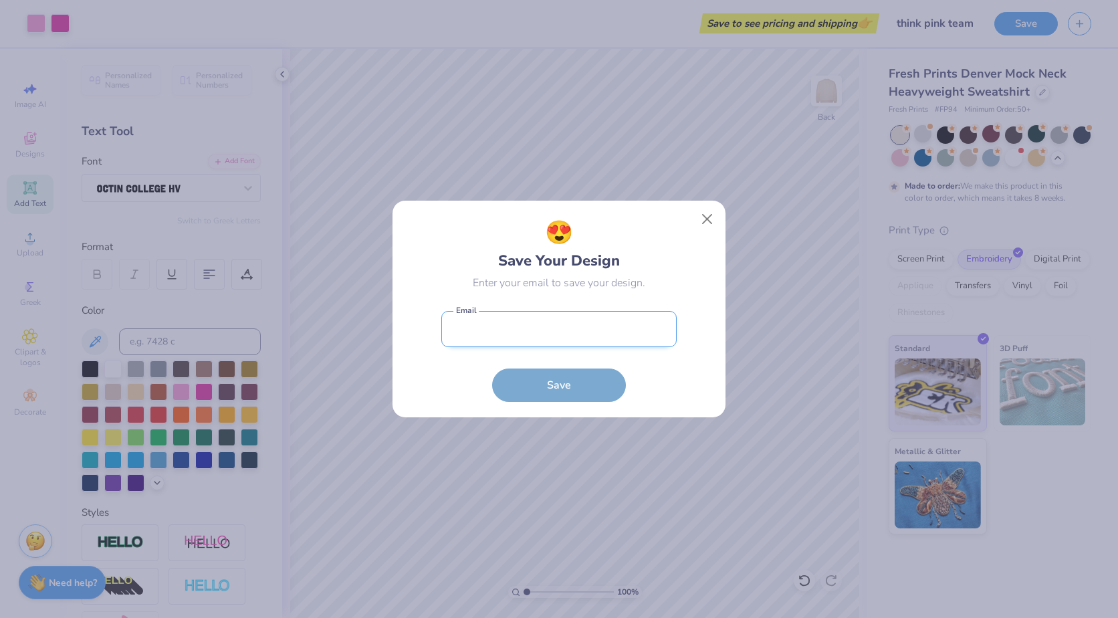
click at [499, 330] on input "email" at bounding box center [558, 329] width 235 height 37
type input "[EMAIL_ADDRESS][DOMAIN_NAME]"
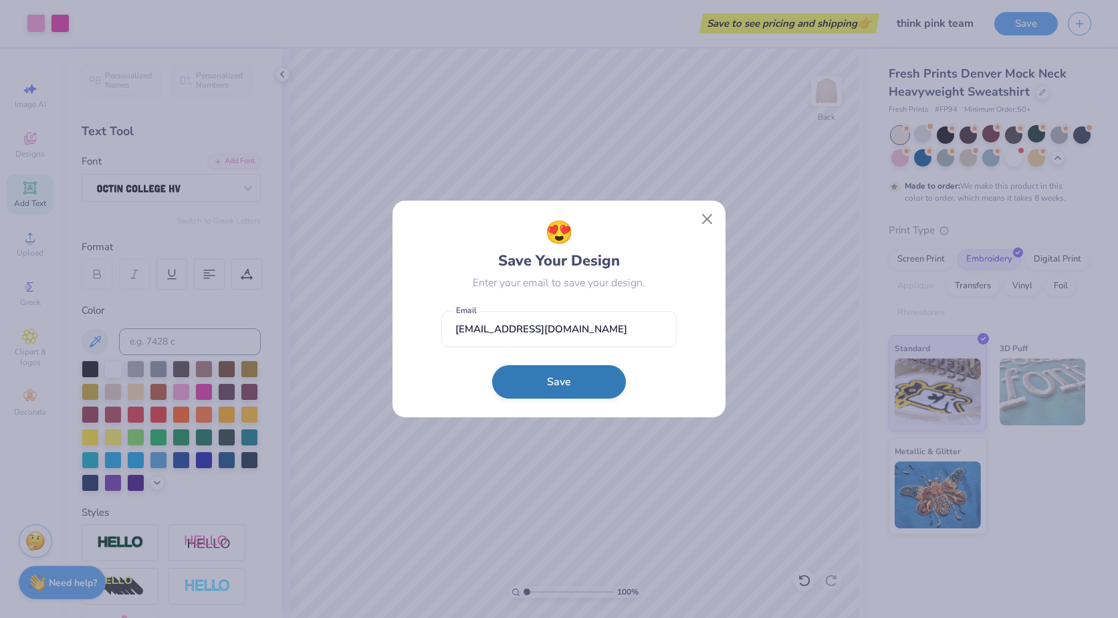
click at [560, 384] on button "Save" at bounding box center [559, 381] width 134 height 33
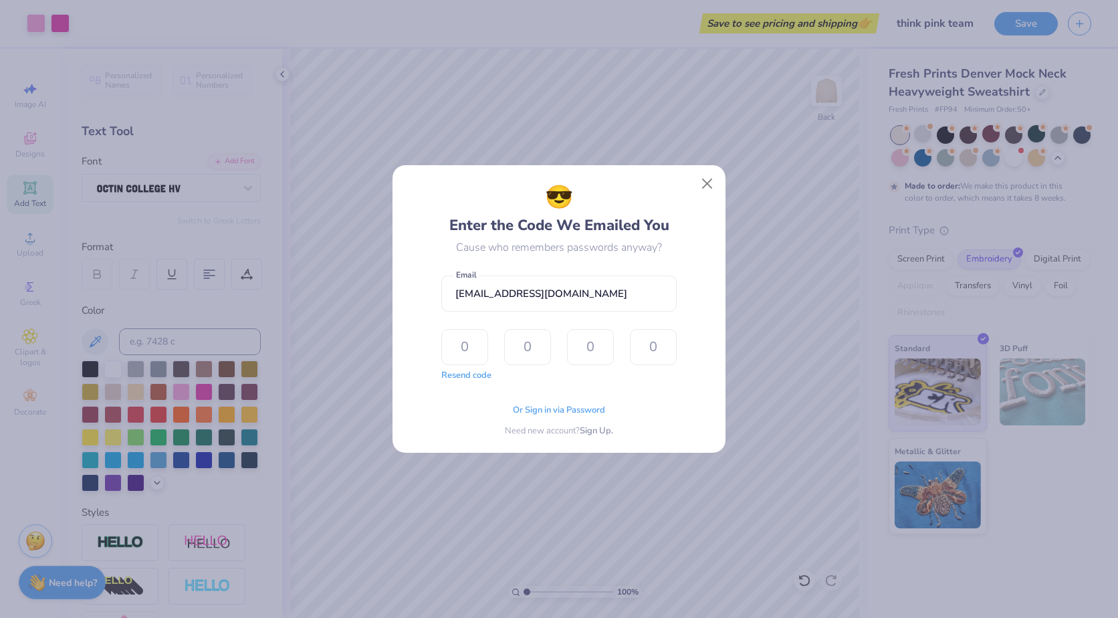
type input "5"
type input "8"
type input "6"
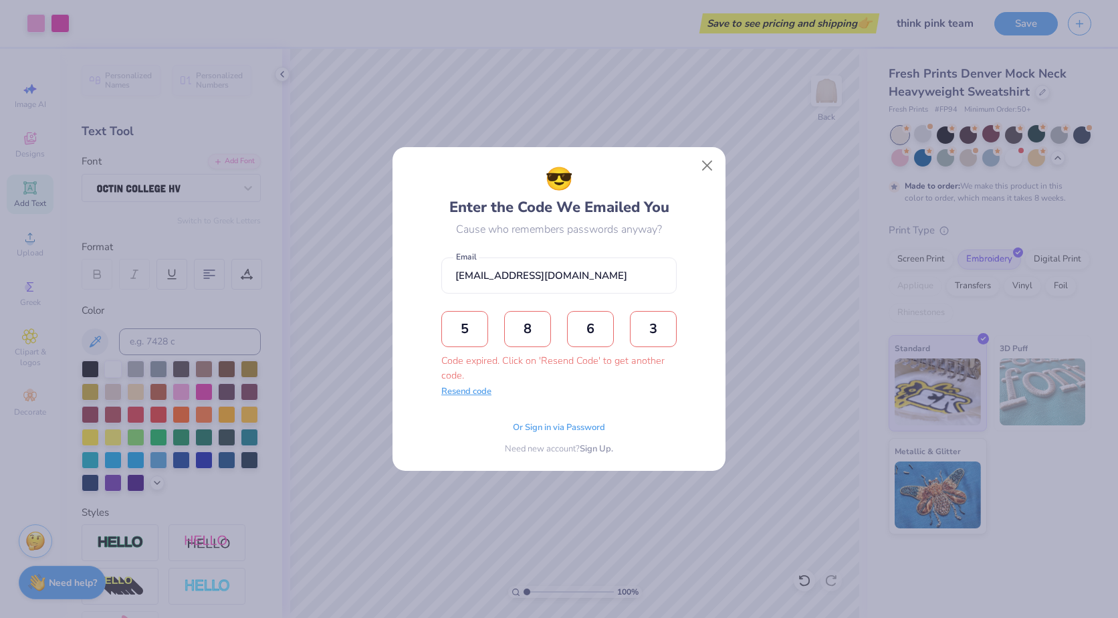
type input "3"
click at [476, 391] on button "Resend code" at bounding box center [466, 391] width 50 height 13
click at [477, 328] on input "text" at bounding box center [464, 329] width 47 height 36
type input "3"
type input "7"
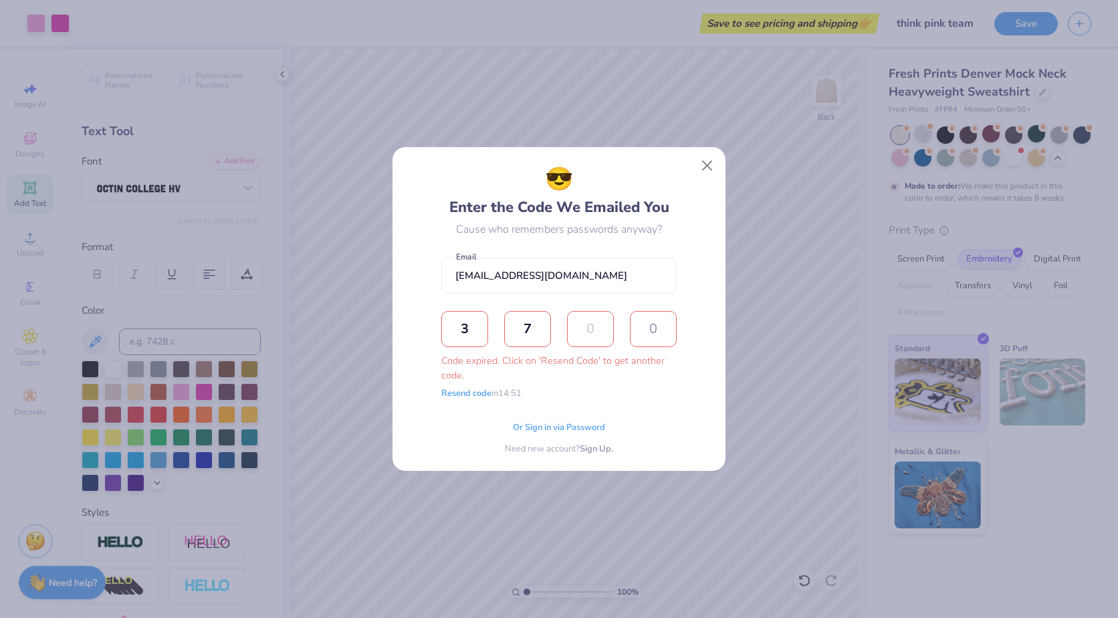
type input "2"
type input "9"
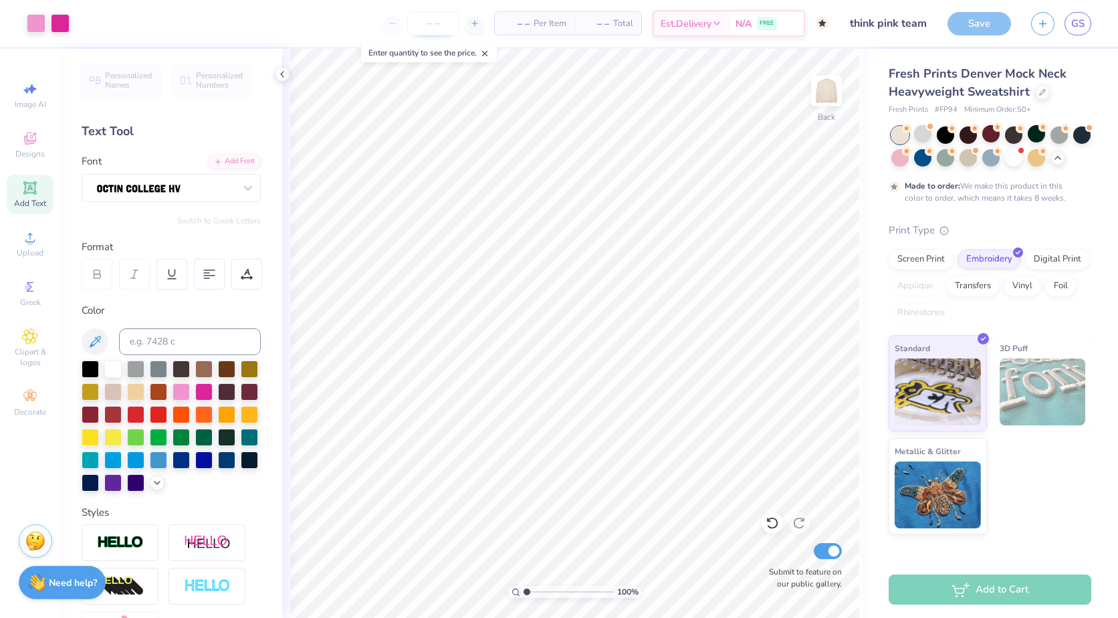
click at [434, 18] on input "number" at bounding box center [433, 23] width 52 height 24
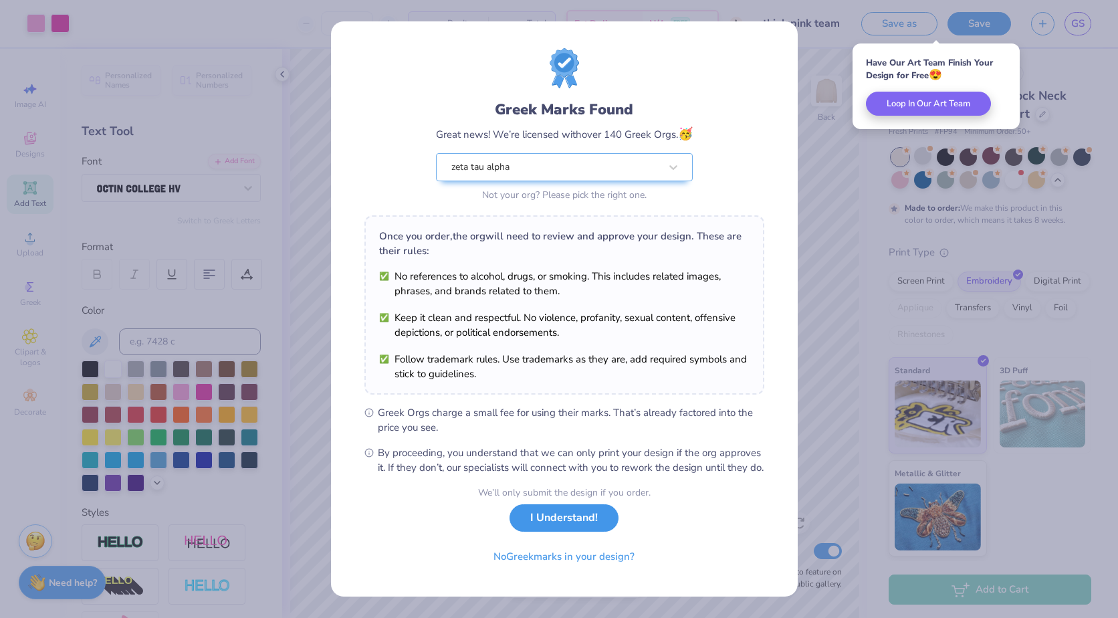
click at [579, 532] on button "I Understand!" at bounding box center [564, 517] width 109 height 27
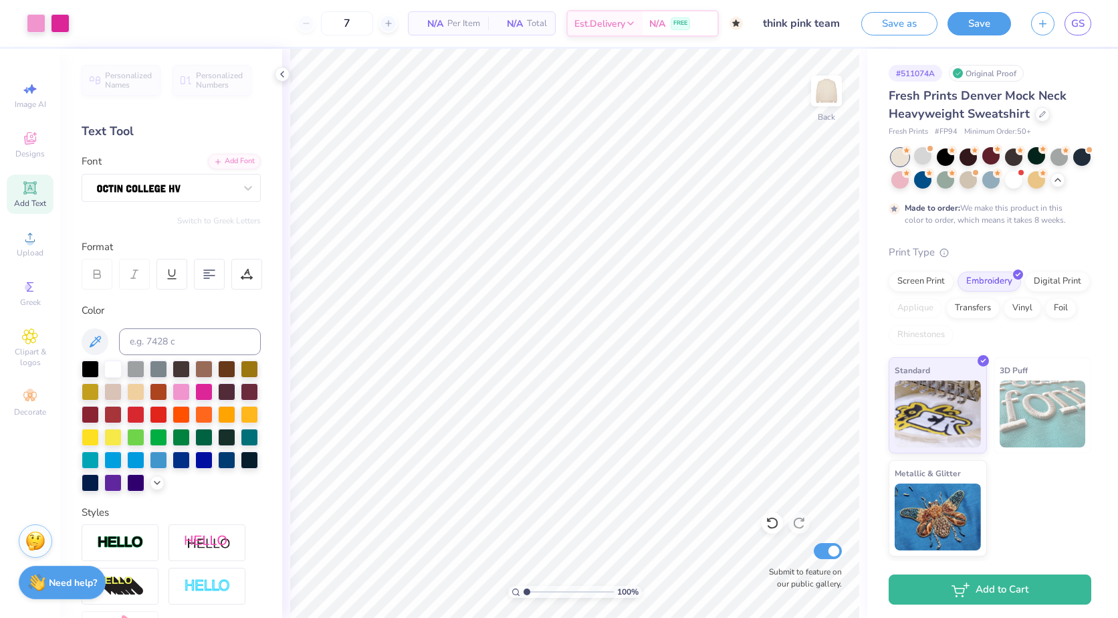
type input "50"
click at [434, 18] on span "N/A" at bounding box center [430, 24] width 27 height 14
click at [308, 17] on input "50" at bounding box center [295, 23] width 52 height 24
click at [920, 156] on div at bounding box center [922, 155] width 17 height 17
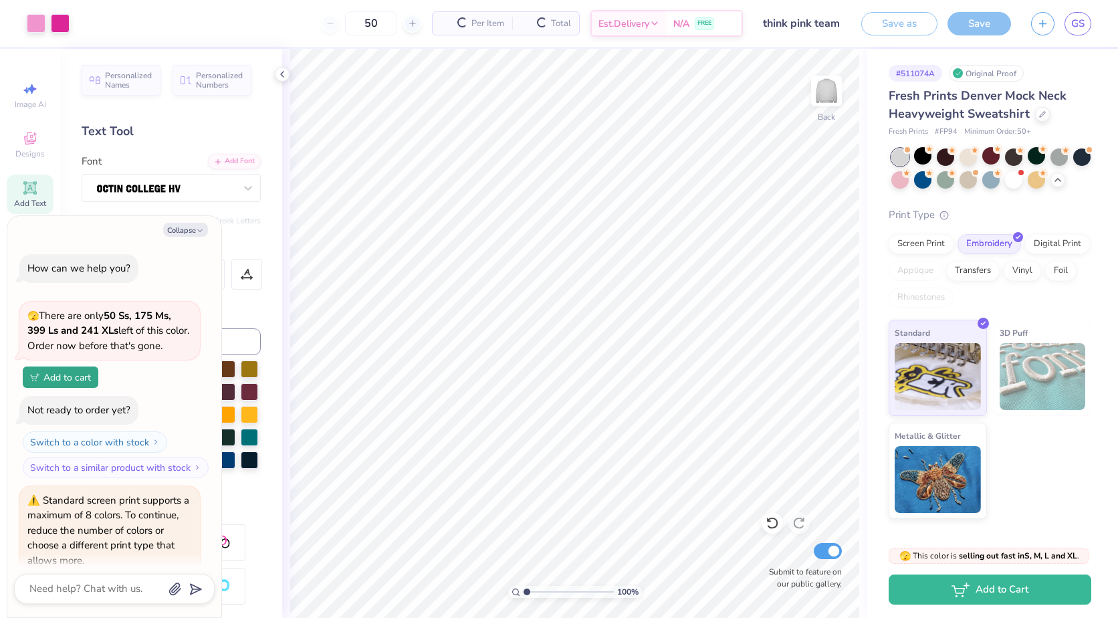
click at [925, 159] on div at bounding box center [922, 155] width 17 height 17
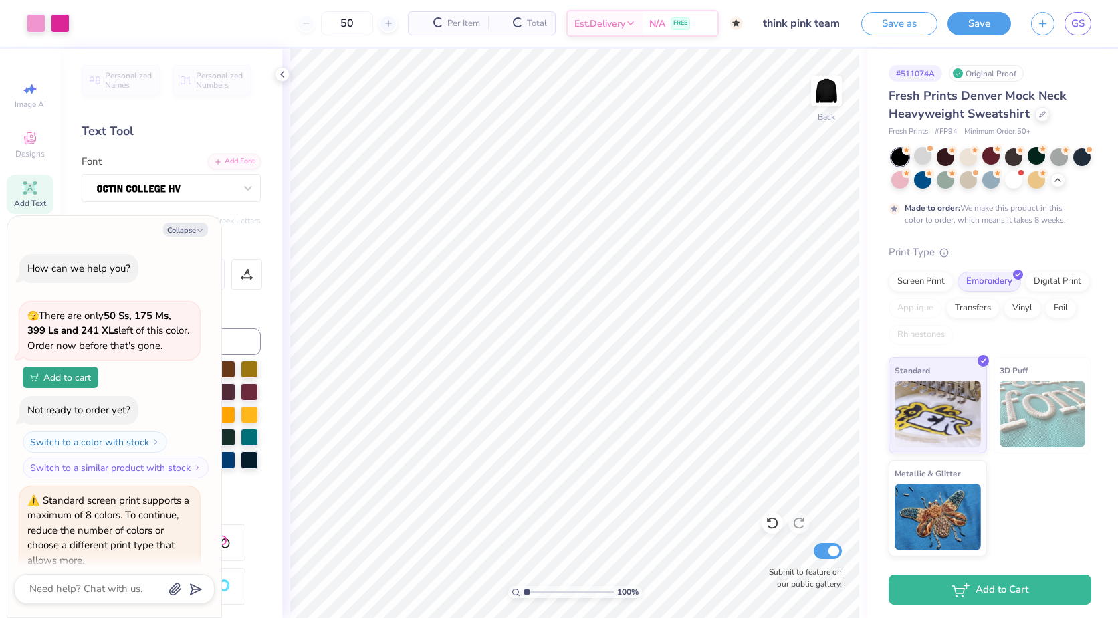
scroll to position [2297, 0]
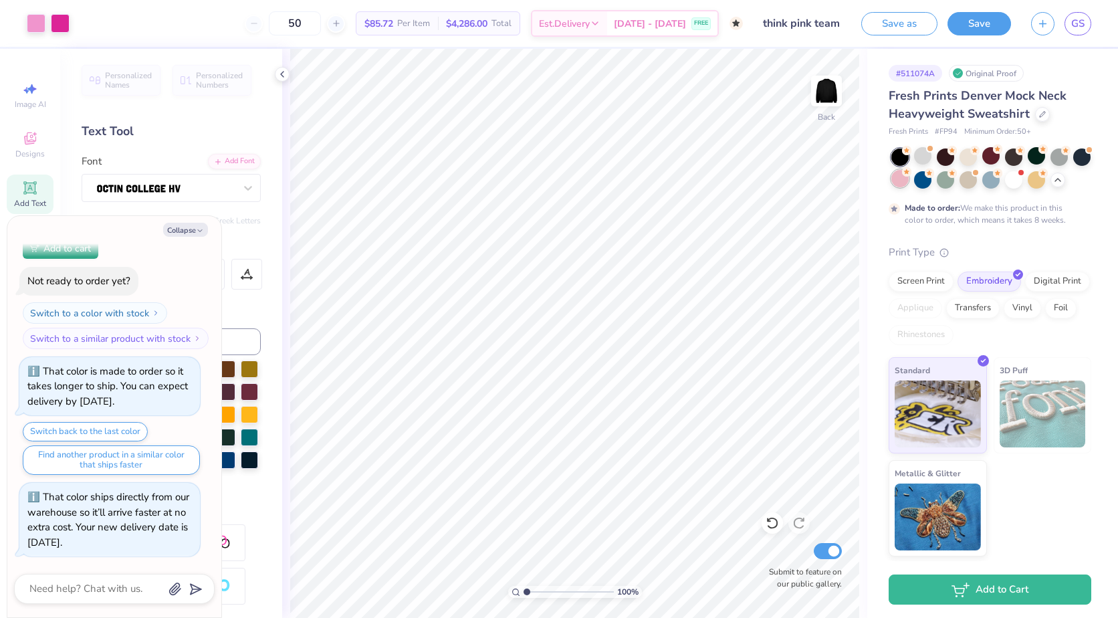
click at [897, 186] on div at bounding box center [900, 178] width 17 height 17
click at [974, 181] on div at bounding box center [968, 179] width 17 height 17
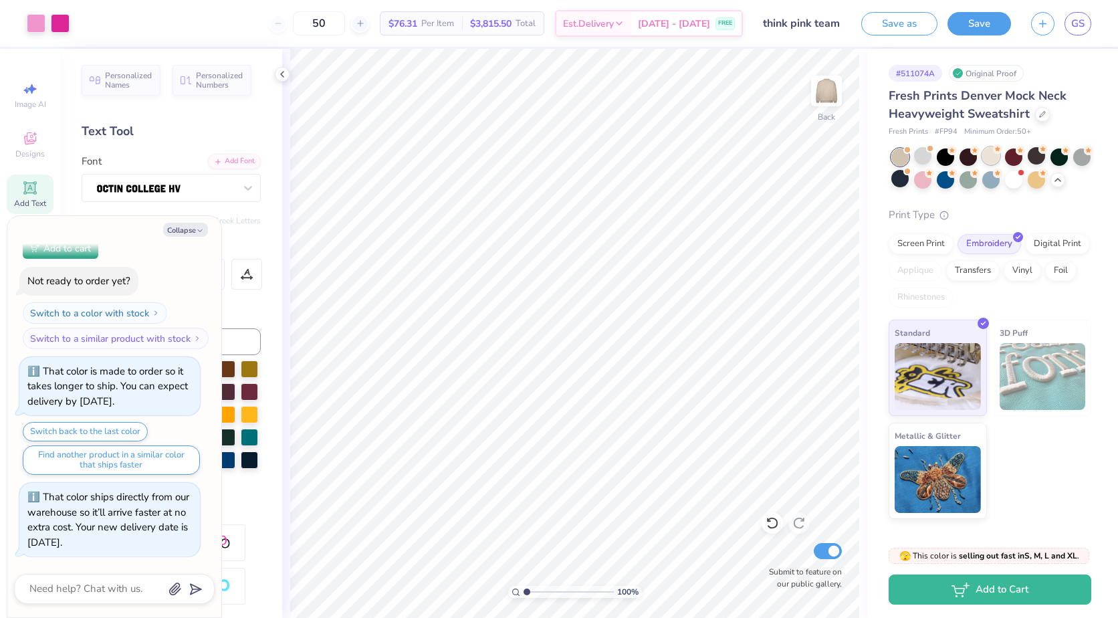
scroll to position [2574, 0]
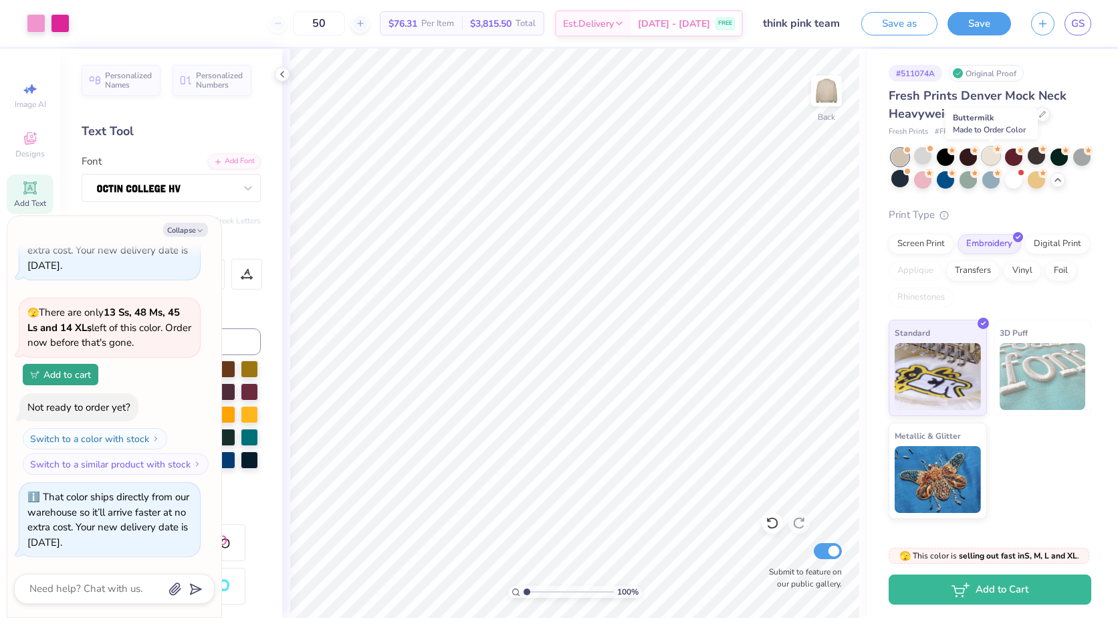
click at [990, 153] on div at bounding box center [991, 155] width 17 height 17
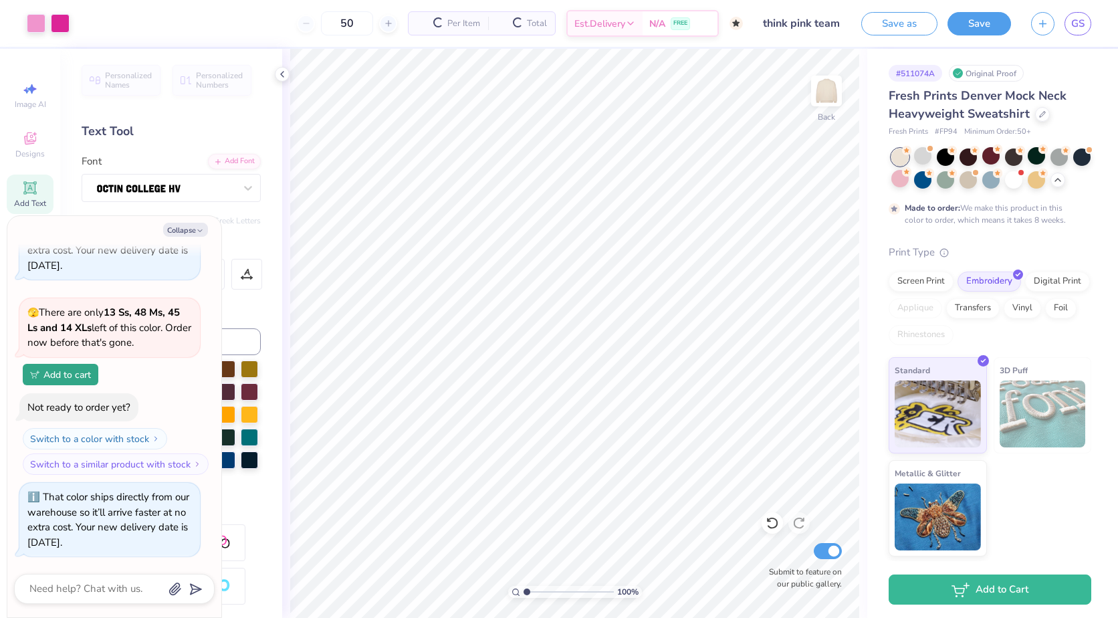
scroll to position [2700, 0]
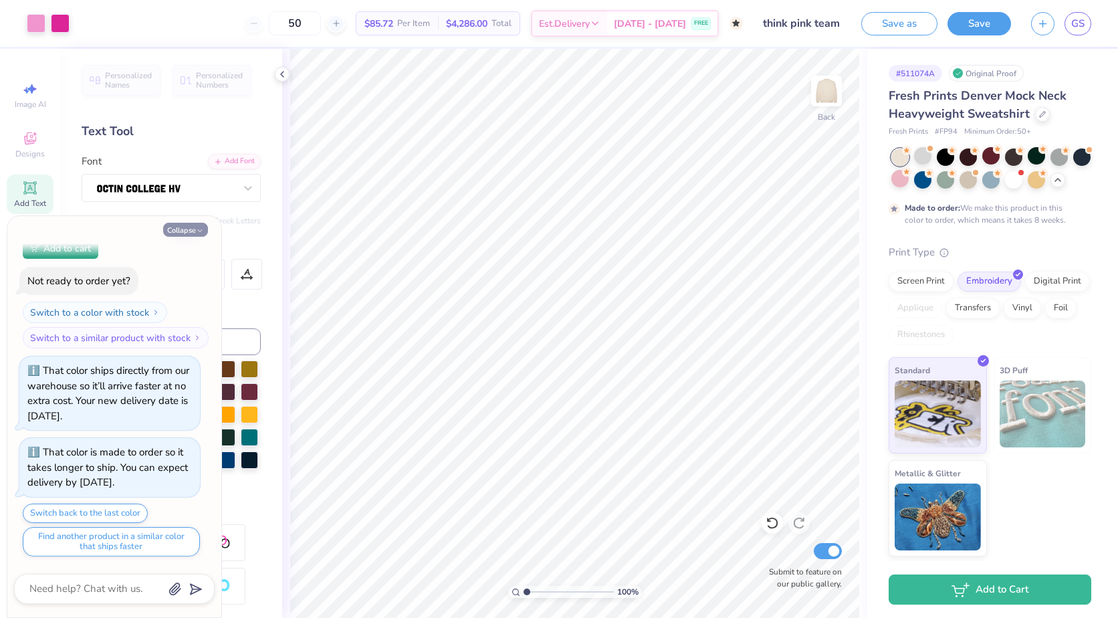
click at [171, 231] on button "Collapse" at bounding box center [185, 230] width 45 height 14
type textarea "x"
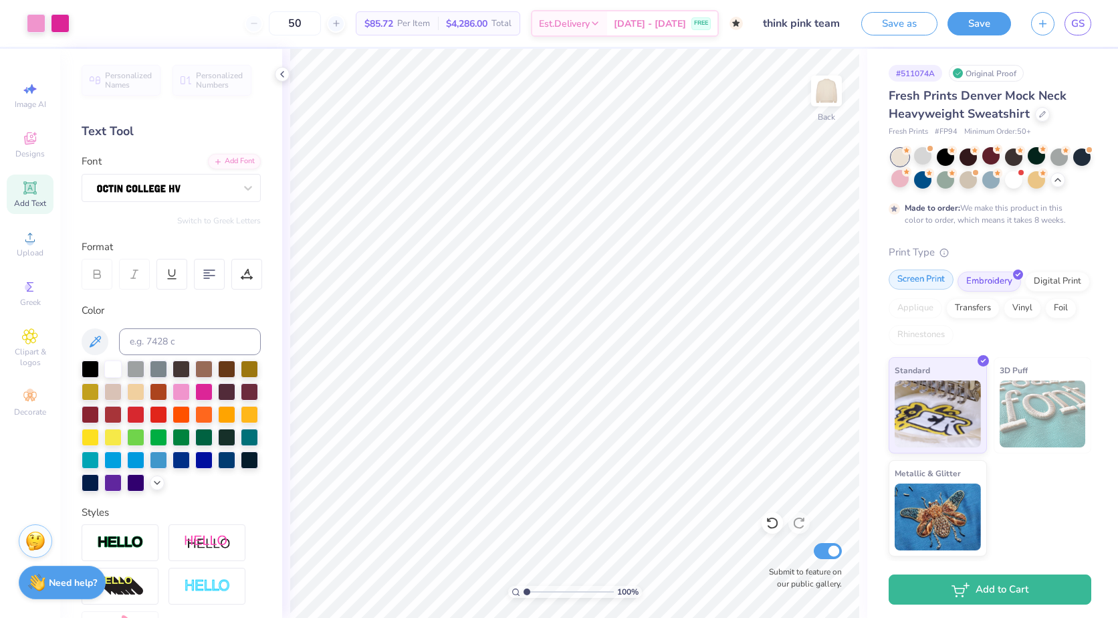
click at [943, 280] on div "Screen Print" at bounding box center [921, 280] width 65 height 20
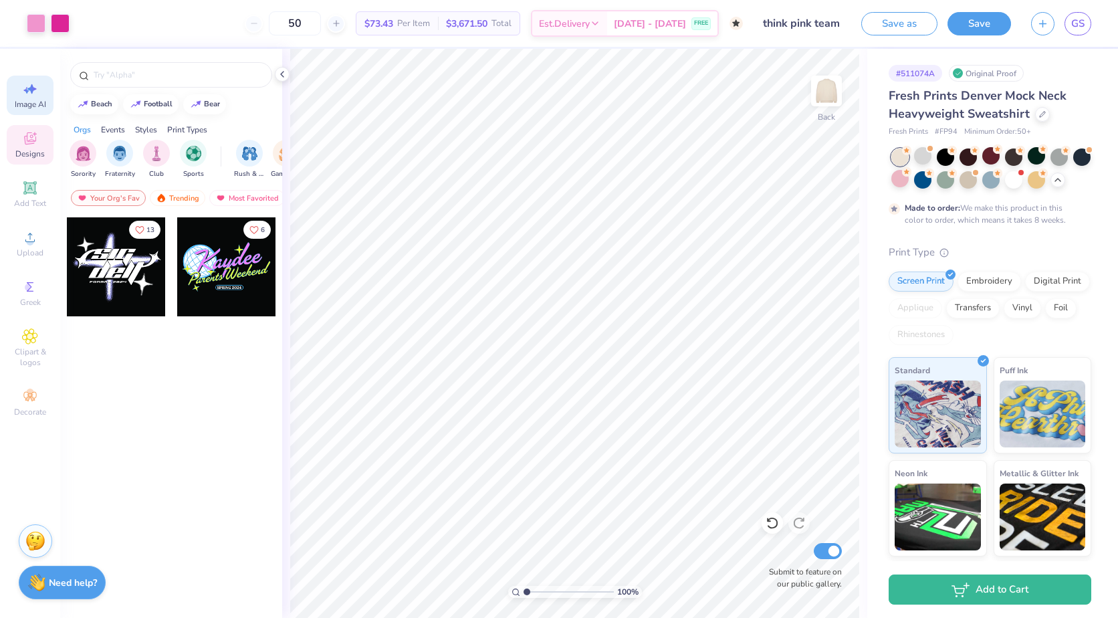
click at [40, 101] on span "Image AI" at bounding box center [30, 104] width 31 height 11
select select "4"
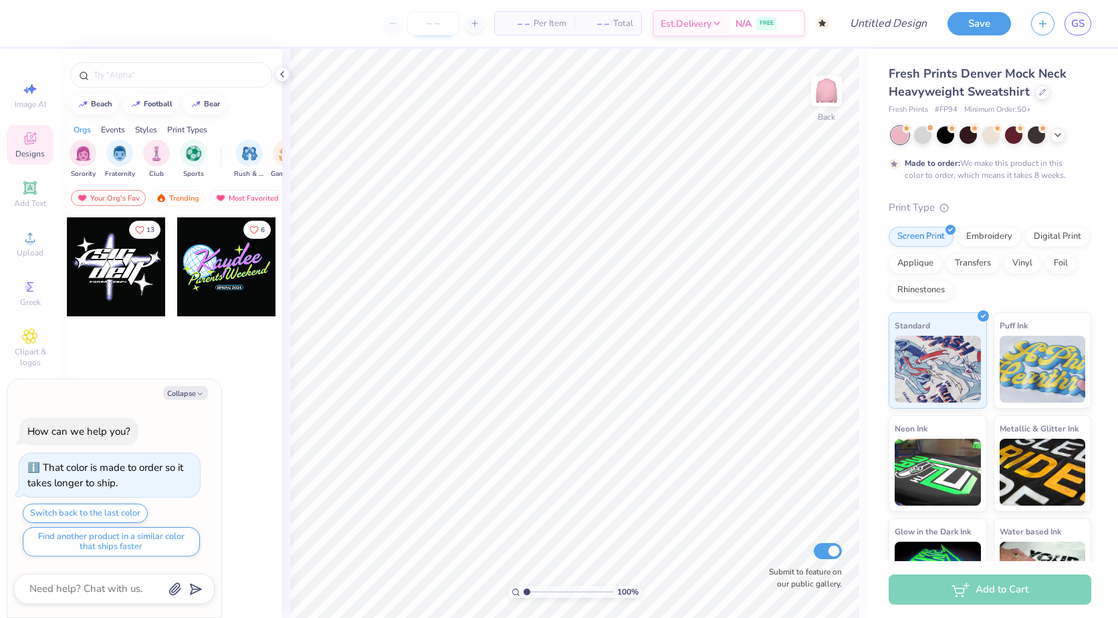
click at [435, 25] on input "number" at bounding box center [433, 23] width 52 height 24
type input "50"
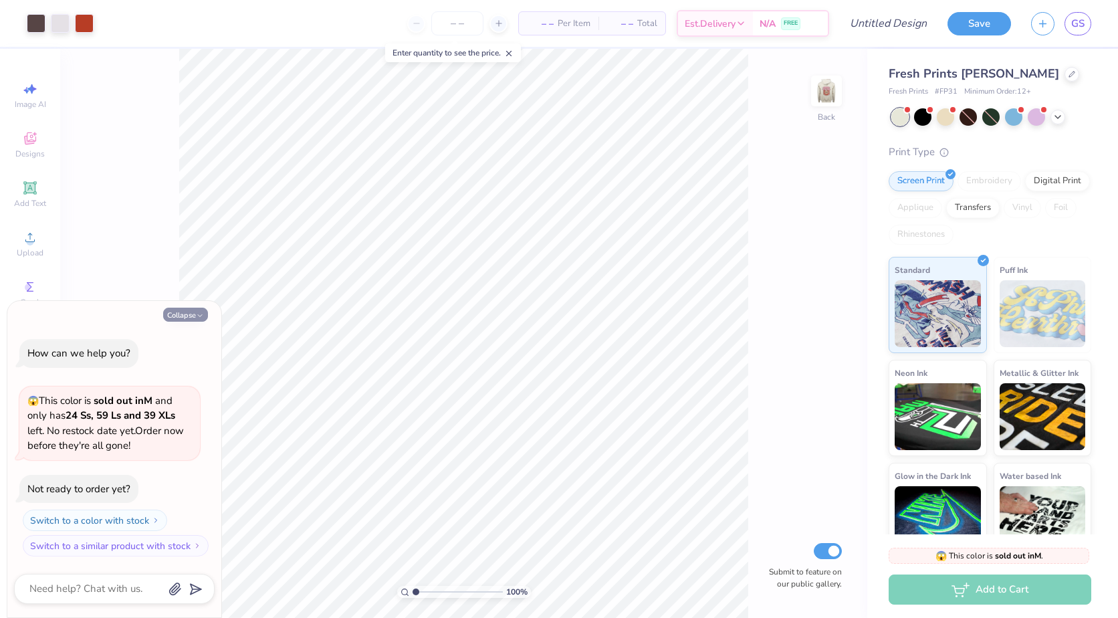
click at [184, 308] on button "Collapse" at bounding box center [185, 315] width 45 height 14
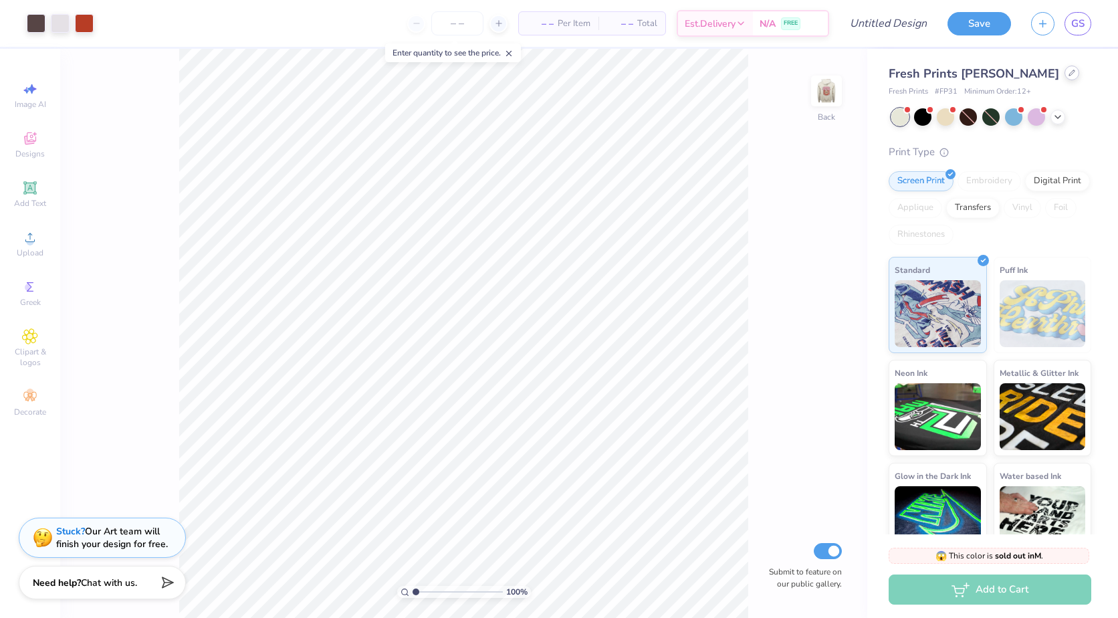
click at [1065, 78] on div at bounding box center [1072, 73] width 15 height 15
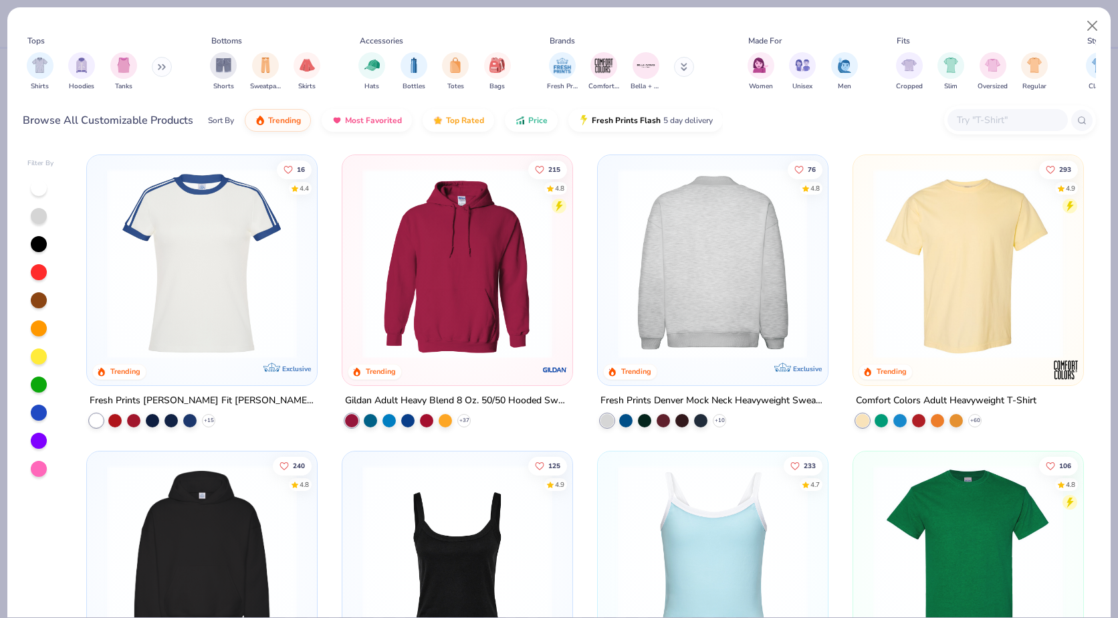
click at [691, 252] on img at bounding box center [712, 264] width 203 height 190
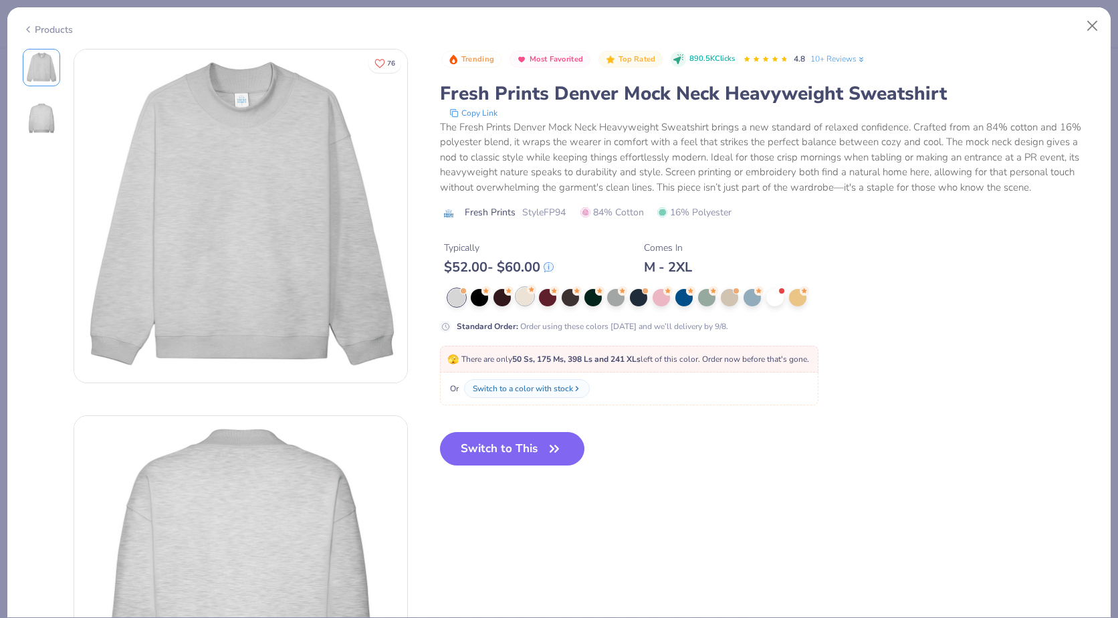
click at [520, 294] on div at bounding box center [524, 296] width 17 height 17
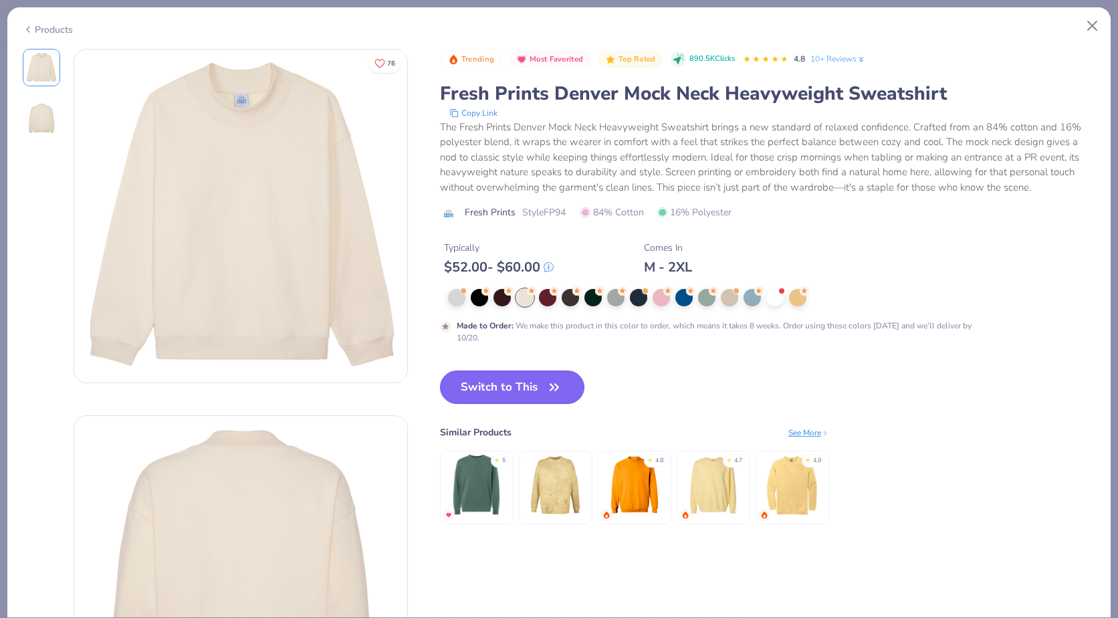
click at [506, 392] on button "Switch to This" at bounding box center [512, 387] width 145 height 33
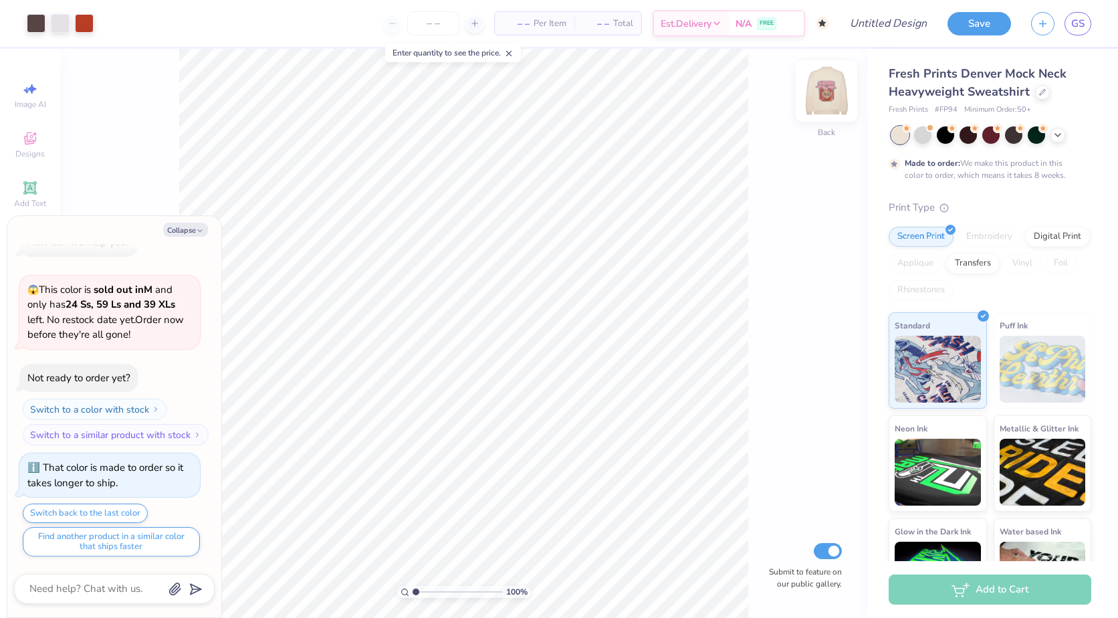
click at [821, 100] on img at bounding box center [827, 91] width 54 height 54
click at [829, 100] on img at bounding box center [827, 91] width 54 height 54
click at [922, 251] on div "Screen Print Embroidery Digital Print Applique Transfers Vinyl Foil Rhinestones" at bounding box center [990, 264] width 203 height 74
click at [170, 226] on button "Collapse" at bounding box center [185, 230] width 45 height 14
type textarea "x"
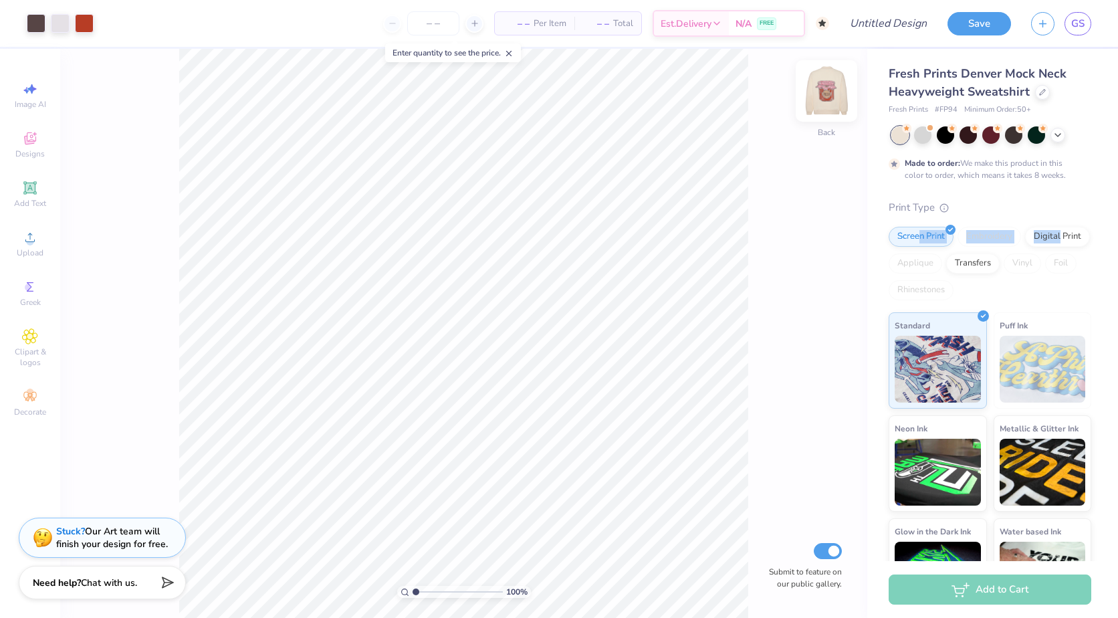
click at [820, 93] on img at bounding box center [827, 91] width 54 height 54
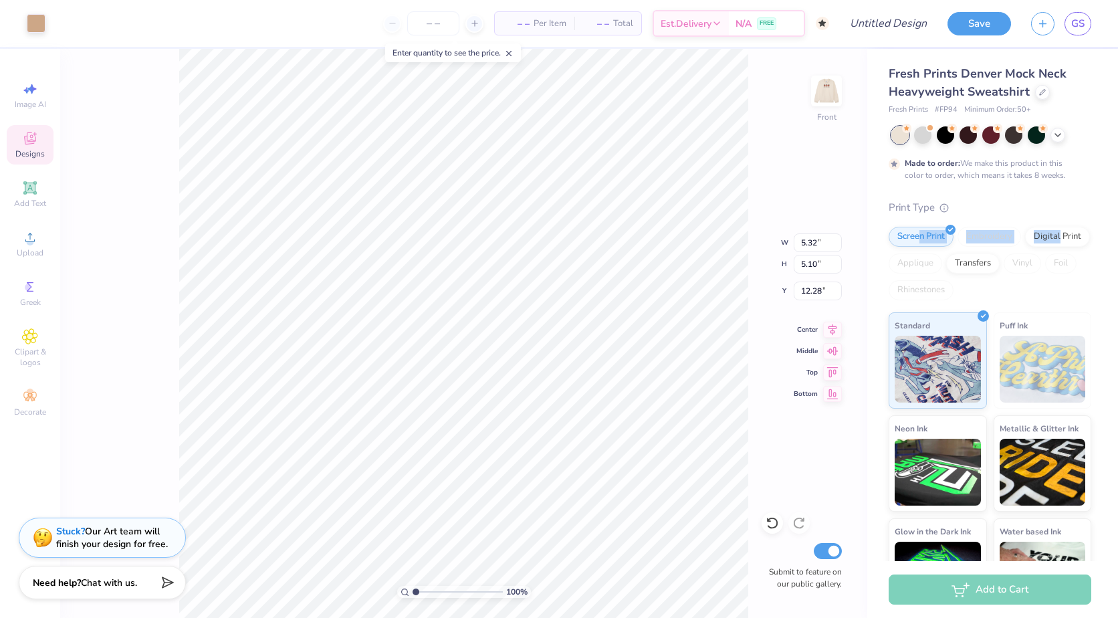
type input "5.32"
type input "5.10"
type input "12.28"
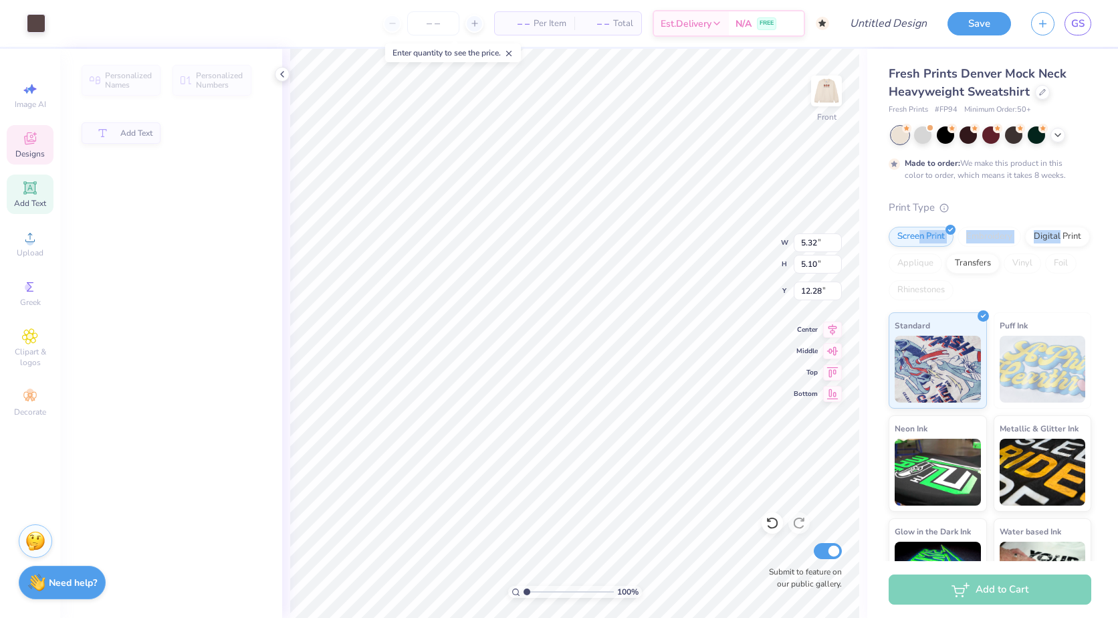
type input "2.70"
type input "0.37"
type input "15.33"
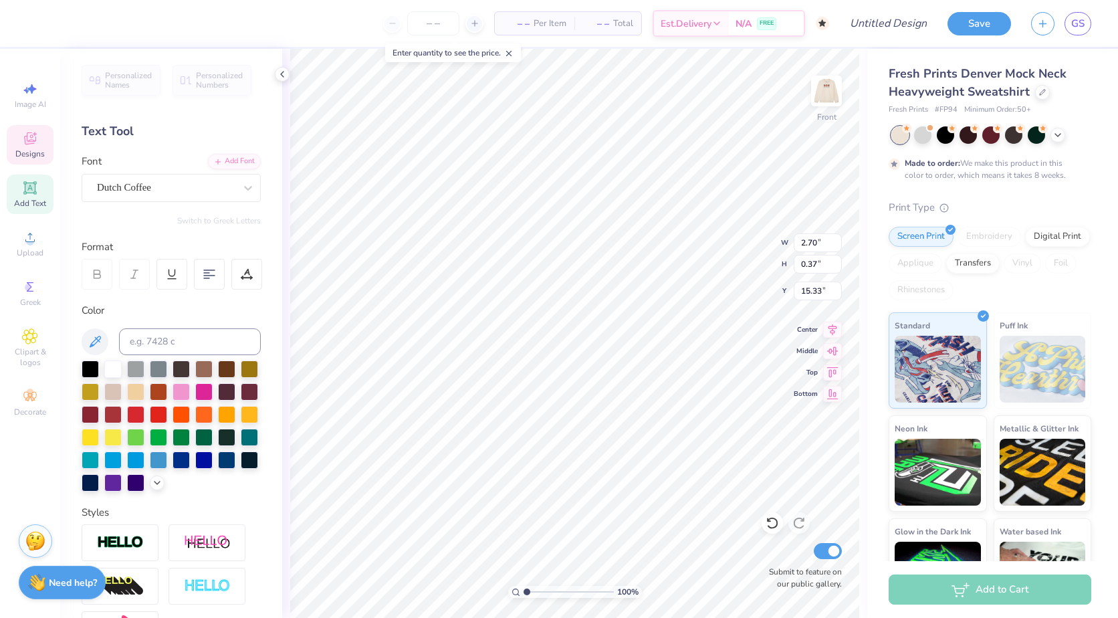
scroll to position [11, 2]
type input "1.55"
type input "0.24"
type input "15.76"
type textarea "s"
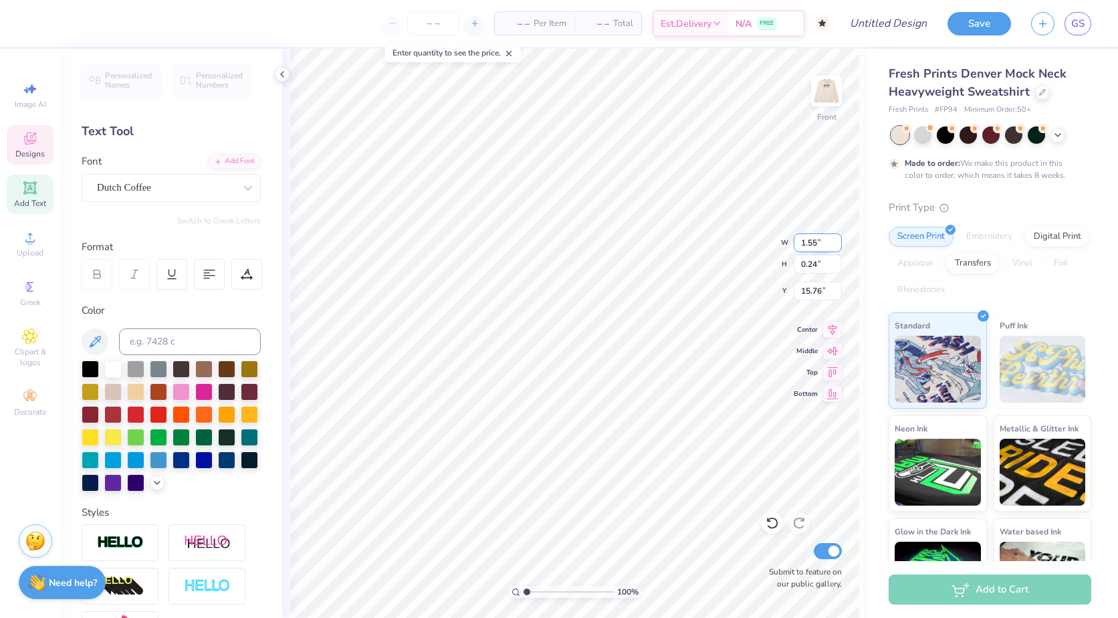
scroll to position [11, 1]
type textarea "team"
type input "8.73"
type input "7.74"
type input "11.46"
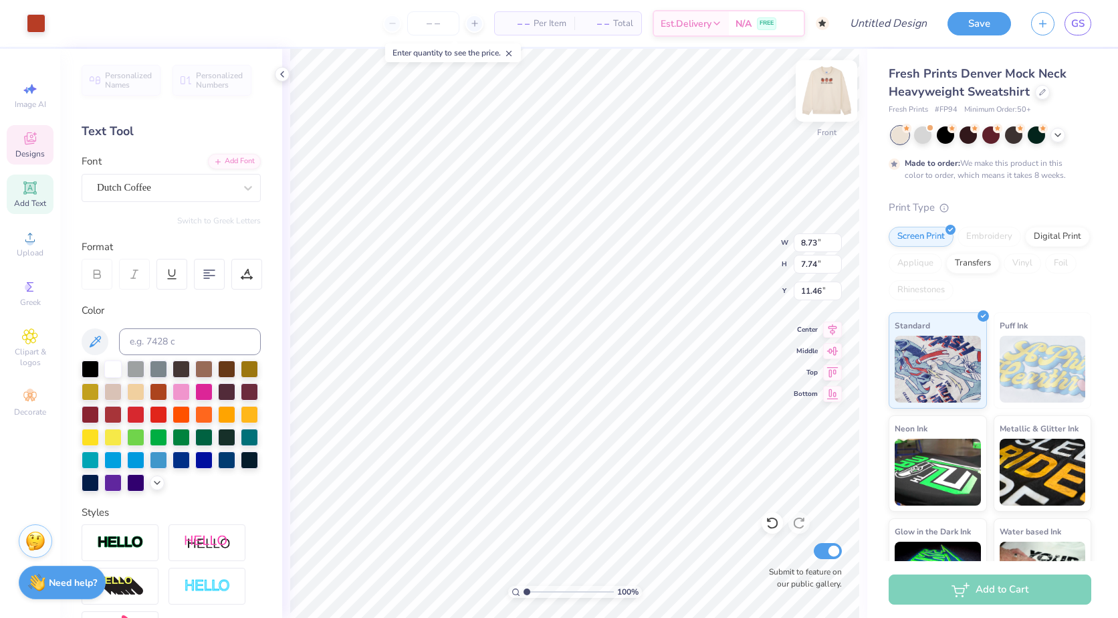
click at [835, 94] on img at bounding box center [827, 91] width 54 height 54
click at [423, 23] on input "number" at bounding box center [433, 23] width 52 height 24
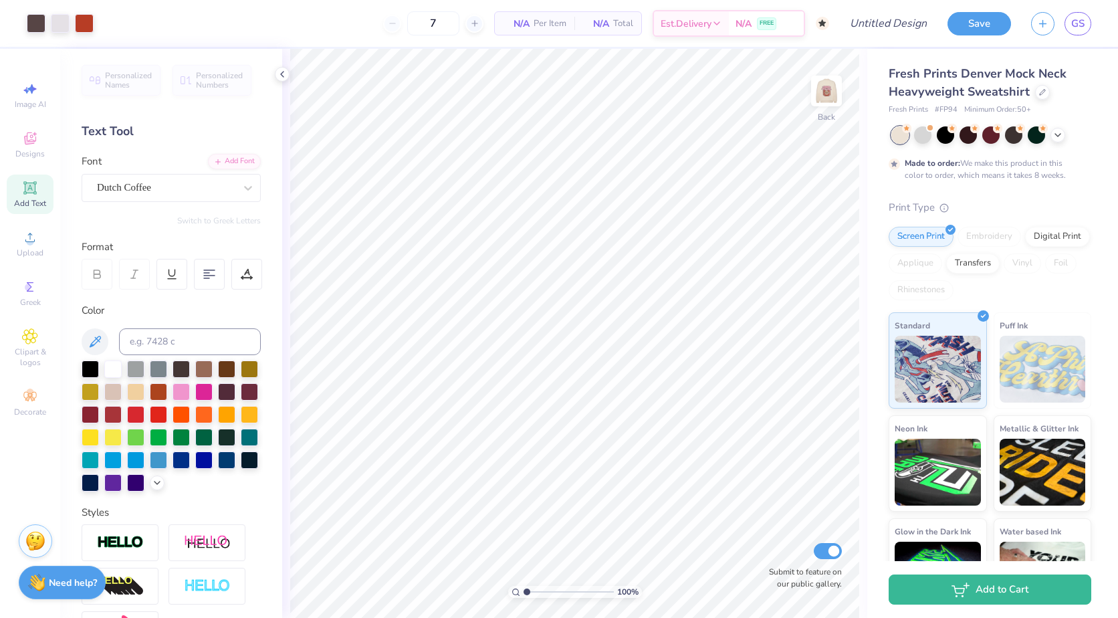
type input "50"
click at [827, 84] on img at bounding box center [827, 91] width 54 height 54
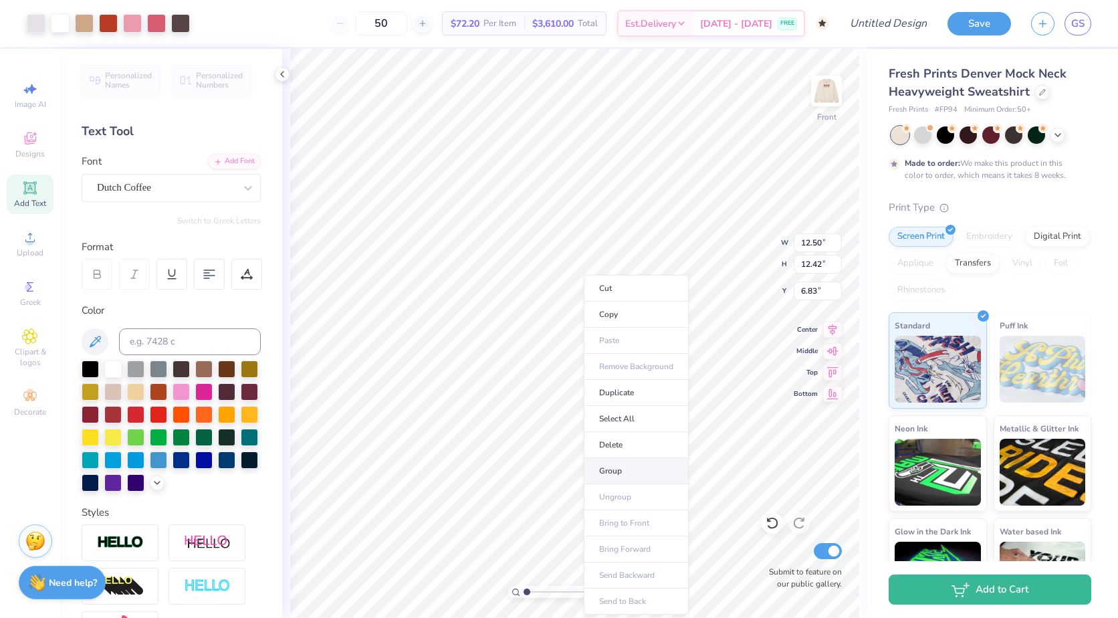
click at [638, 476] on li "Group" at bounding box center [636, 471] width 105 height 26
type input "6.79"
type input "11.99"
type input "11.91"
type input "6.83"
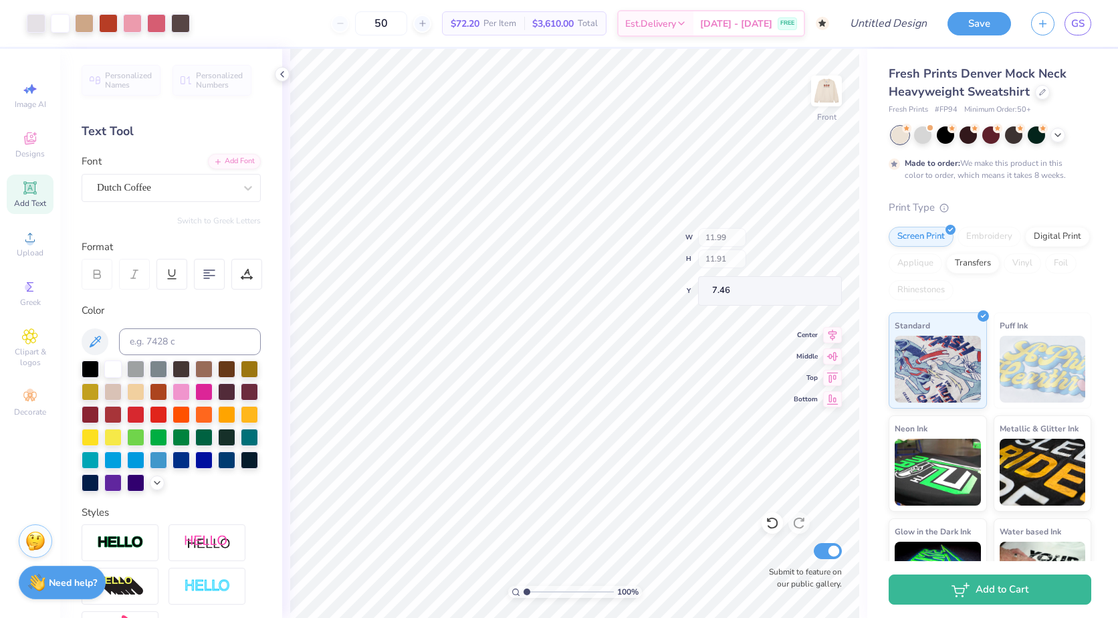
type input "7.46"
click at [829, 93] on img at bounding box center [827, 91] width 54 height 54
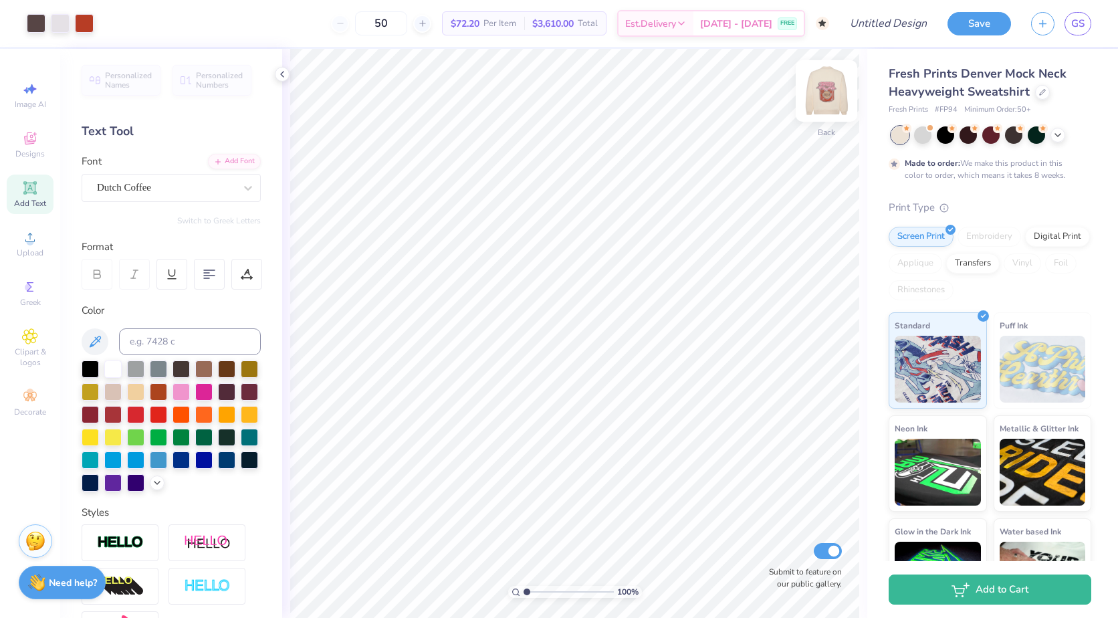
click at [821, 94] on img at bounding box center [827, 91] width 54 height 54
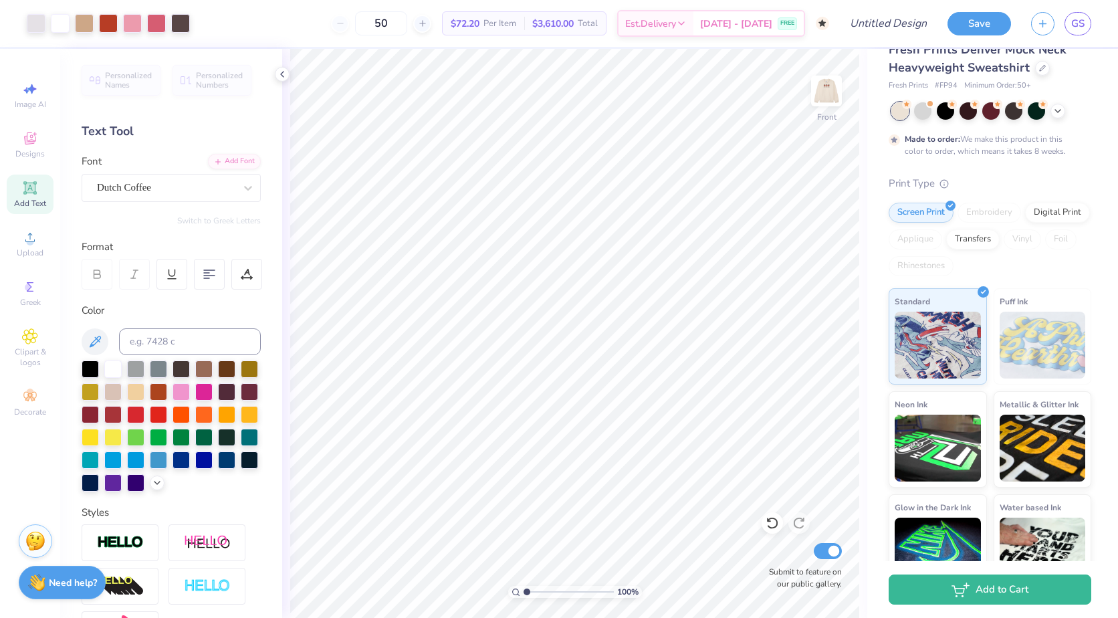
scroll to position [0, 0]
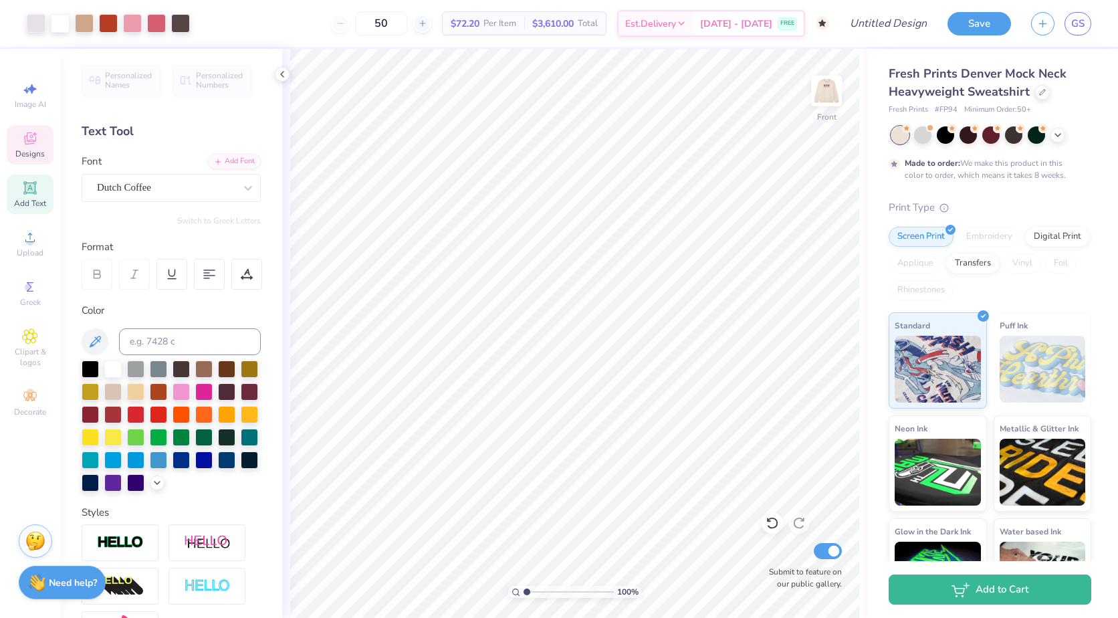
click at [26, 135] on icon at bounding box center [30, 138] width 16 height 16
